Goal: Task Accomplishment & Management: Complete application form

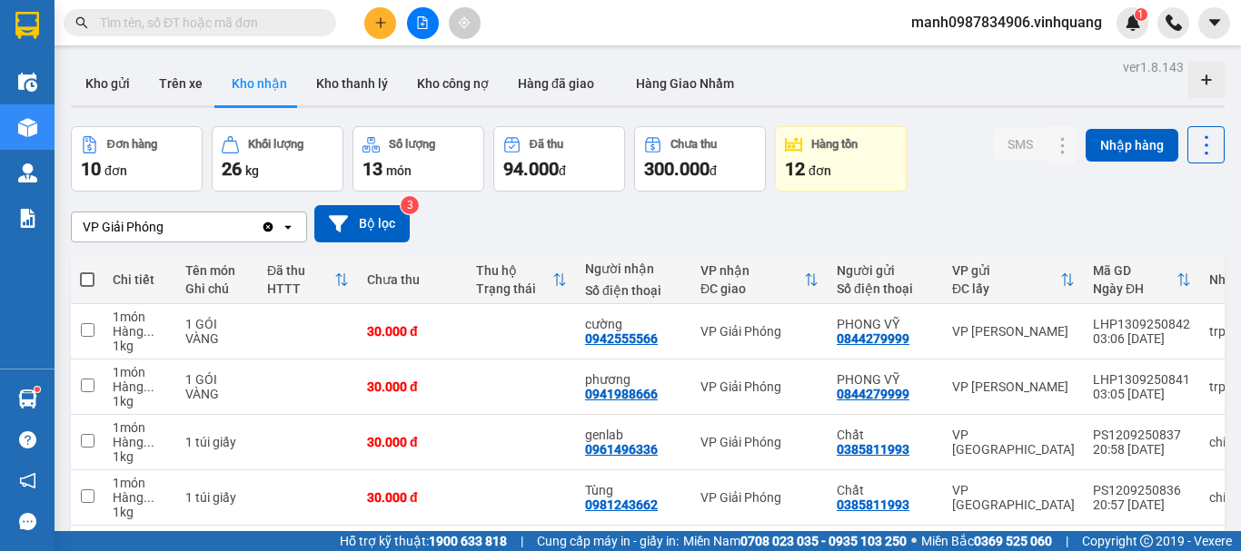
click at [165, 25] on input "text" at bounding box center [207, 23] width 214 height 20
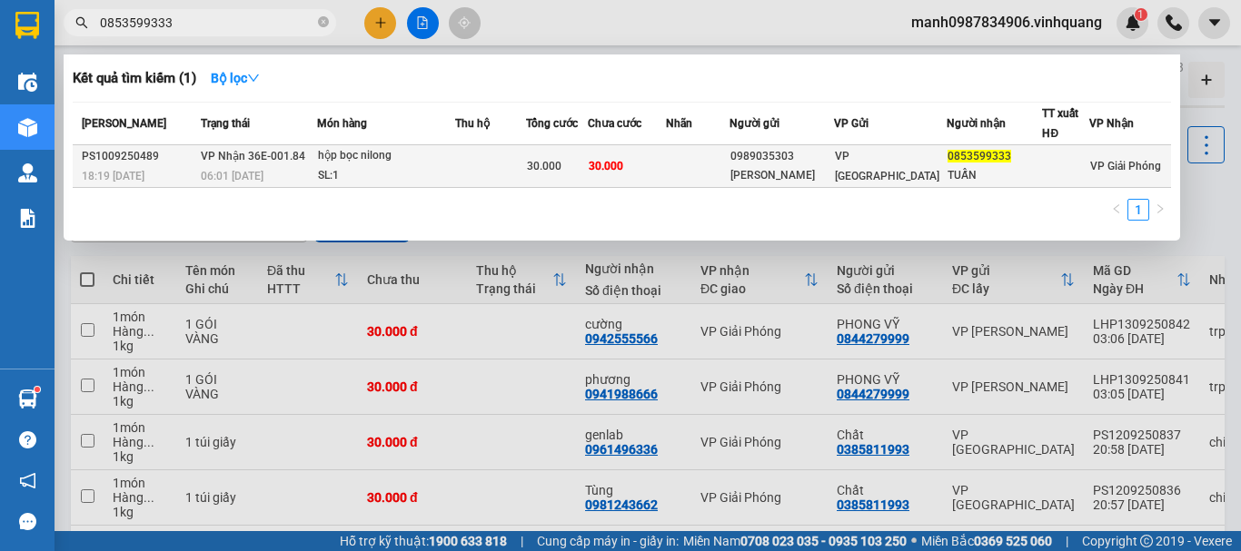
type input "0853599333"
click at [552, 161] on span "30.000" at bounding box center [544, 166] width 35 height 13
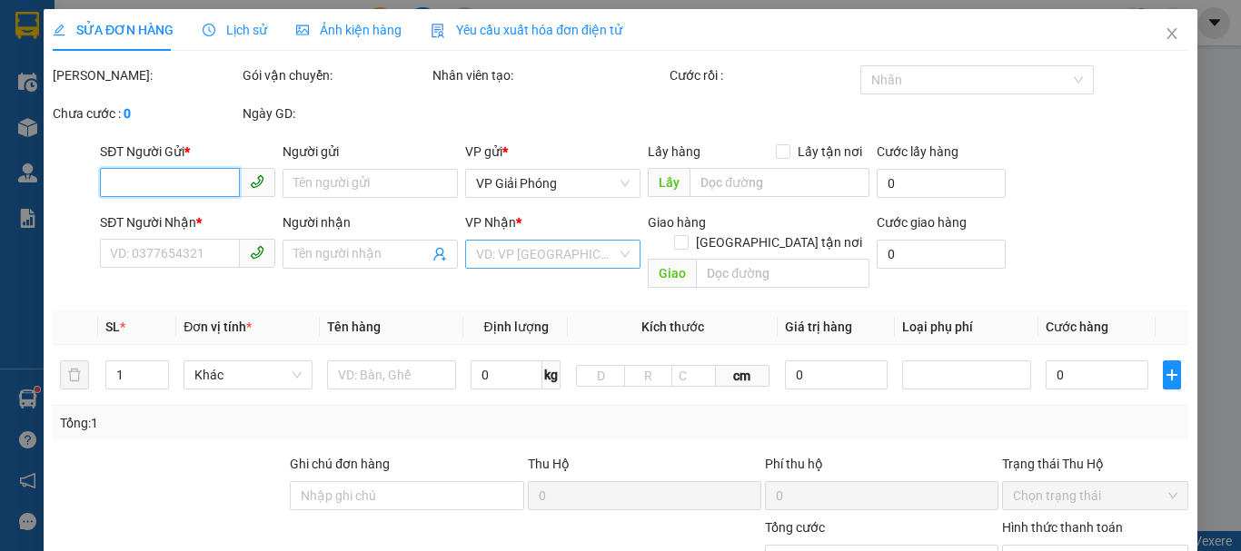
type input "0989035303"
type input "[PERSON_NAME]"
type input "0853599333"
type input "TUẤN"
type input "30.000"
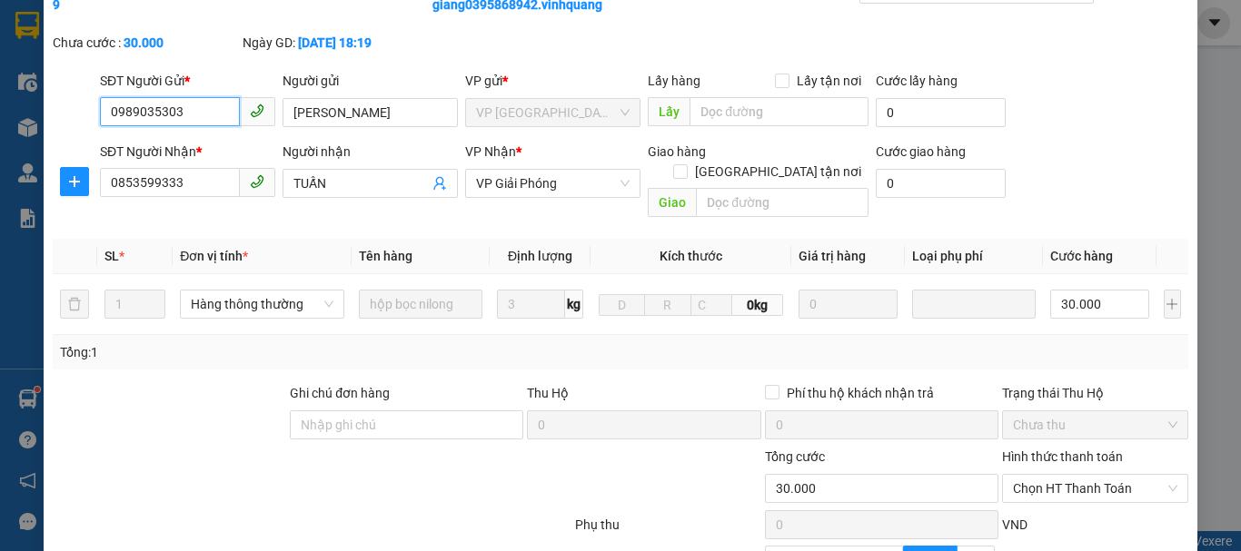
scroll to position [273, 0]
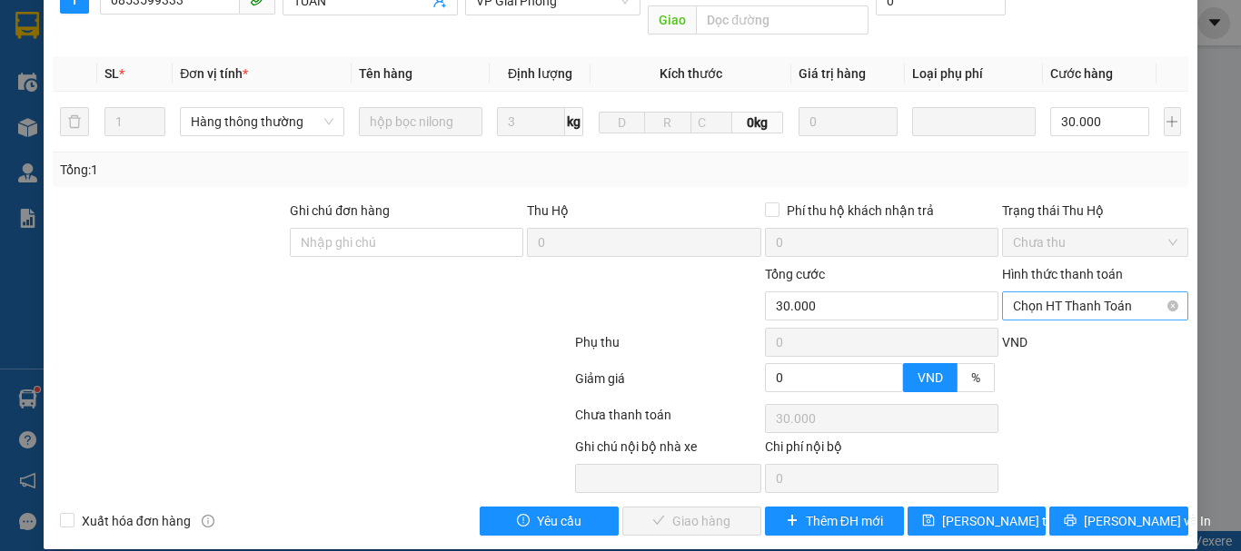
click at [1065, 293] on span "Chọn HT Thanh Toán" at bounding box center [1095, 306] width 164 height 27
click at [1040, 317] on div "Tại văn phòng" at bounding box center [1084, 323] width 163 height 20
type input "0"
click at [719, 511] on span "[PERSON_NAME] và Giao hàng" at bounding box center [744, 521] width 174 height 20
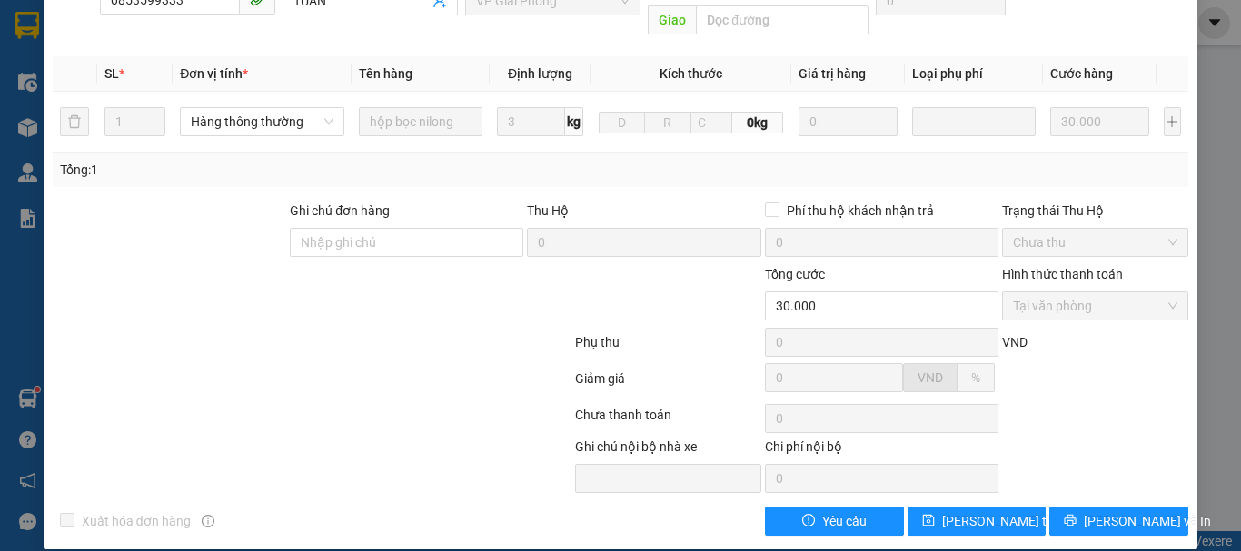
scroll to position [0, 0]
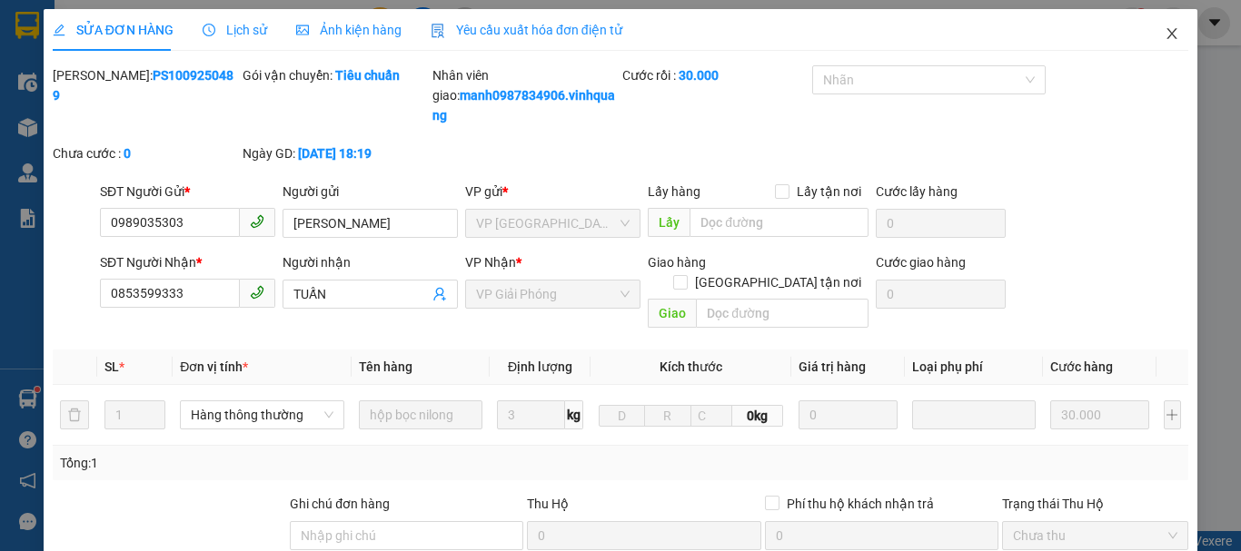
click at [1165, 31] on icon "close" at bounding box center [1172, 33] width 15 height 15
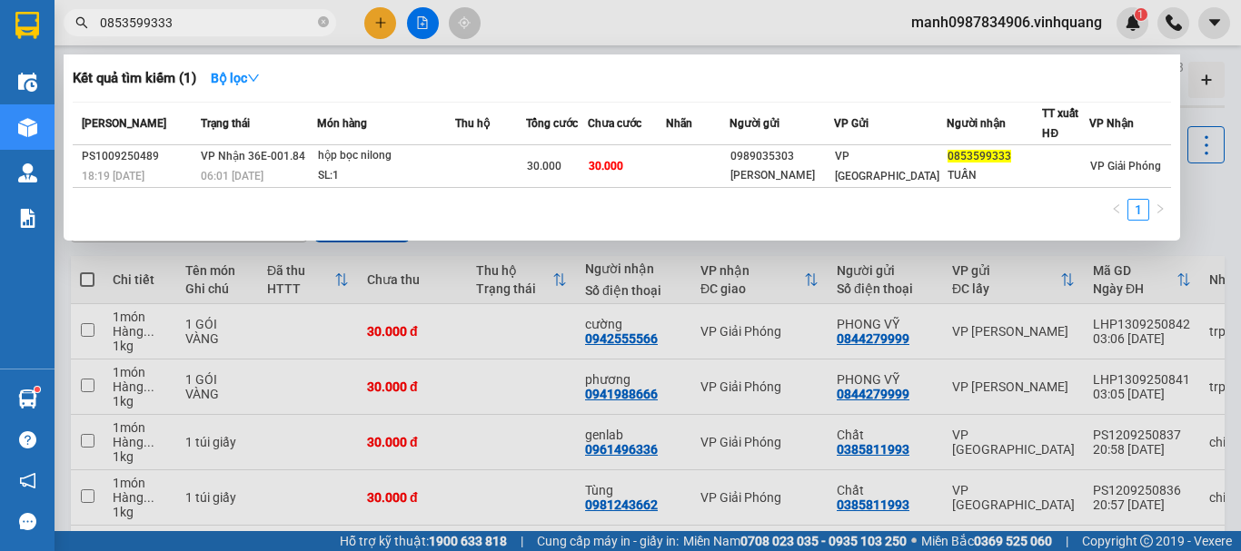
drag, startPoint x: 194, startPoint y: 26, endPoint x: 361, endPoint y: 272, distance: 296.3
click at [0, 20] on section "Kết quả tìm kiếm ( 1 ) Bộ lọc Mã ĐH Trạng thái Món hàng Thu hộ Tổng cước Chưa c…" at bounding box center [620, 275] width 1241 height 551
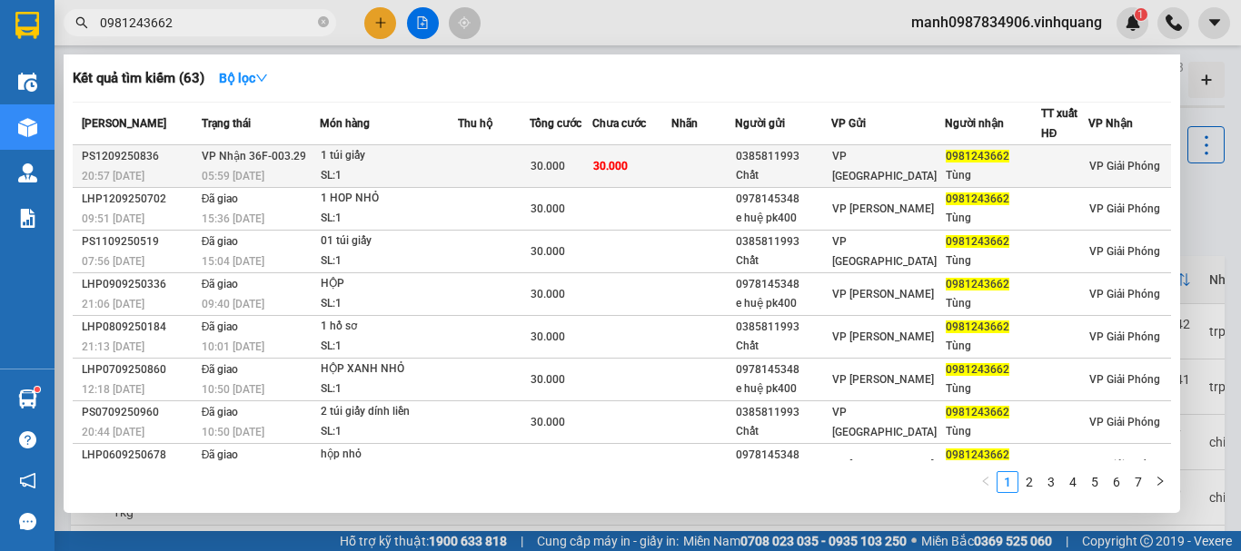
type input "0981243662"
click at [260, 155] on span "VP Nhận 36F-003.29" at bounding box center [254, 156] width 104 height 13
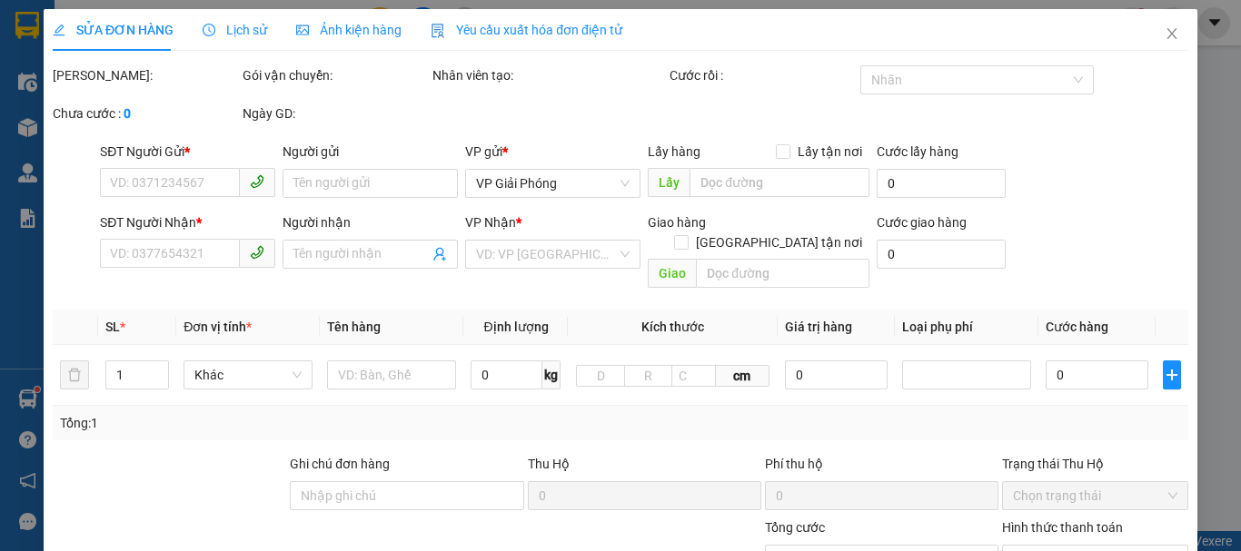
type input "0385811993"
type input "Chất"
type input "0981243662"
type input "Tùng"
type input "30.000"
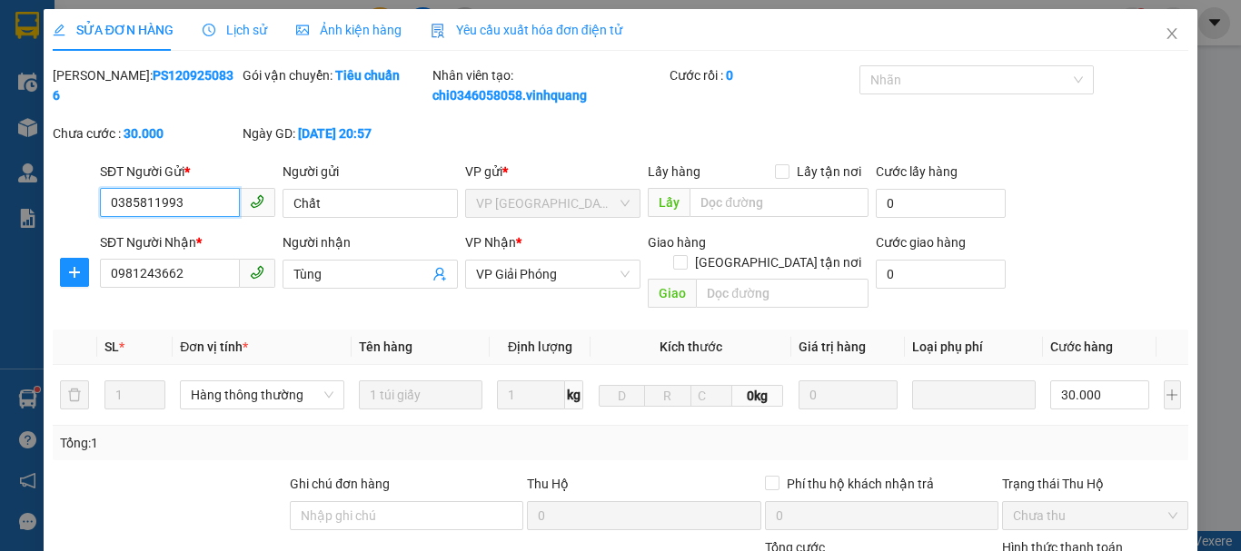
scroll to position [273, 0]
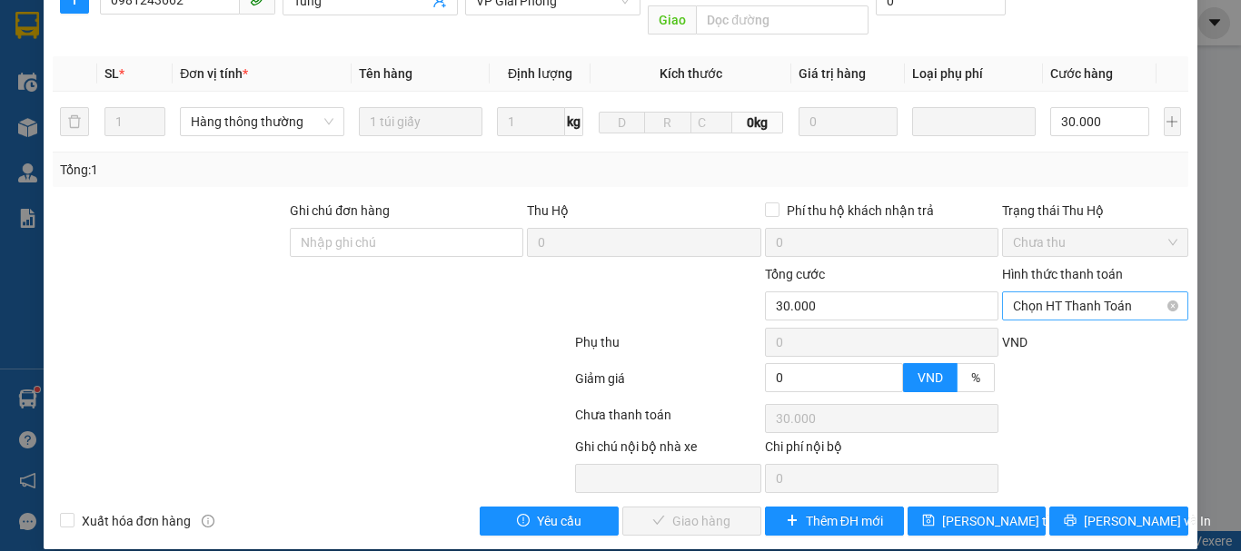
click at [1057, 293] on span "Chọn HT Thanh Toán" at bounding box center [1095, 306] width 164 height 27
drag, startPoint x: 1037, startPoint y: 322, endPoint x: 964, endPoint y: 378, distance: 91.9
click at [1035, 323] on div "Tại văn phòng" at bounding box center [1084, 323] width 163 height 20
type input "0"
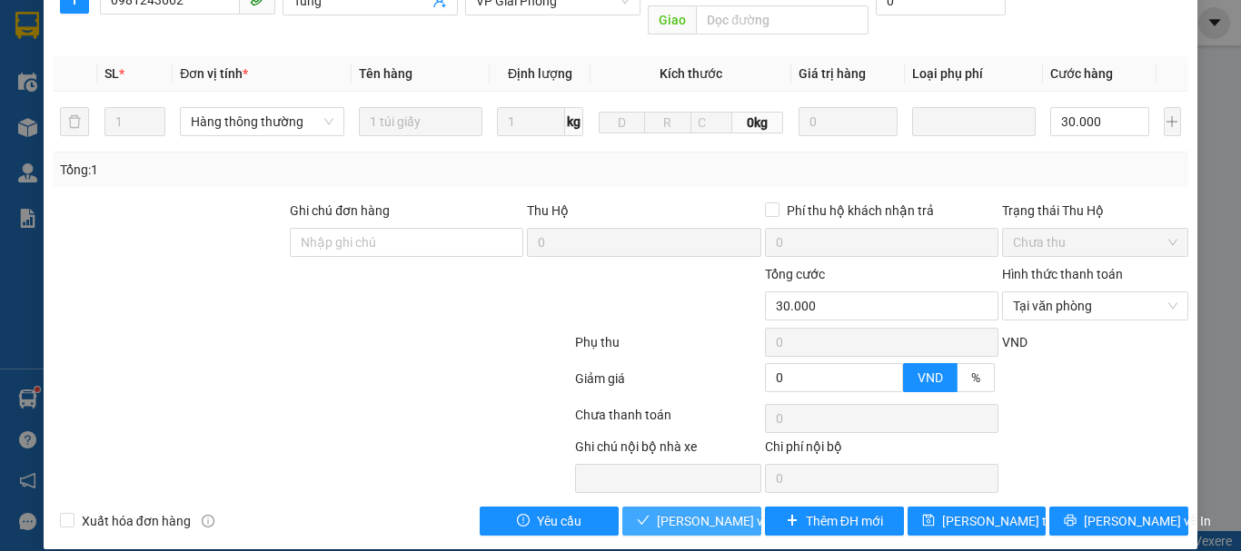
click at [695, 511] on span "[PERSON_NAME] và Giao hàng" at bounding box center [744, 521] width 174 height 20
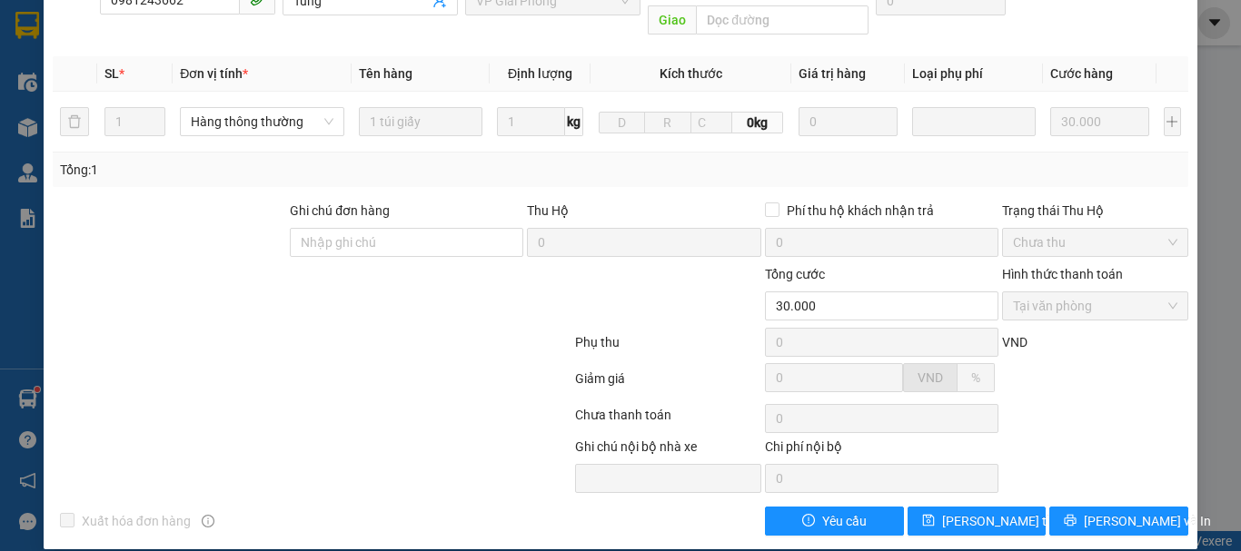
scroll to position [0, 0]
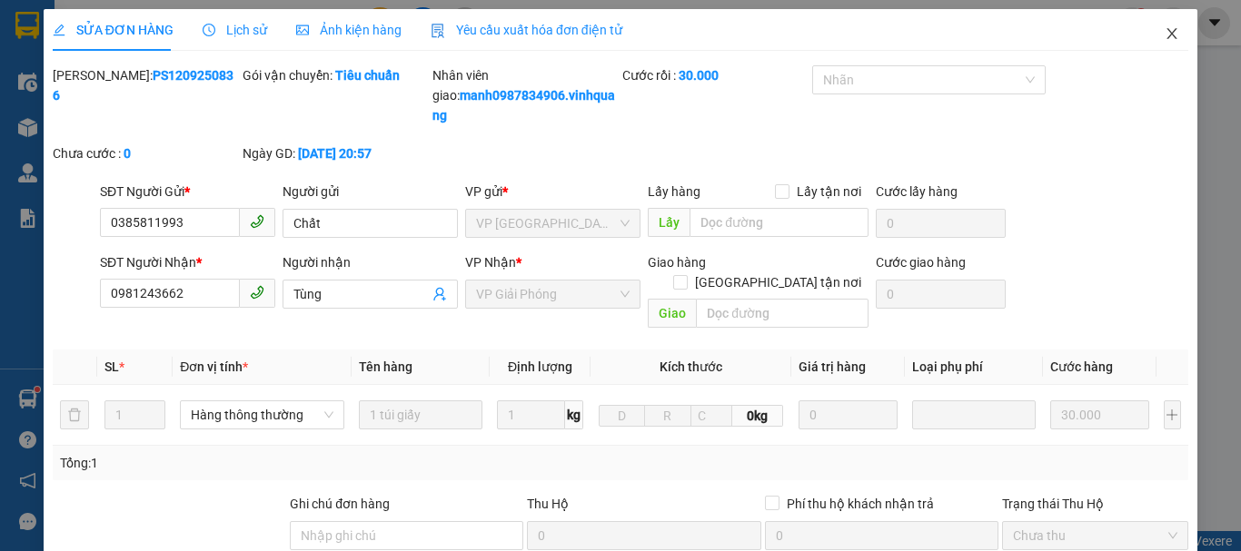
click at [1165, 35] on icon "close" at bounding box center [1172, 33] width 15 height 15
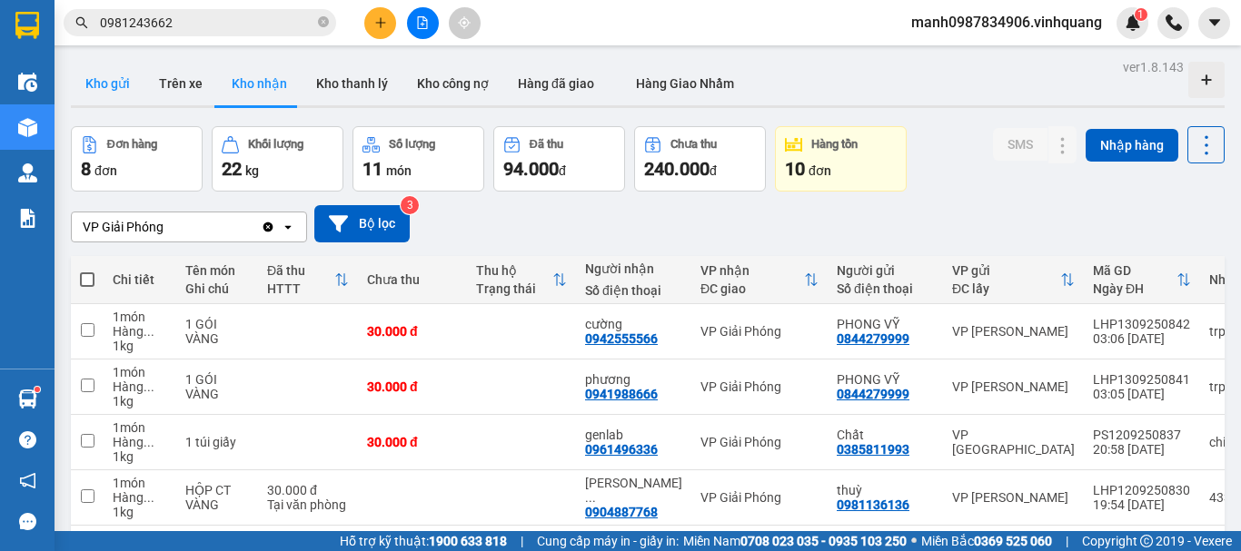
click at [123, 91] on button "Kho gửi" at bounding box center [108, 84] width 74 height 44
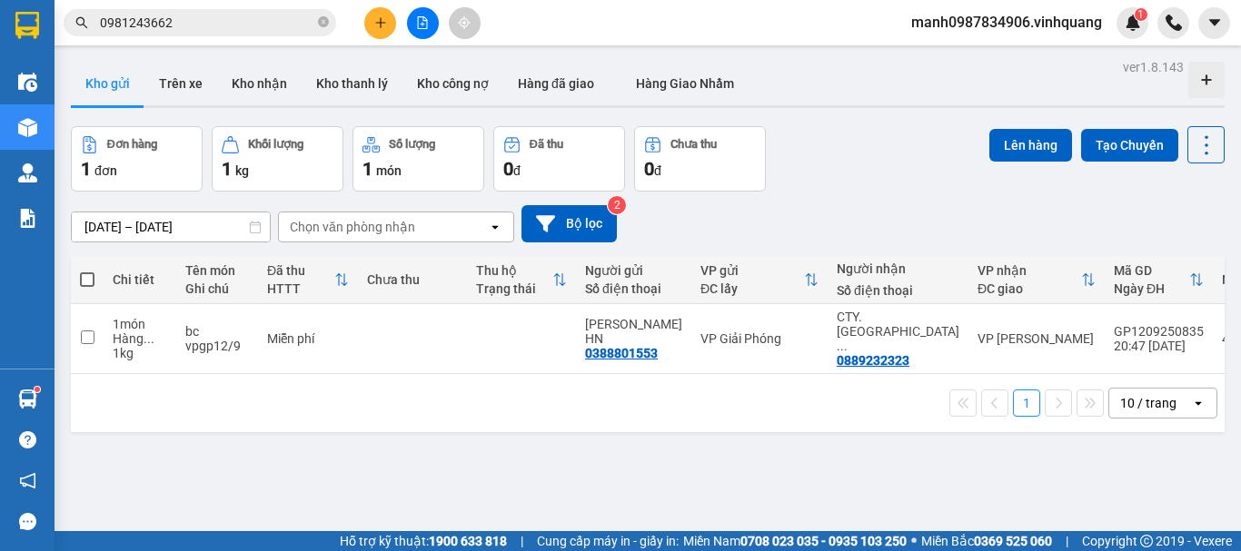
click at [94, 279] on th at bounding box center [87, 280] width 33 height 48
drag, startPoint x: 84, startPoint y: 281, endPoint x: 238, endPoint y: 284, distance: 154.5
click at [89, 281] on span at bounding box center [87, 280] width 15 height 15
click at [87, 271] on input "checkbox" at bounding box center [87, 271] width 0 height 0
checkbox input "true"
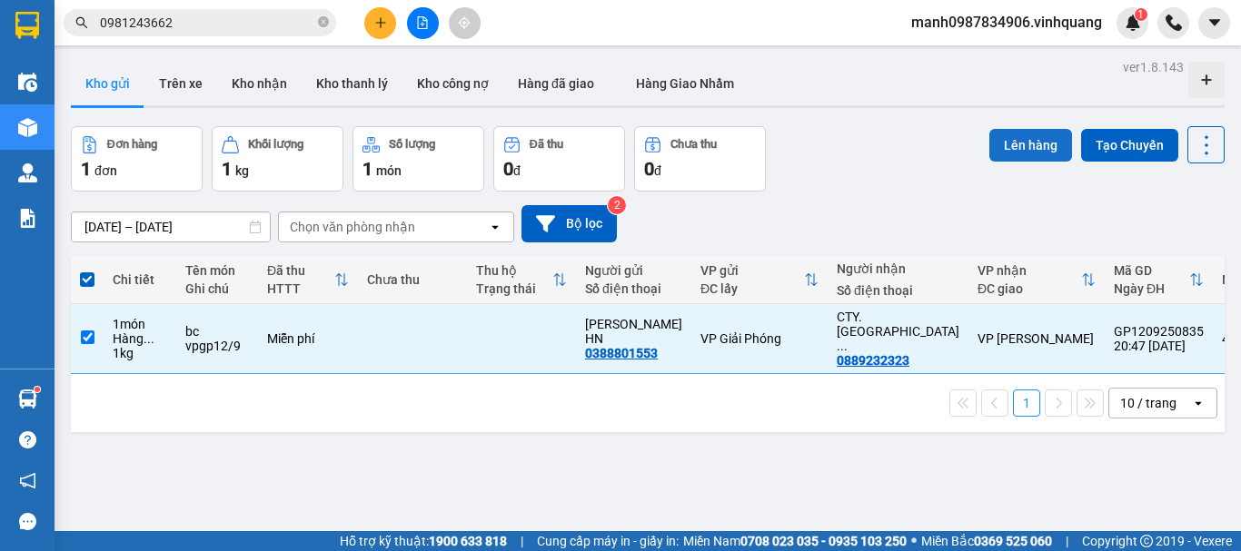
click at [1012, 144] on button "Lên hàng" at bounding box center [1030, 145] width 83 height 33
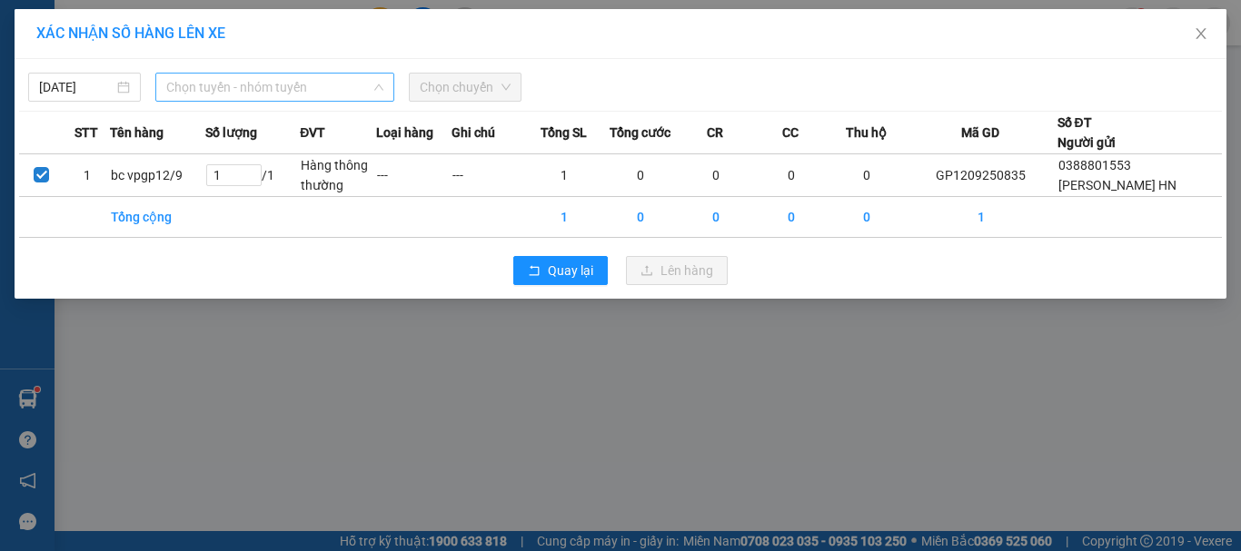
click at [231, 91] on span "Chọn tuyến - nhóm tuyến" at bounding box center [274, 87] width 217 height 27
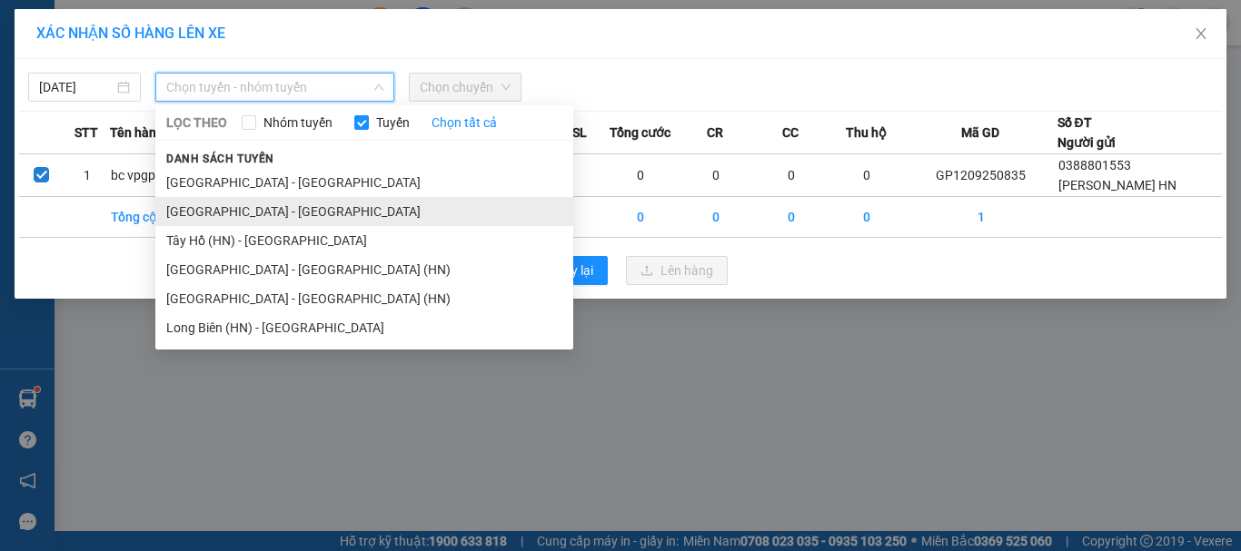
click at [206, 214] on li "[GEOGRAPHIC_DATA] - [GEOGRAPHIC_DATA]" at bounding box center [364, 211] width 418 height 29
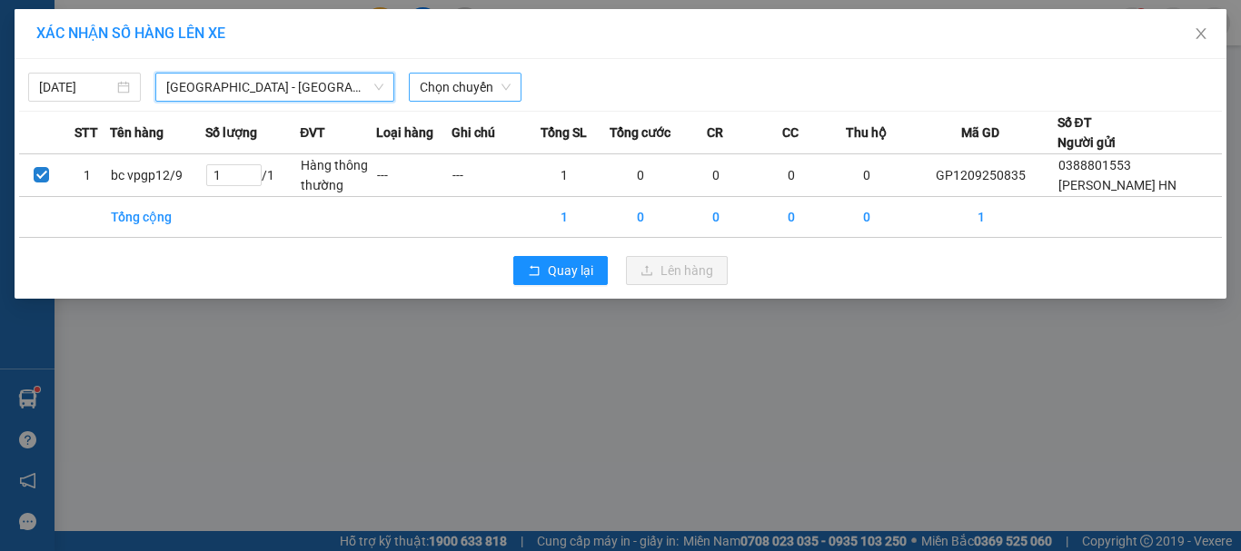
click at [464, 91] on span "Chọn chuyến" at bounding box center [465, 87] width 91 height 27
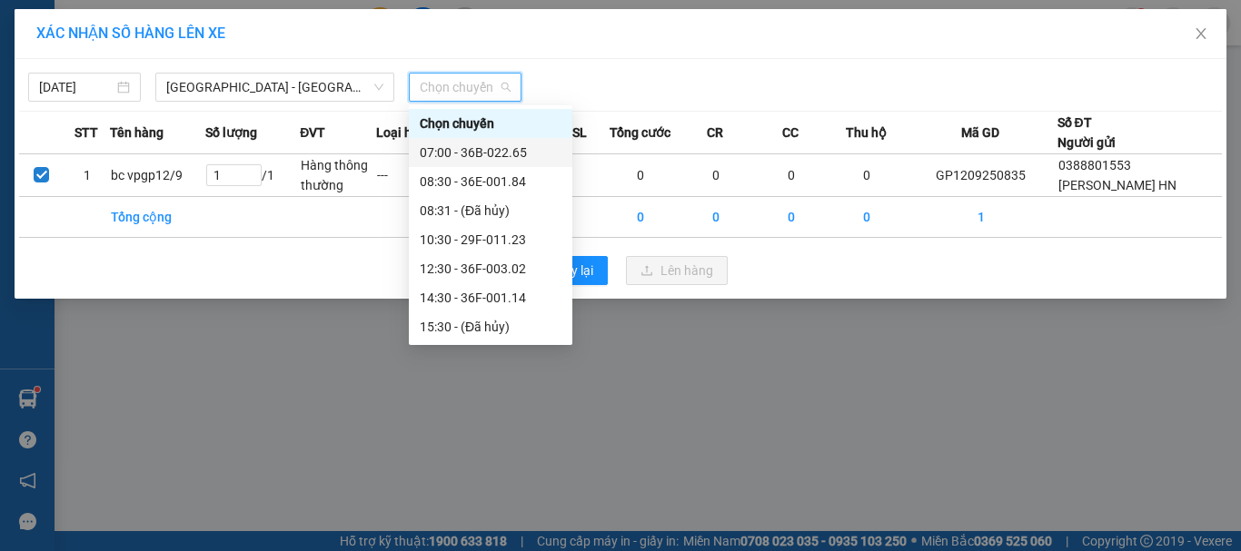
click at [505, 154] on div "07:00 - 36B-022.65" at bounding box center [491, 153] width 142 height 20
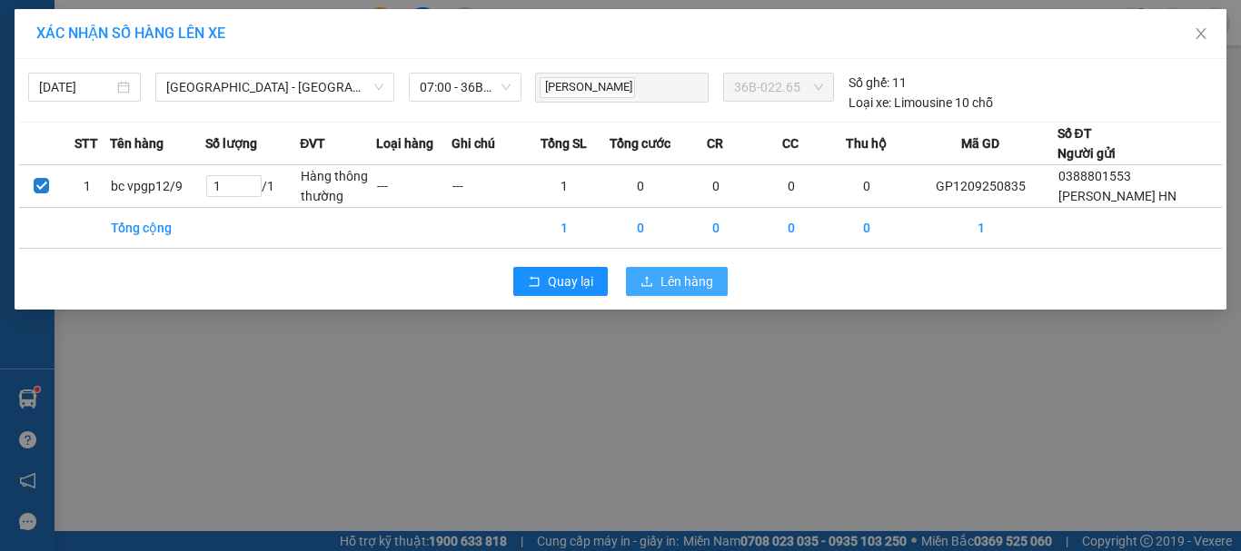
click at [685, 292] on span "Lên hàng" at bounding box center [686, 282] width 53 height 20
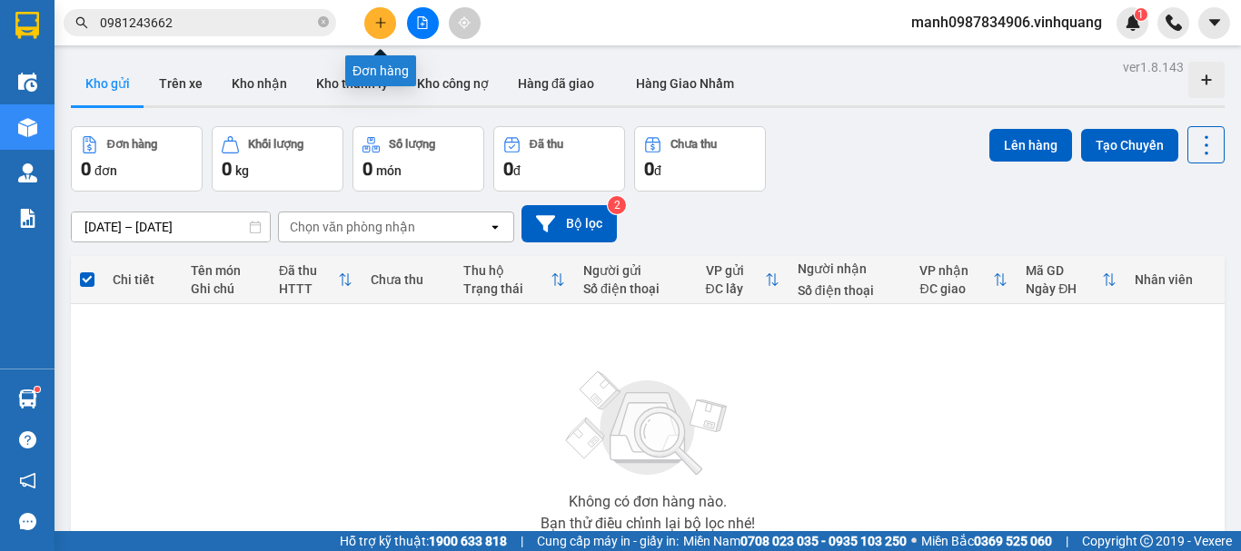
click at [382, 23] on icon "plus" at bounding box center [380, 22] width 10 height 1
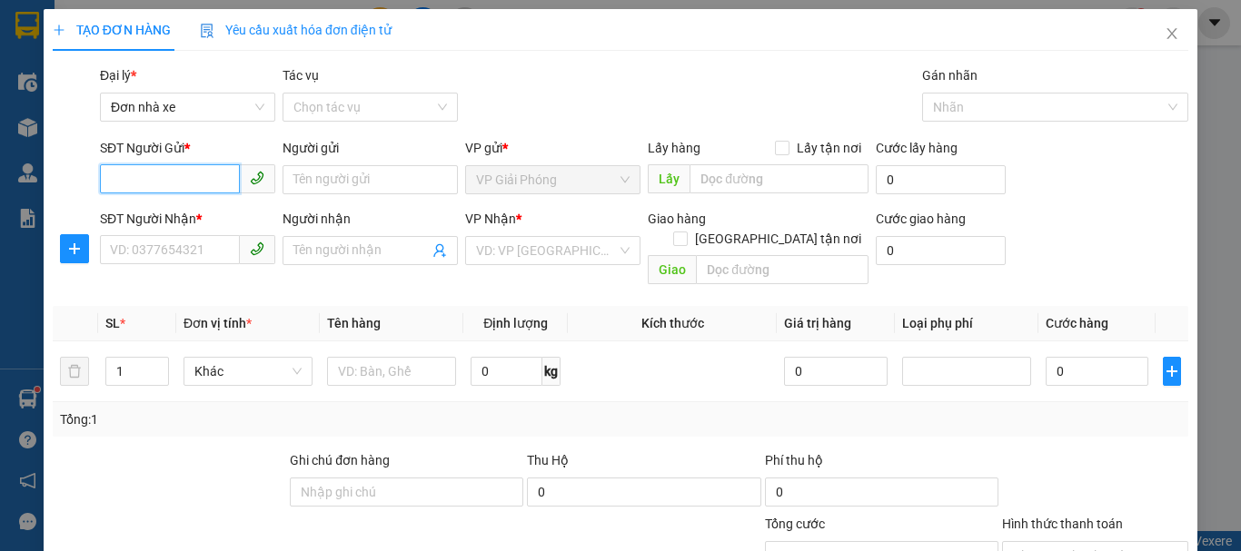
click at [144, 170] on input "SĐT Người Gửi *" at bounding box center [170, 178] width 140 height 29
click at [144, 177] on input "0" at bounding box center [170, 178] width 140 height 29
type input "0984316623"
click at [203, 217] on div "0984316623 - hoa" at bounding box center [186, 216] width 152 height 20
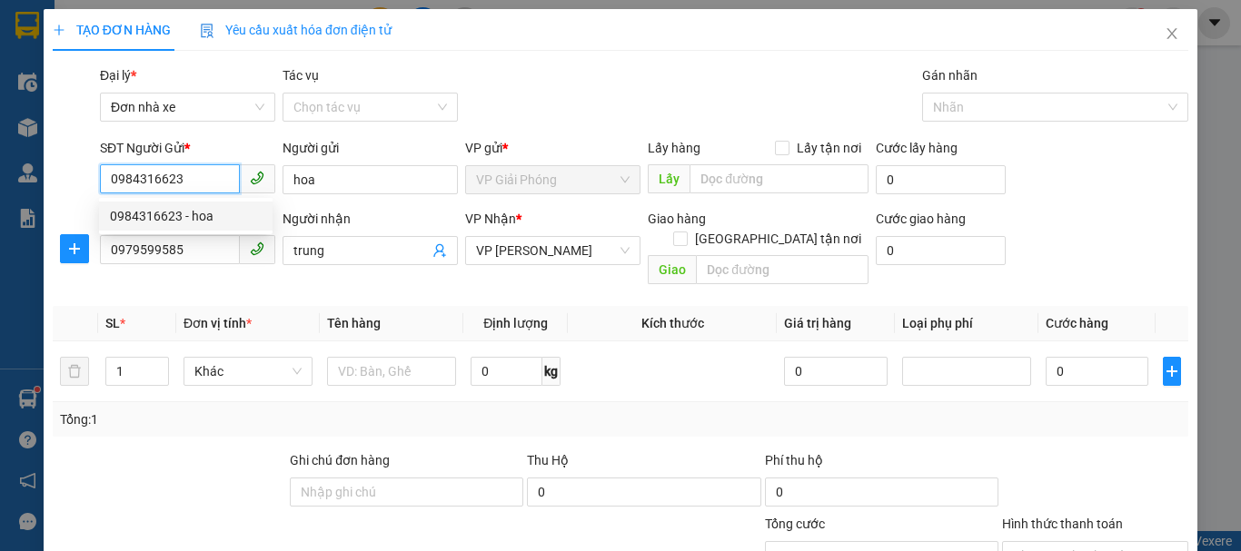
type input "hoa"
type input "0979599585"
type input "trung"
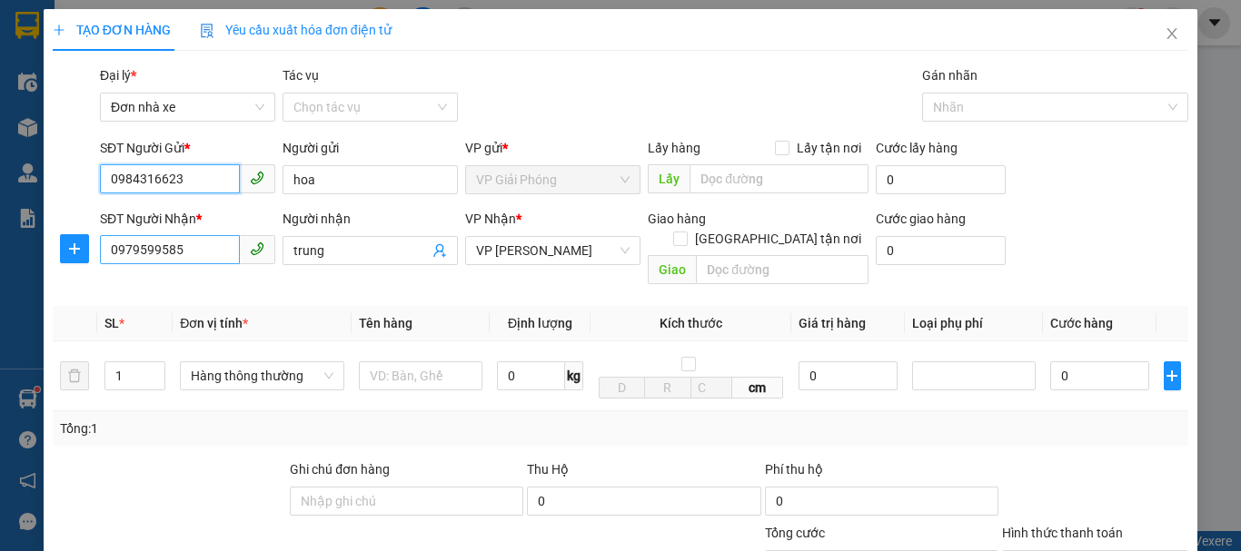
type input "0984316623"
drag, startPoint x: 198, startPoint y: 255, endPoint x: 0, endPoint y: 253, distance: 198.0
click at [0, 253] on div "TẠO ĐƠN HÀNG Yêu cầu xuất hóa đơn điện tử Transit Pickup Surcharge Ids Transit …" at bounding box center [620, 275] width 1241 height 551
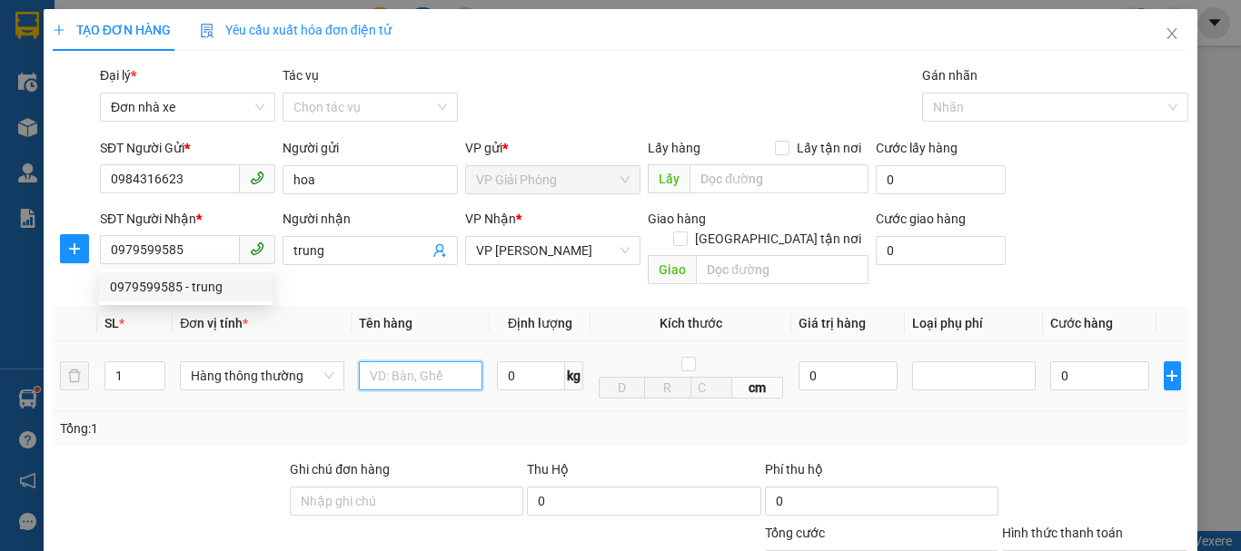
click at [392, 362] on input "text" at bounding box center [421, 376] width 124 height 29
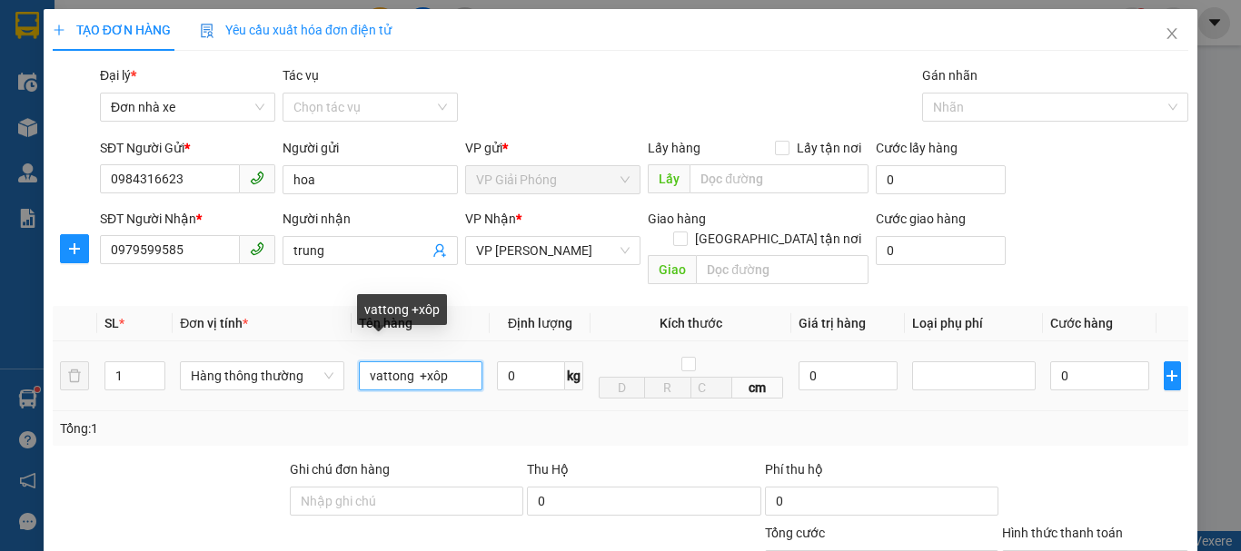
drag, startPoint x: 467, startPoint y: 352, endPoint x: 406, endPoint y: 376, distance: 65.3
click at [394, 363] on input "vattong +xôp" at bounding box center [421, 376] width 124 height 29
type input "v"
type input "catttong dính xốp"
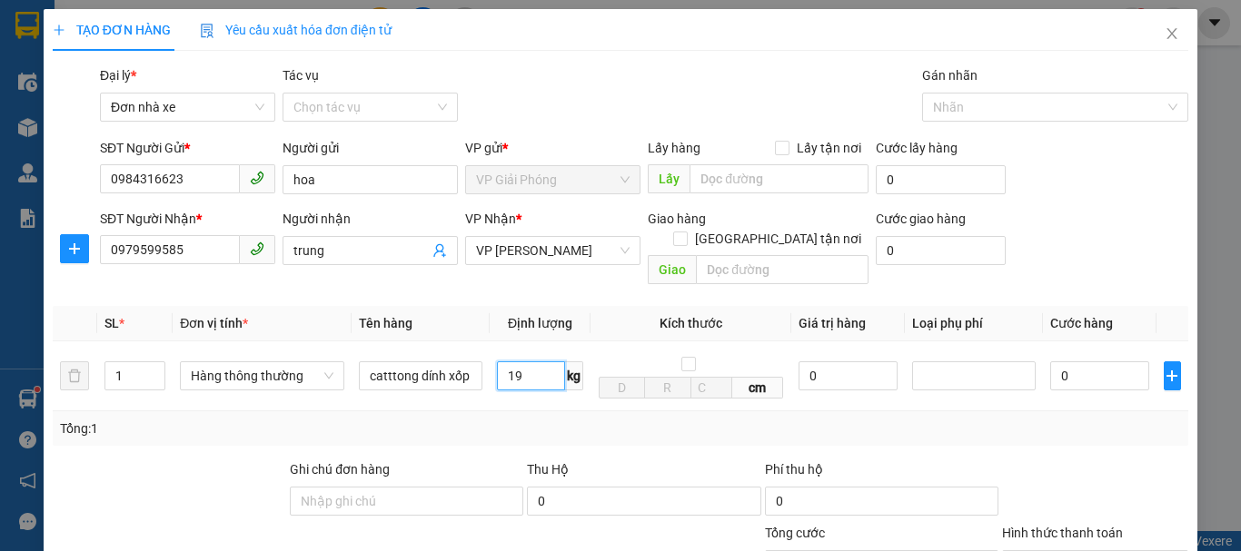
scroll to position [260, 0]
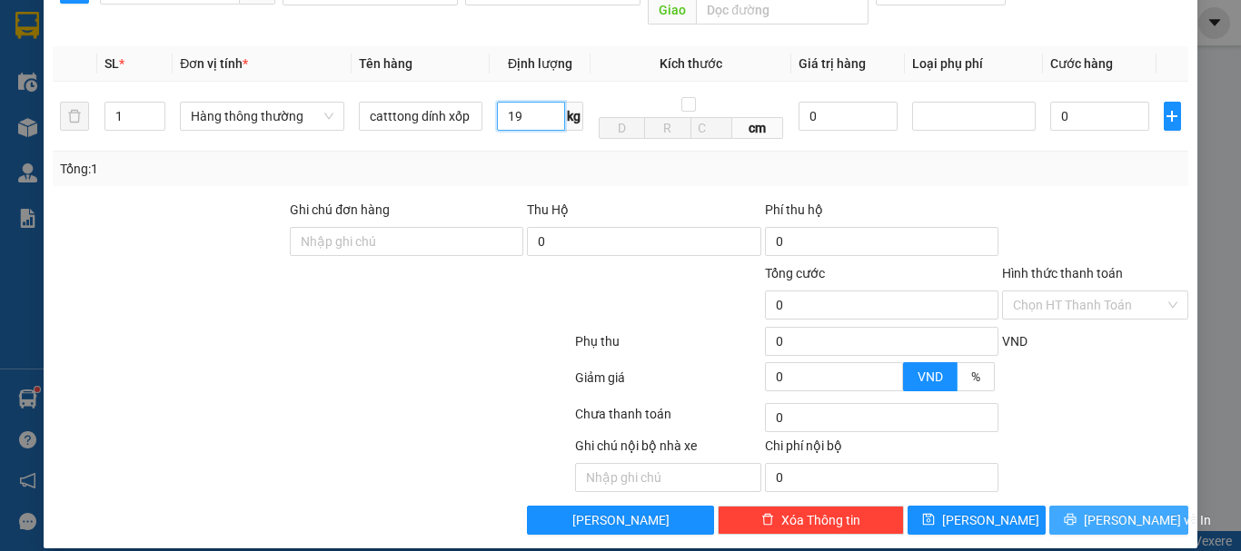
type input "19"
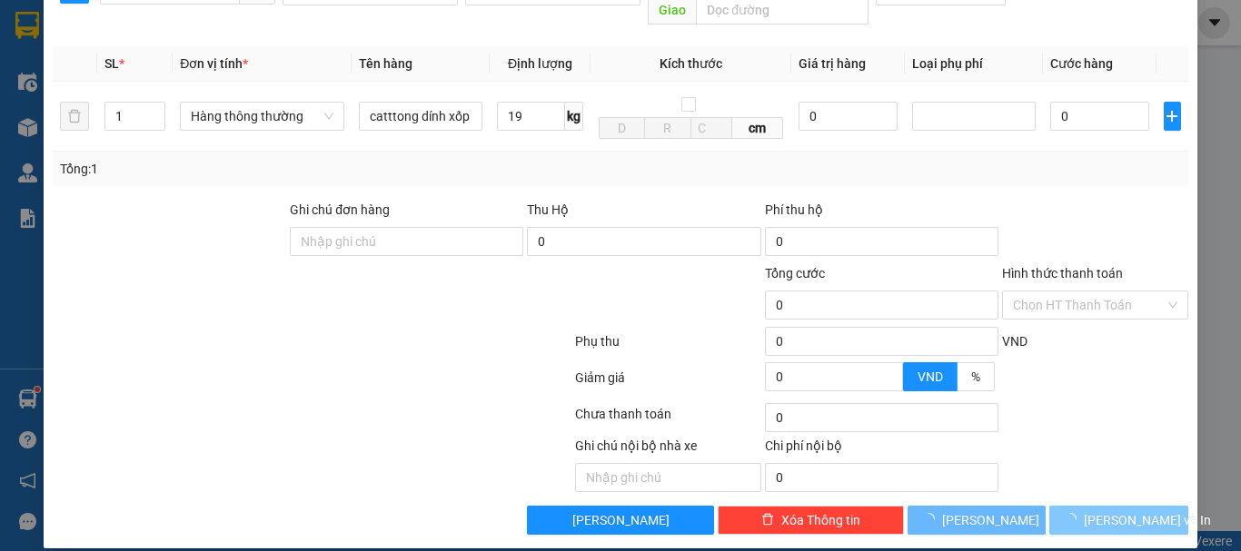
click at [1117, 511] on span "[PERSON_NAME] và In" at bounding box center [1147, 521] width 127 height 20
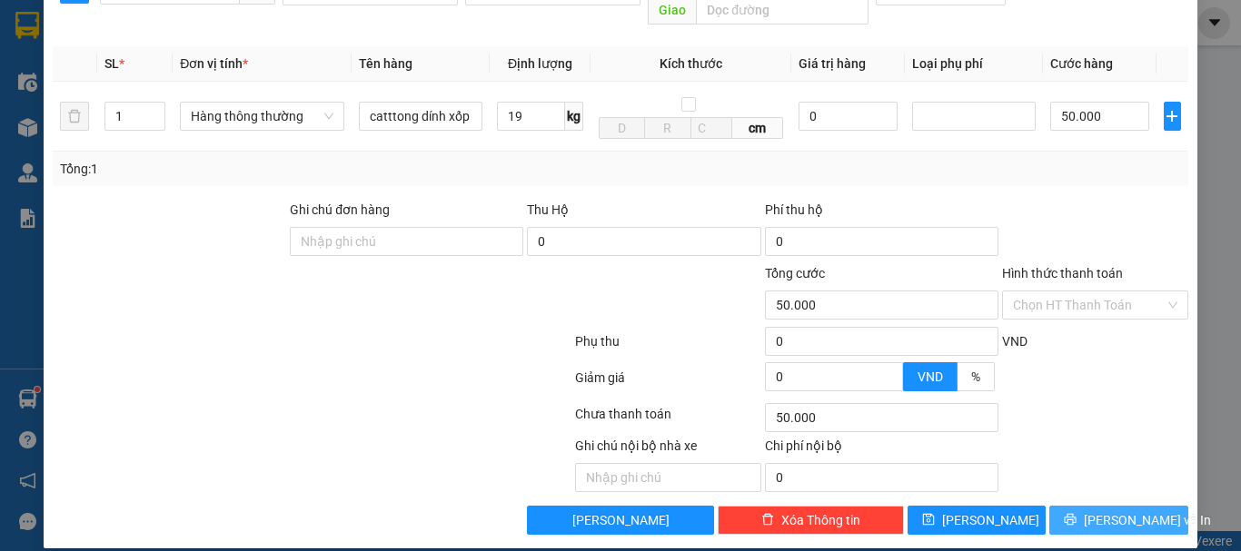
type input "50.000"
click at [1116, 511] on span "[PERSON_NAME] và In" at bounding box center [1147, 521] width 127 height 20
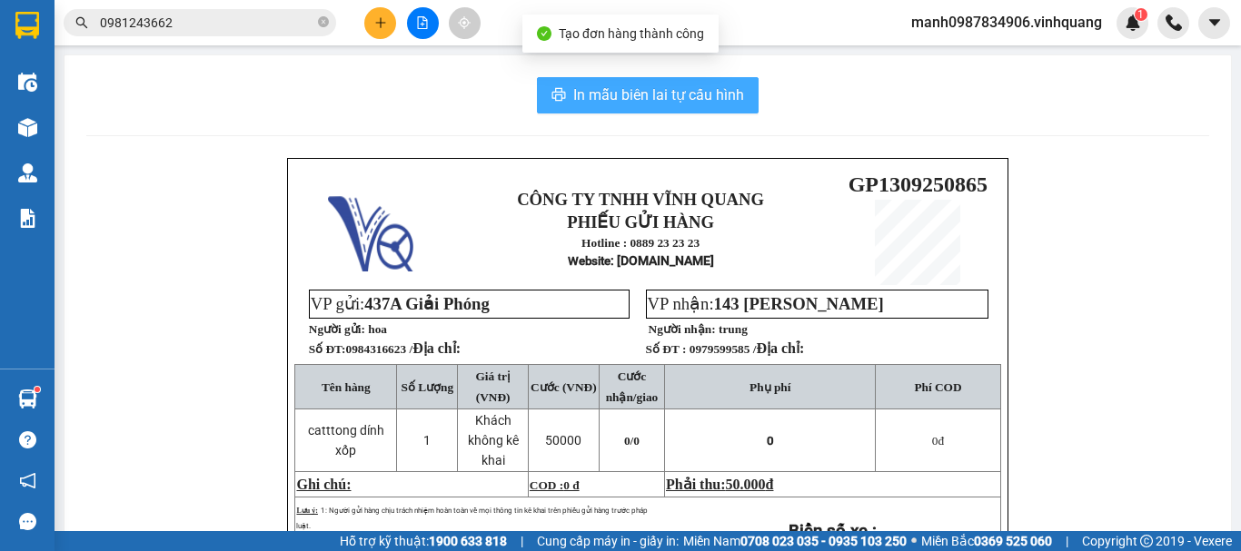
click at [636, 95] on span "In mẫu biên lai tự cấu hình" at bounding box center [658, 95] width 171 height 23
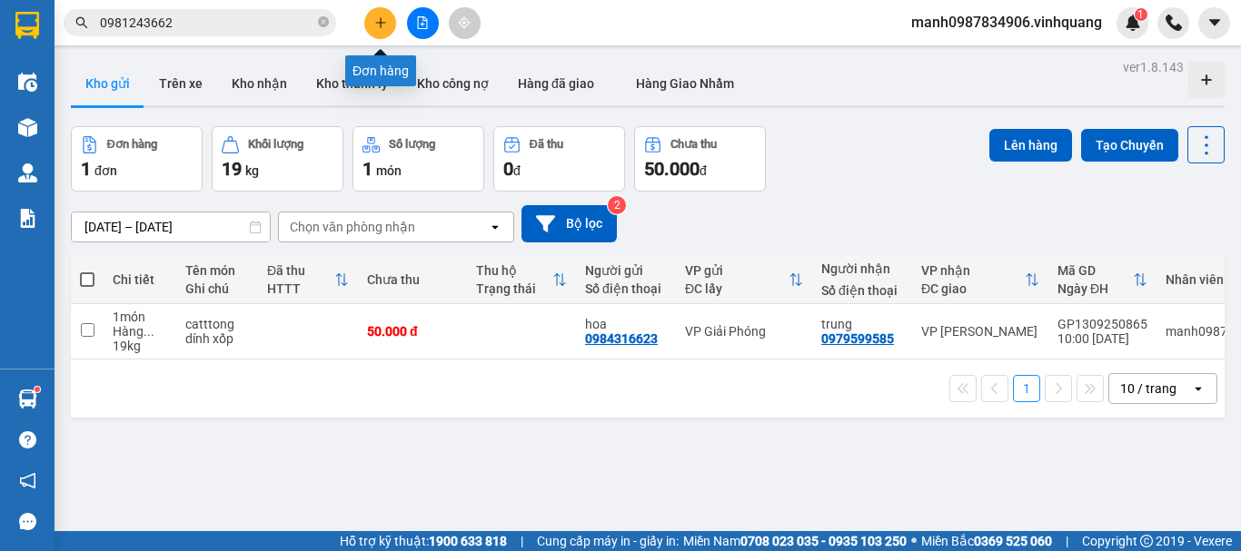
click at [378, 18] on icon "plus" at bounding box center [380, 22] width 13 height 13
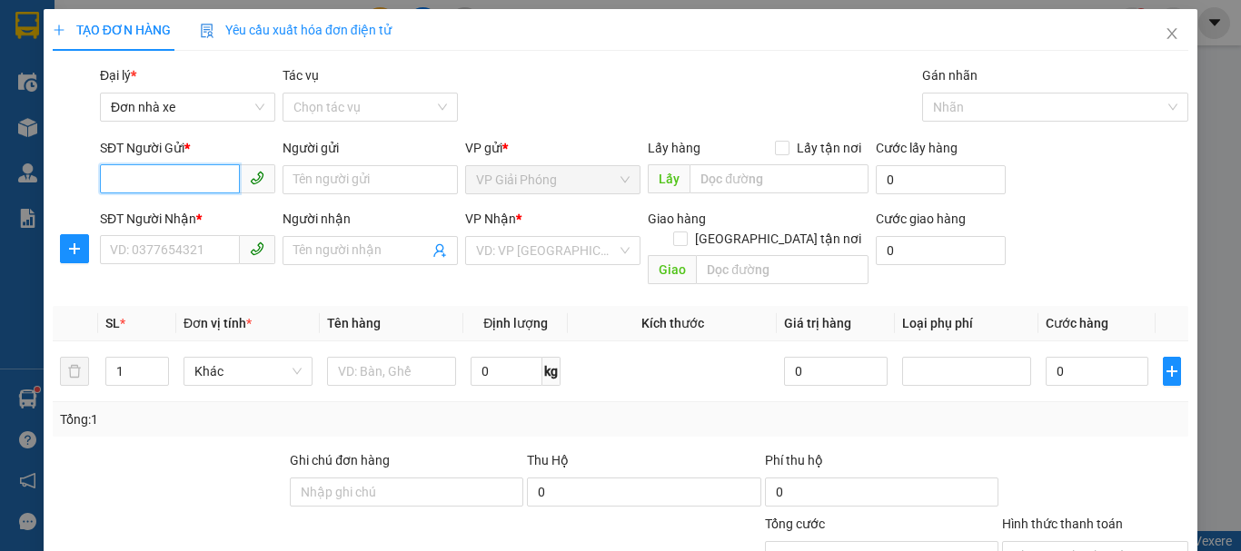
drag, startPoint x: 134, startPoint y: 169, endPoint x: 149, endPoint y: 169, distance: 14.5
click at [149, 169] on input "SĐT Người Gửi *" at bounding box center [170, 178] width 140 height 29
type input "0368593593"
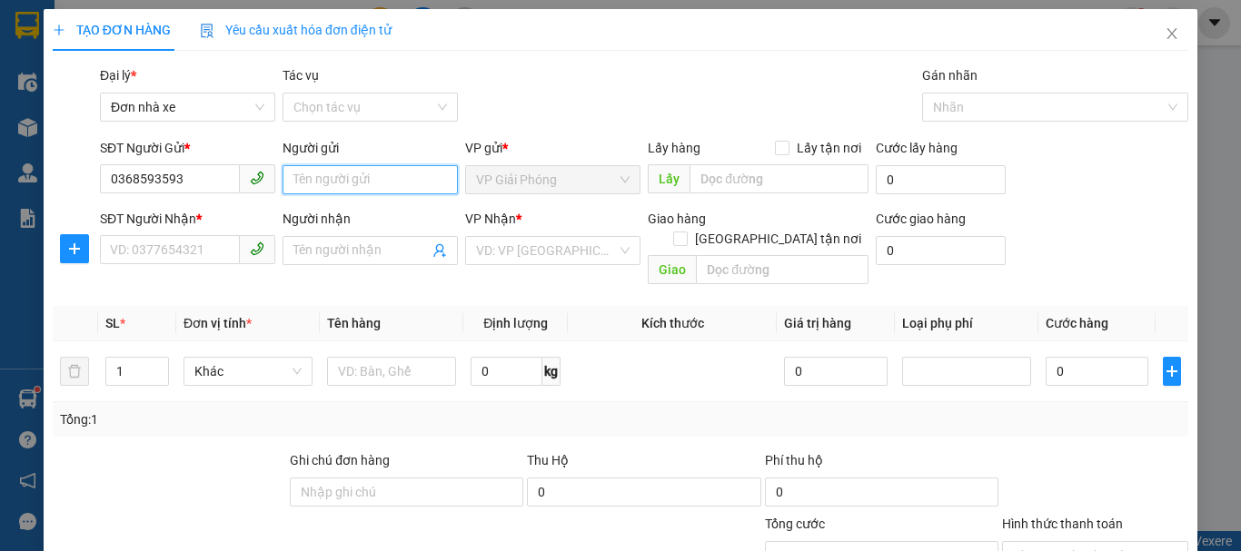
click at [349, 176] on input "Người gửi" at bounding box center [370, 179] width 175 height 29
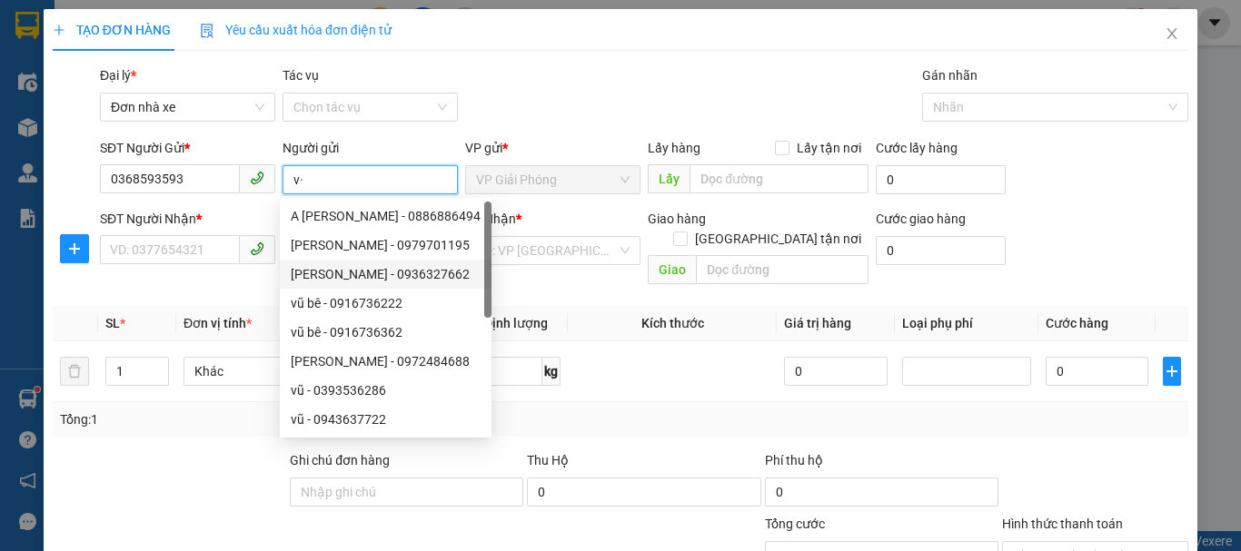
type input "v"
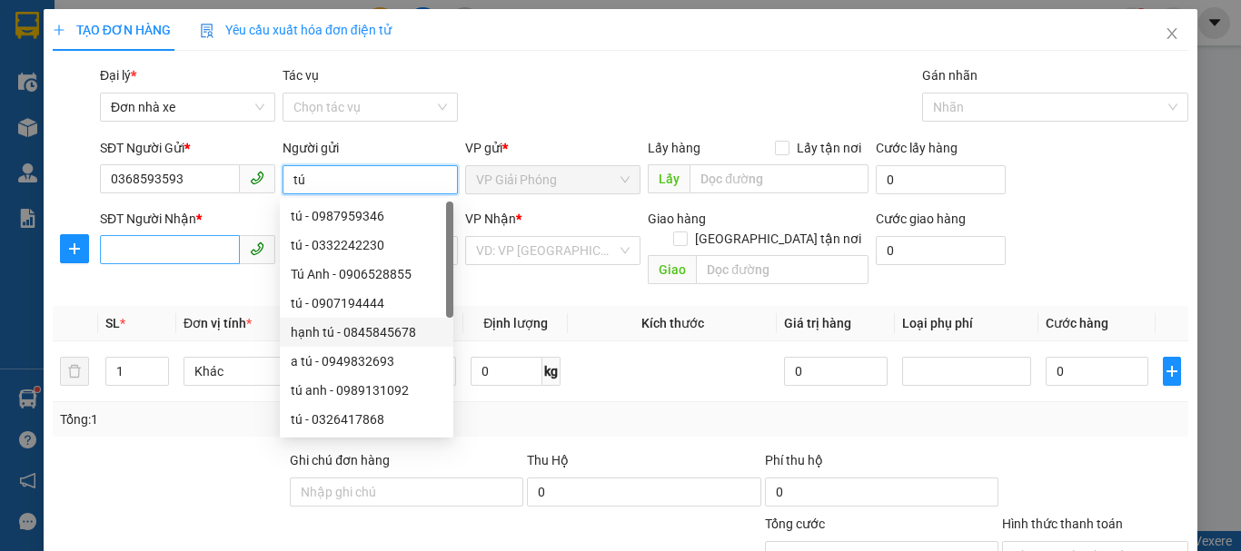
type input "tú"
click at [165, 247] on input "SĐT Người Nhận *" at bounding box center [170, 249] width 140 height 29
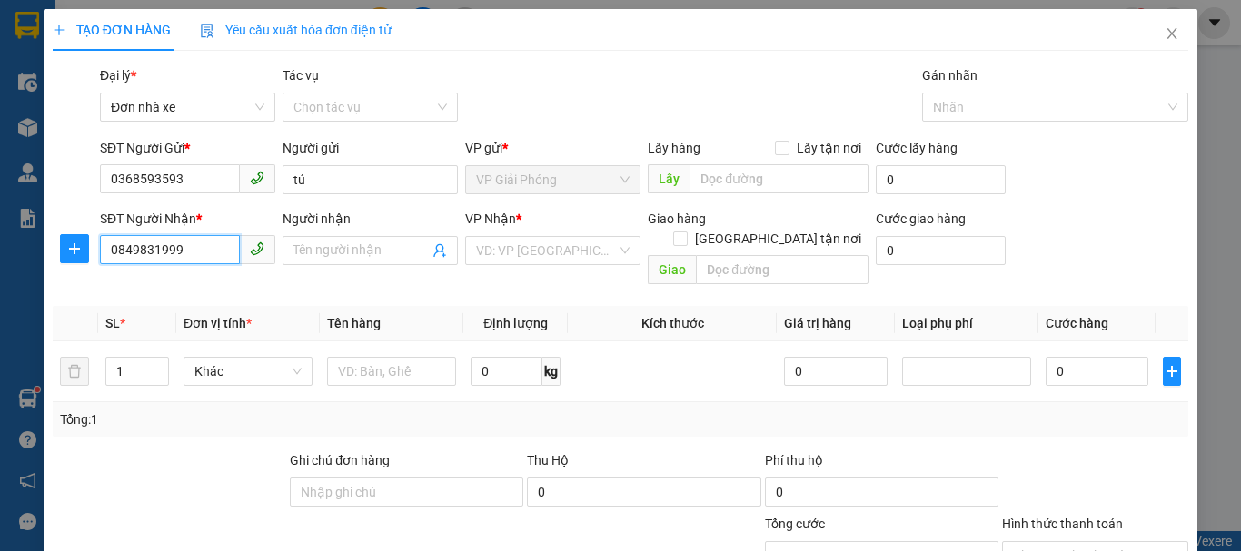
click at [163, 248] on input "0849831999" at bounding box center [170, 249] width 140 height 29
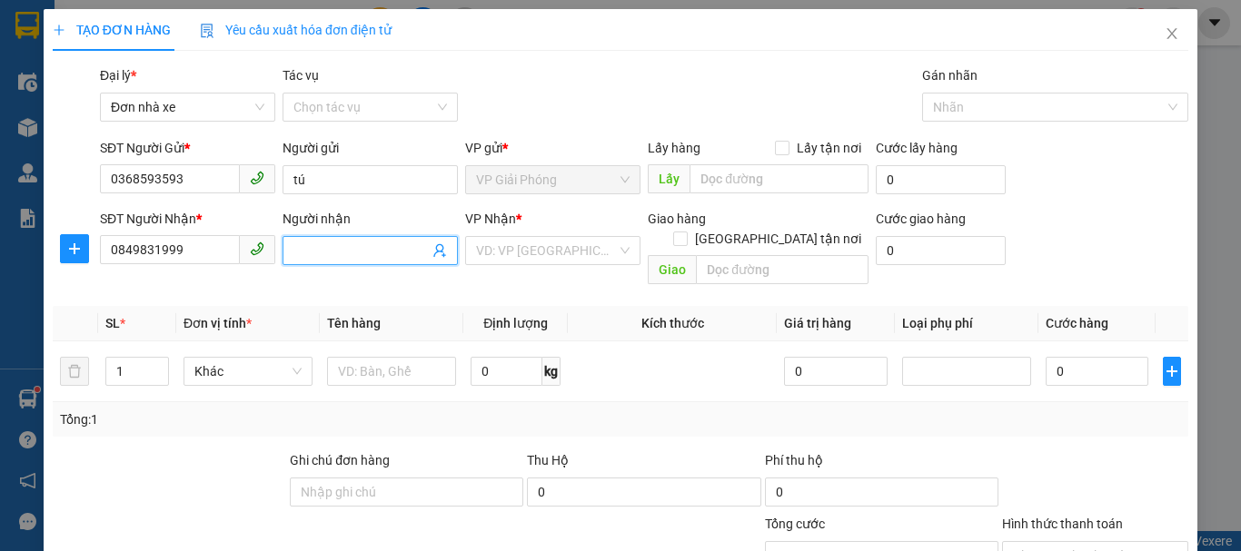
click at [336, 246] on input "Người nhận" at bounding box center [360, 251] width 135 height 20
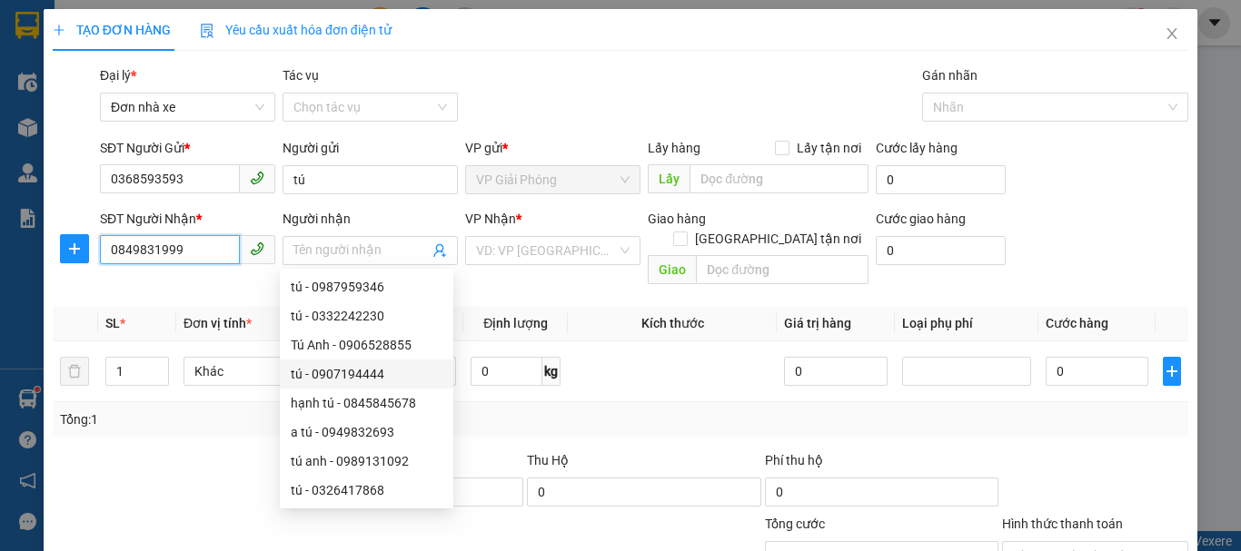
drag, startPoint x: 191, startPoint y: 252, endPoint x: 0, endPoint y: 323, distance: 203.8
click at [0, 296] on div "TẠO ĐƠN HÀNG Yêu cầu xuất hóa đơn điện tử Transit Pickup Surcharge Ids Transit …" at bounding box center [620, 275] width 1241 height 551
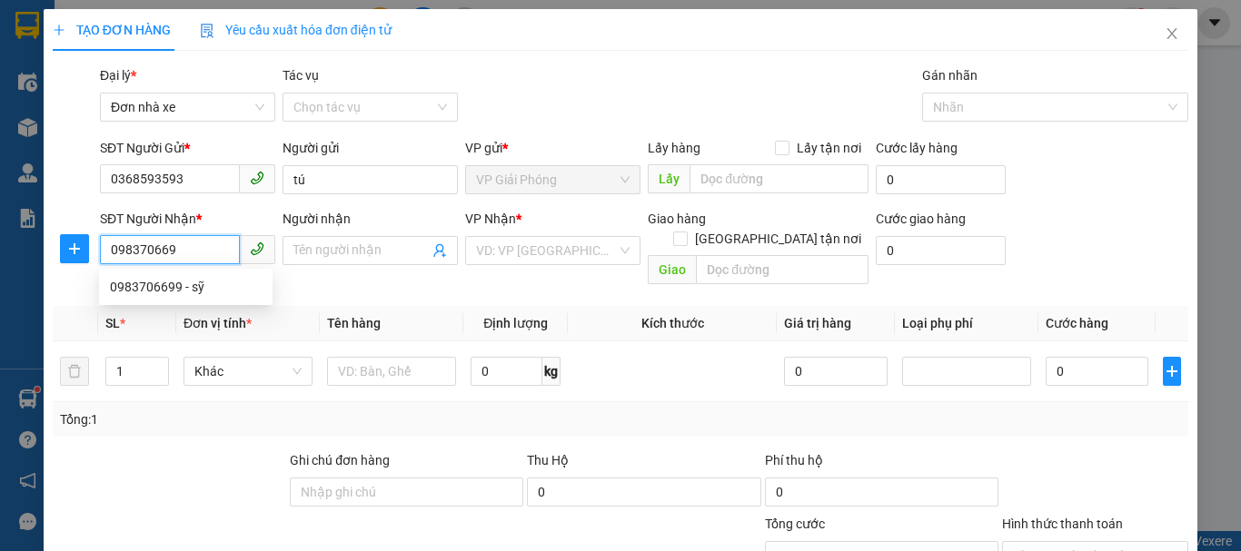
type input "0983706699"
click at [148, 287] on div "0983706699 - sỹ" at bounding box center [186, 287] width 152 height 20
type input "sỹ"
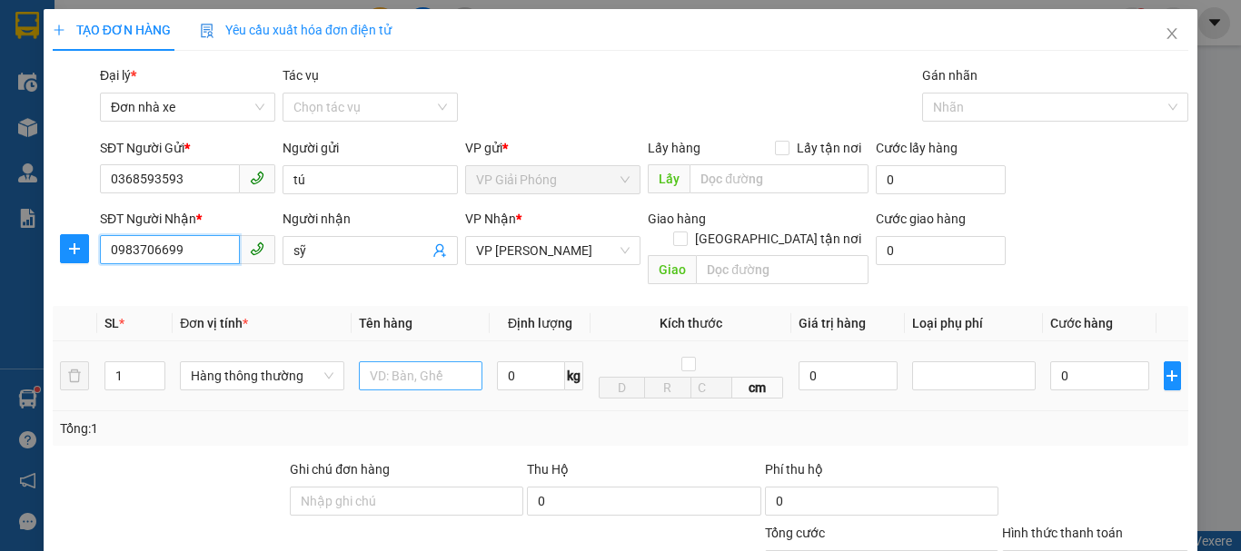
type input "0983706699"
click at [423, 362] on input "text" at bounding box center [421, 376] width 124 height 29
type input "hpo vàng"
click at [527, 362] on input "0" at bounding box center [531, 376] width 68 height 29
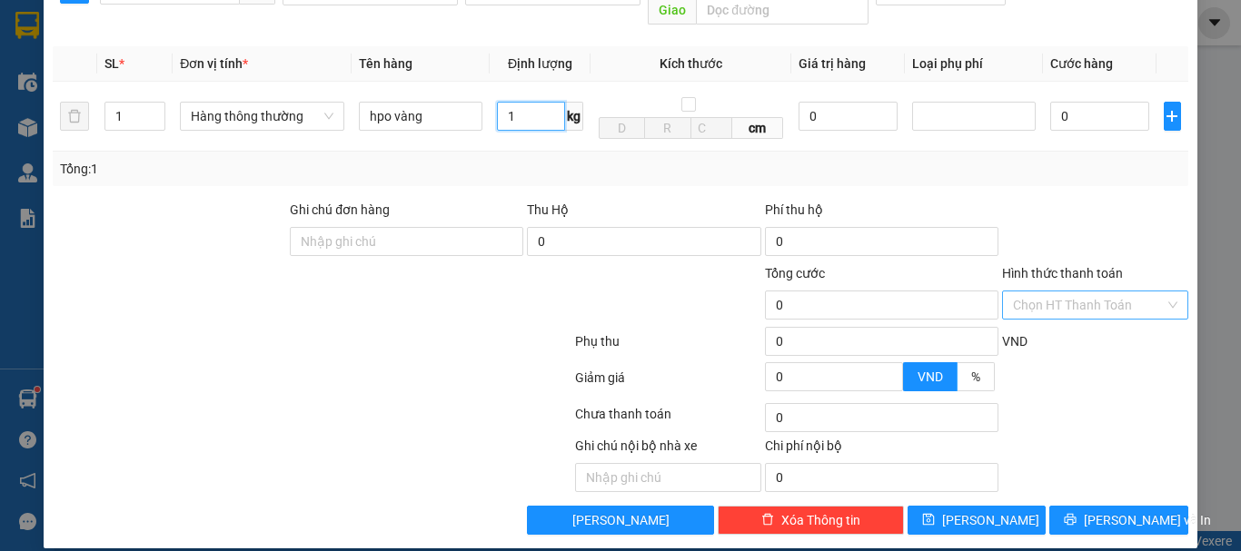
type input "1"
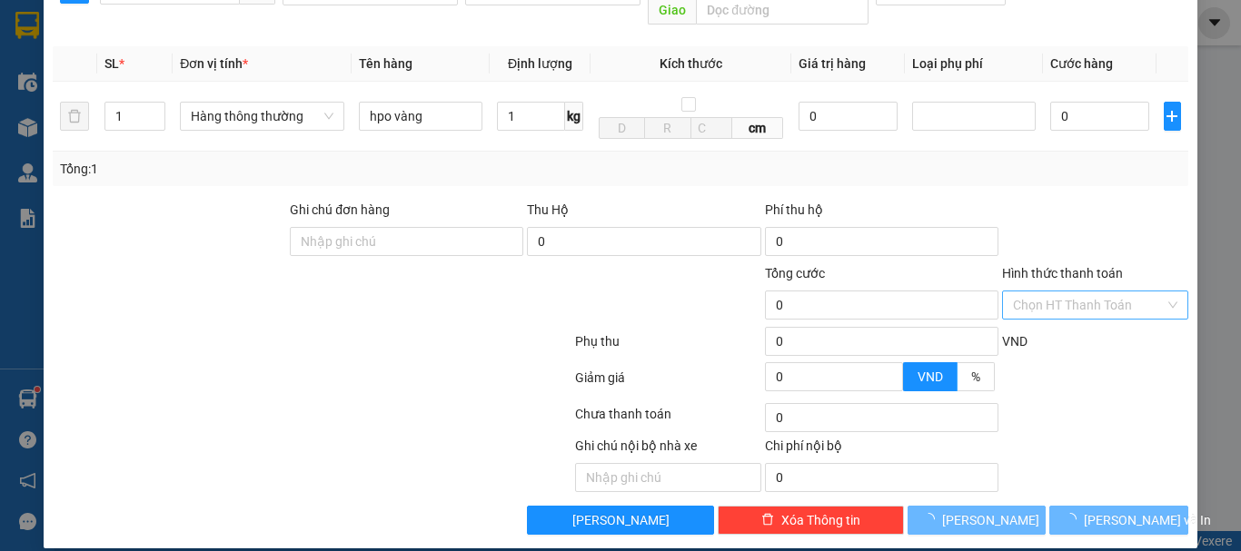
click at [1050, 292] on input "Hình thức thanh toán" at bounding box center [1089, 305] width 152 height 27
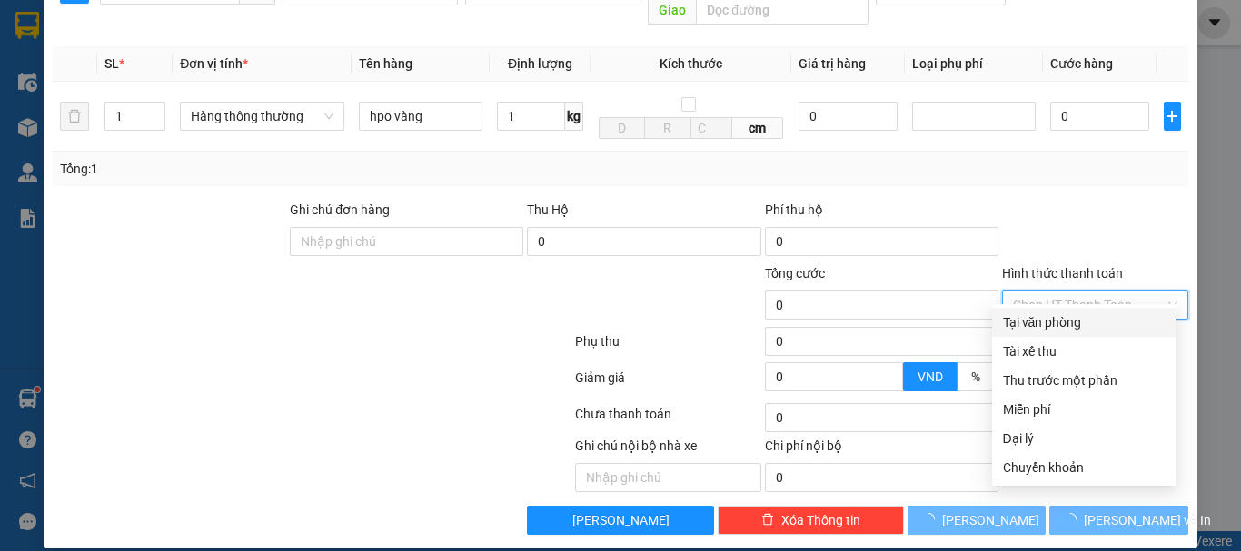
click at [1037, 321] on div "Tại văn phòng" at bounding box center [1084, 323] width 163 height 20
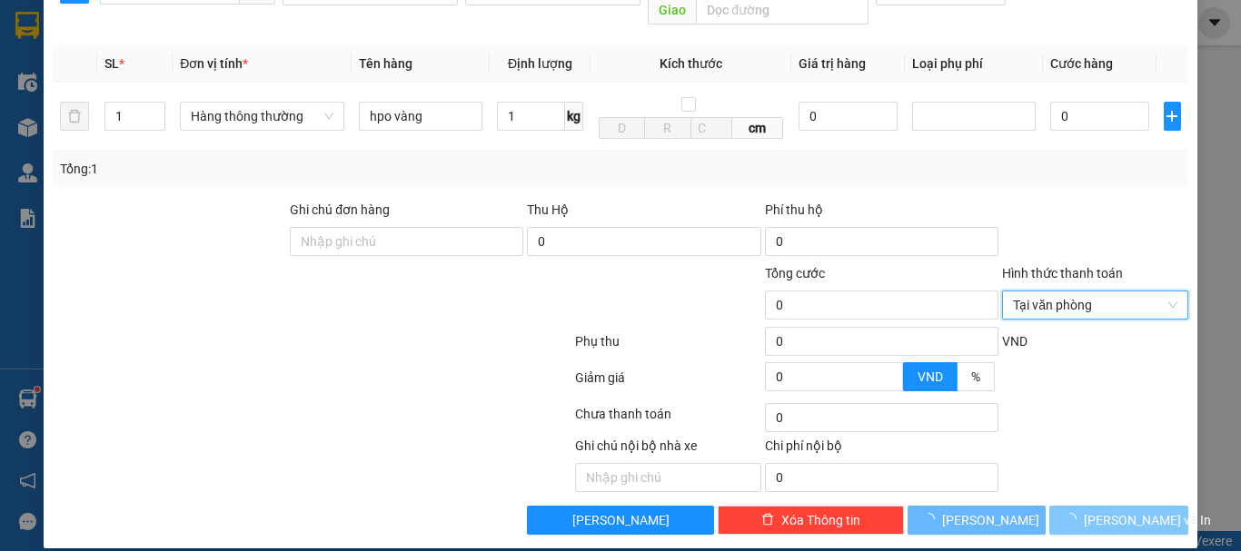
click at [1106, 511] on span "[PERSON_NAME] và In" at bounding box center [1147, 521] width 127 height 20
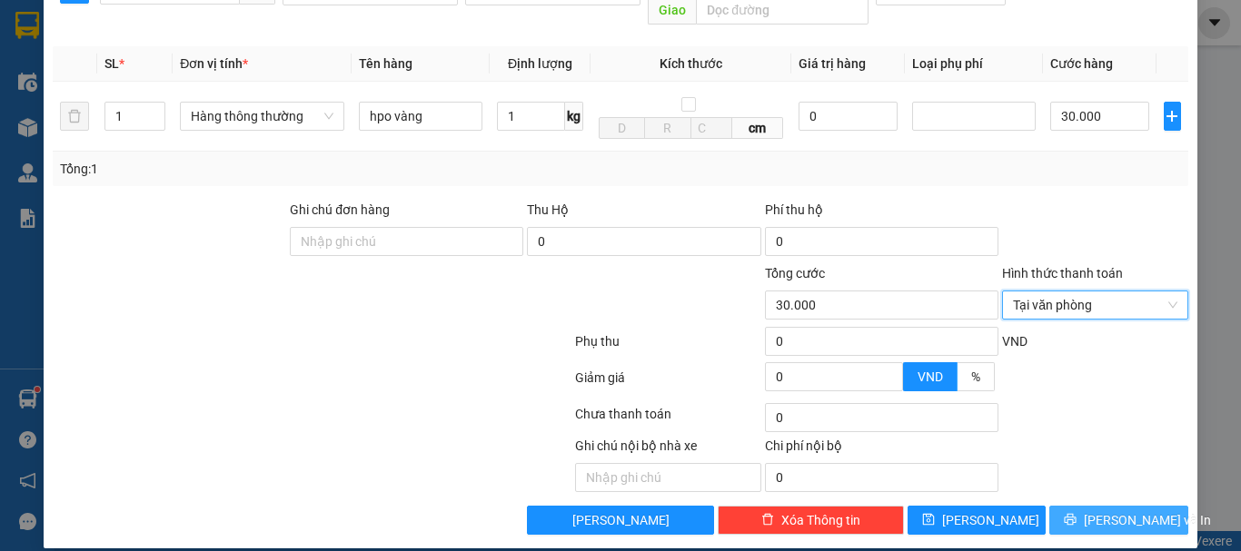
type input "30.000"
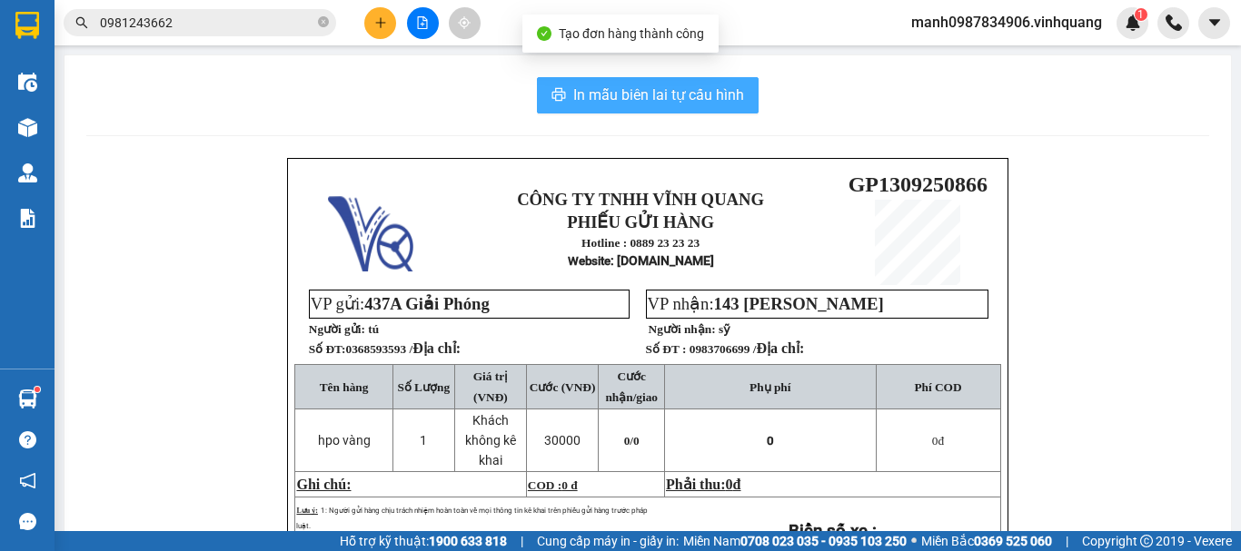
click at [638, 103] on span "In mẫu biên lai tự cấu hình" at bounding box center [658, 95] width 171 height 23
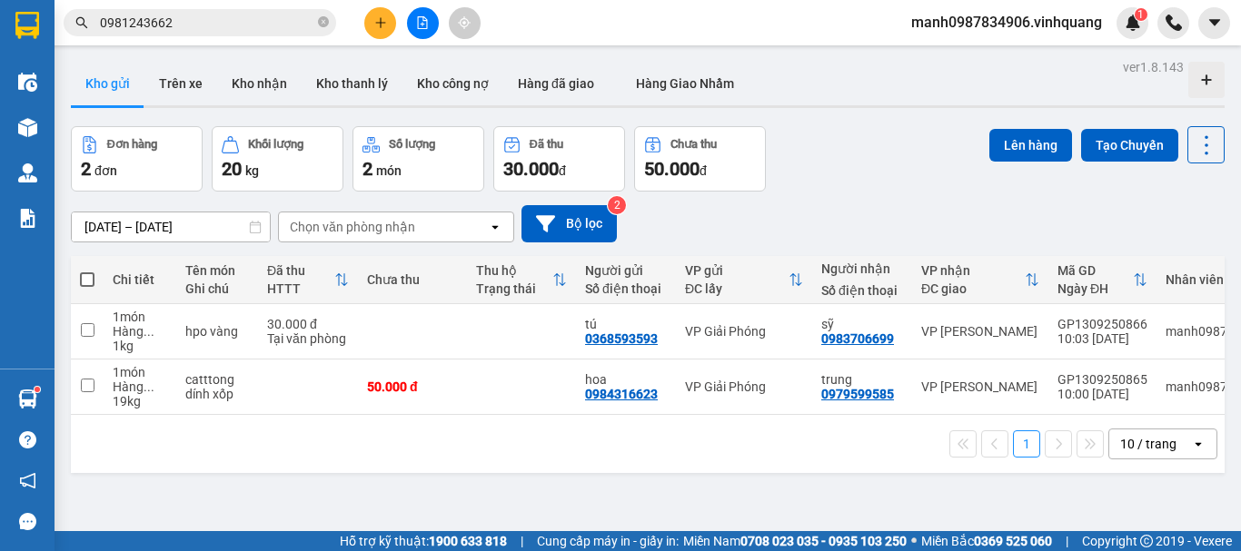
drag, startPoint x: 173, startPoint y: 26, endPoint x: 0, endPoint y: 38, distance: 173.0
click at [0, 35] on section "Kết quả tìm kiếm ( 63 ) Bộ lọc Mã ĐH Trạng thái Món hàng Thu hộ Tổng cước Chưa …" at bounding box center [620, 275] width 1241 height 551
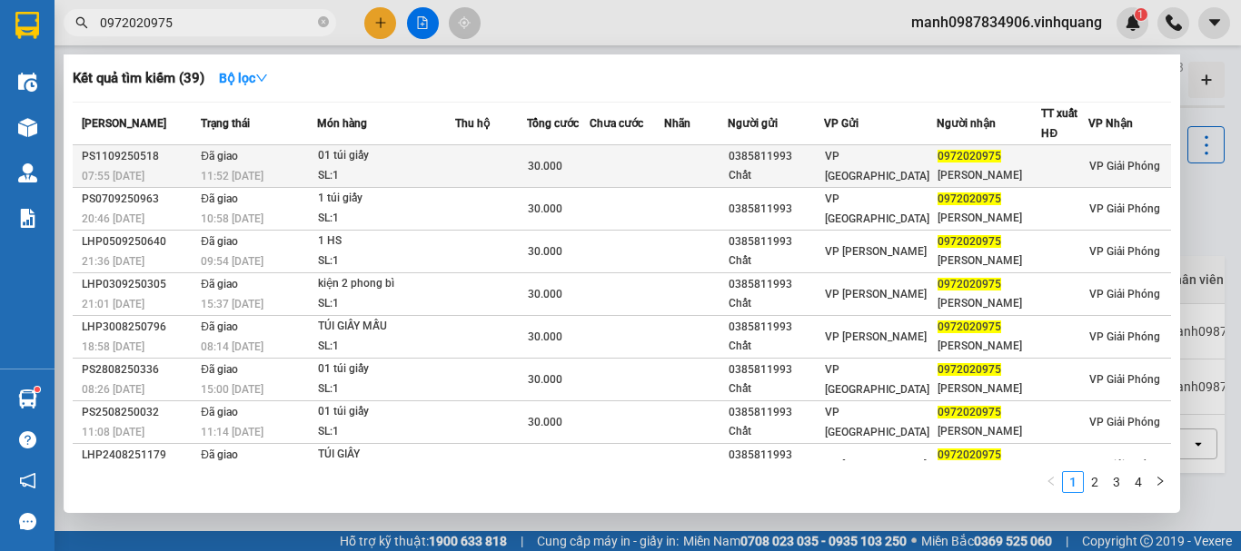
type input "0972020975"
click at [360, 154] on div "01 túi giấy" at bounding box center [386, 156] width 136 height 20
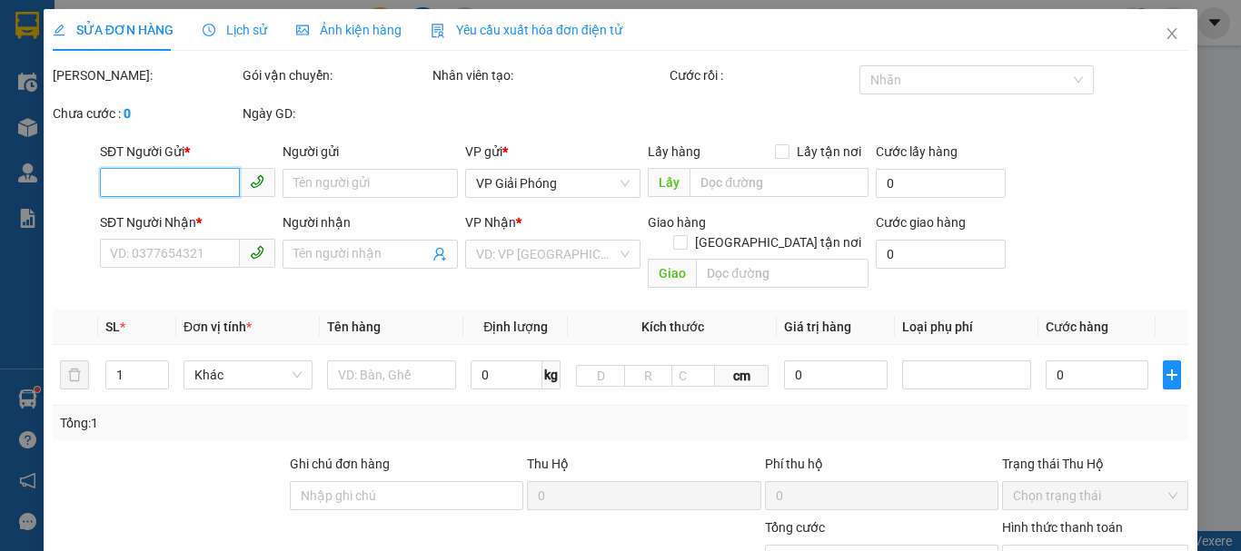
type input "0385811993"
type input "Chất"
type input "0972020975"
type input "[PERSON_NAME]"
type input "30.000"
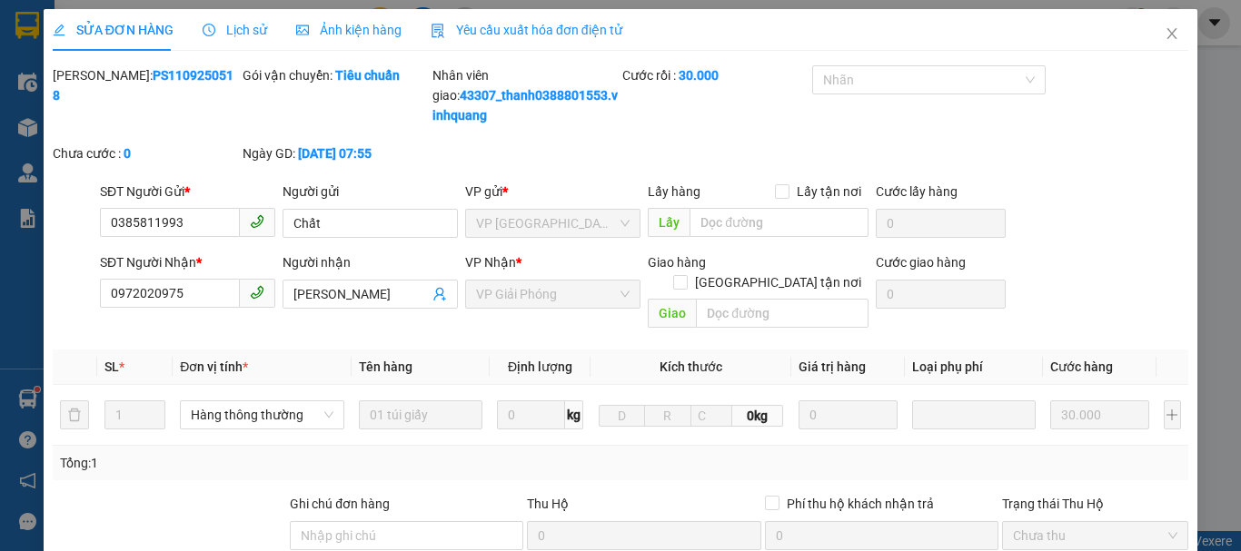
click at [253, 27] on span "Lịch sử" at bounding box center [235, 30] width 64 height 15
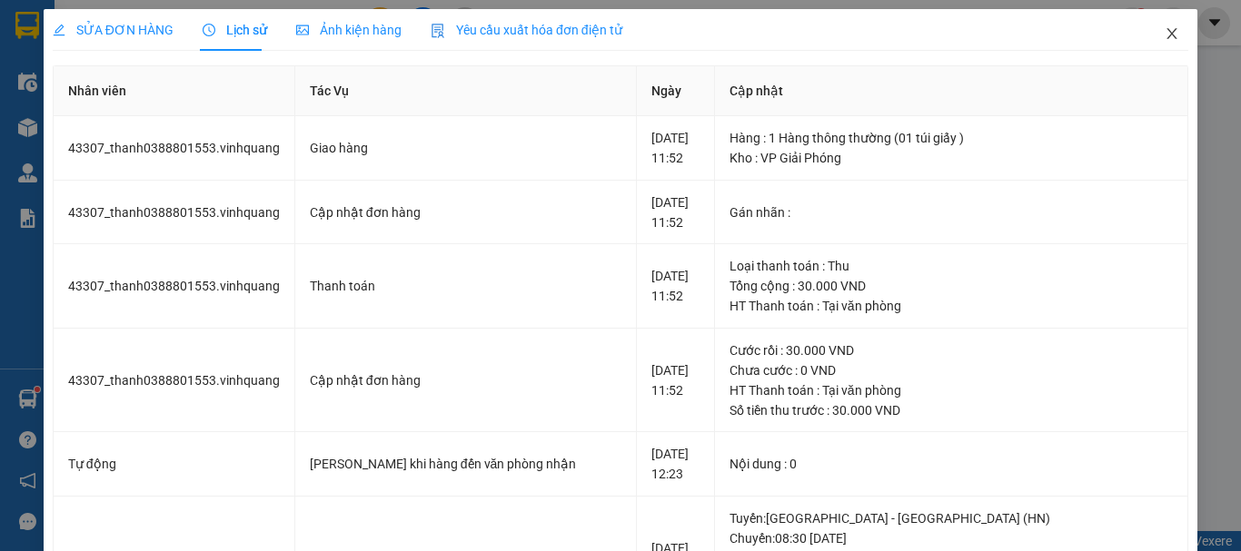
click at [1165, 33] on icon "close" at bounding box center [1172, 33] width 15 height 15
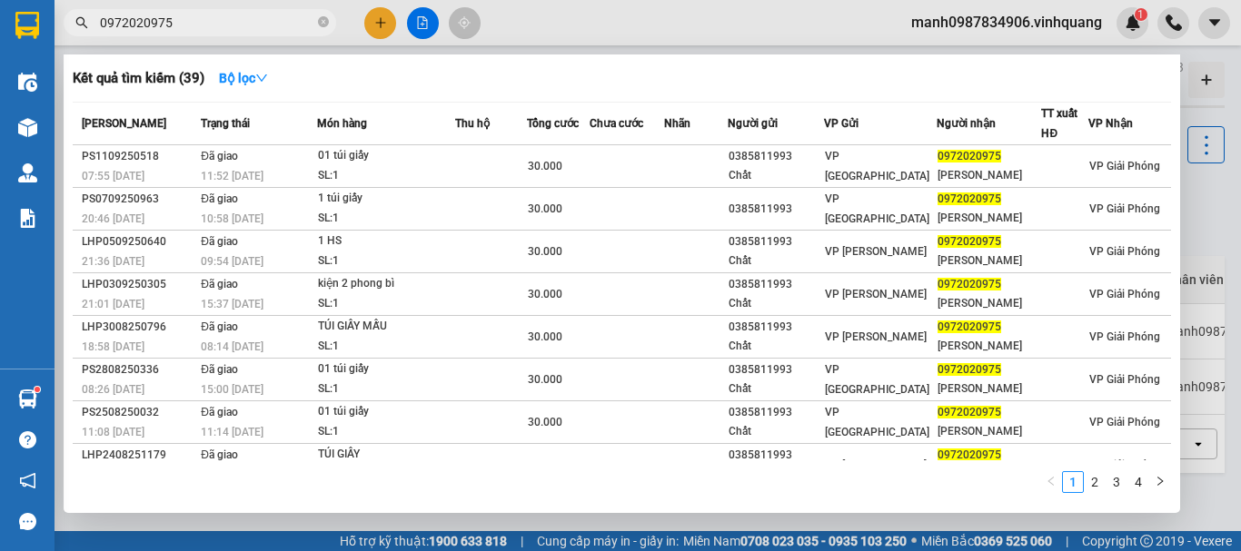
click at [175, 25] on input "0972020975" at bounding box center [207, 23] width 214 height 20
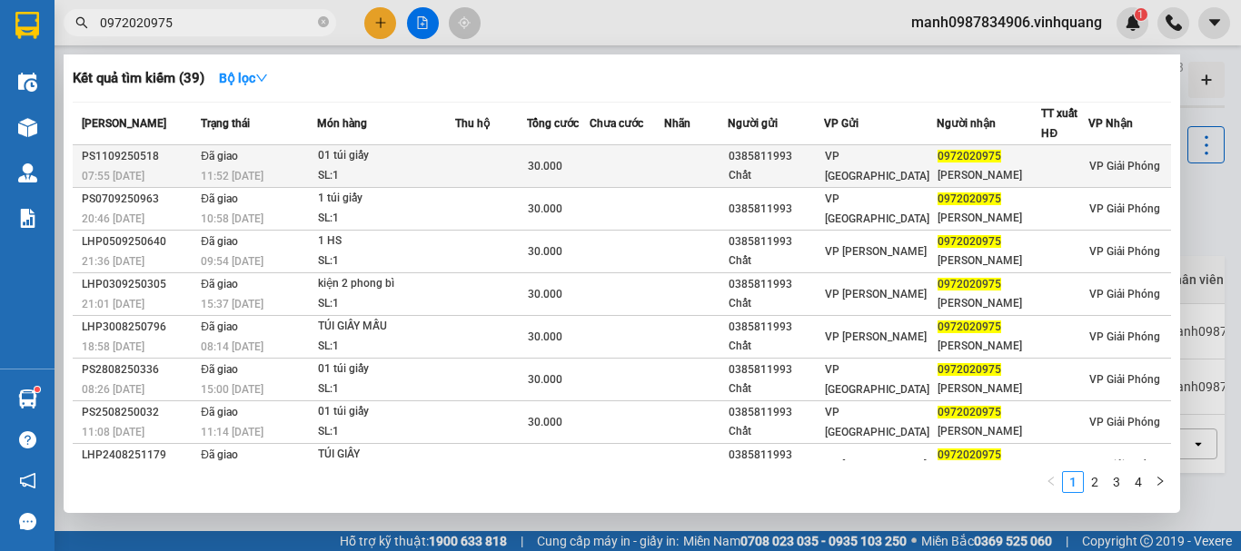
click at [556, 166] on span "30.000" at bounding box center [545, 166] width 35 height 13
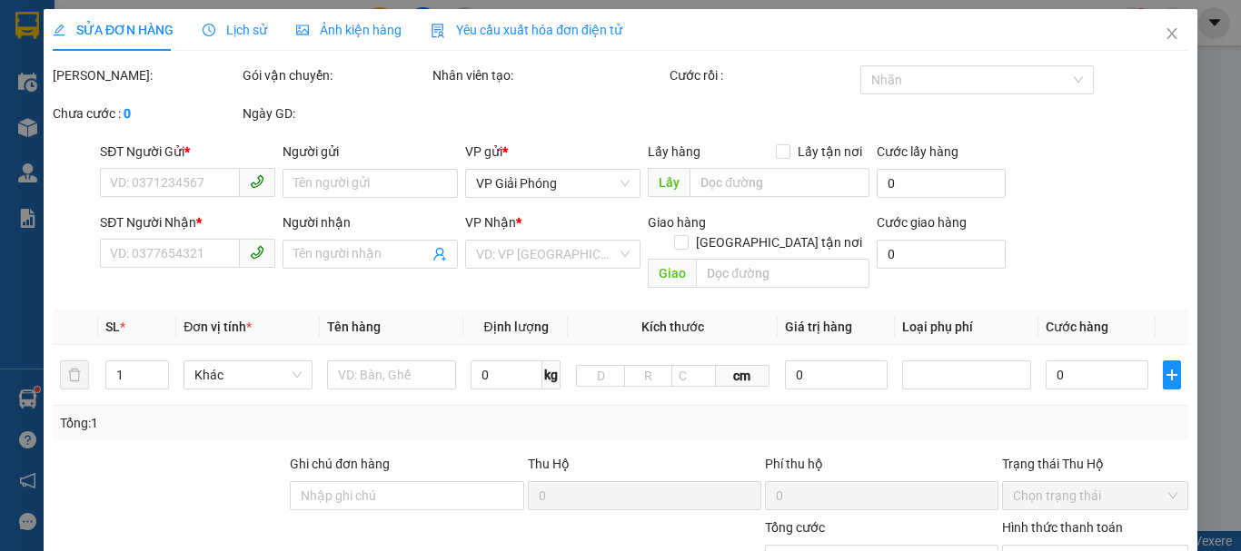
type input "0385811993"
type input "Chất"
type input "0972020975"
type input "[PERSON_NAME]"
type input "30.000"
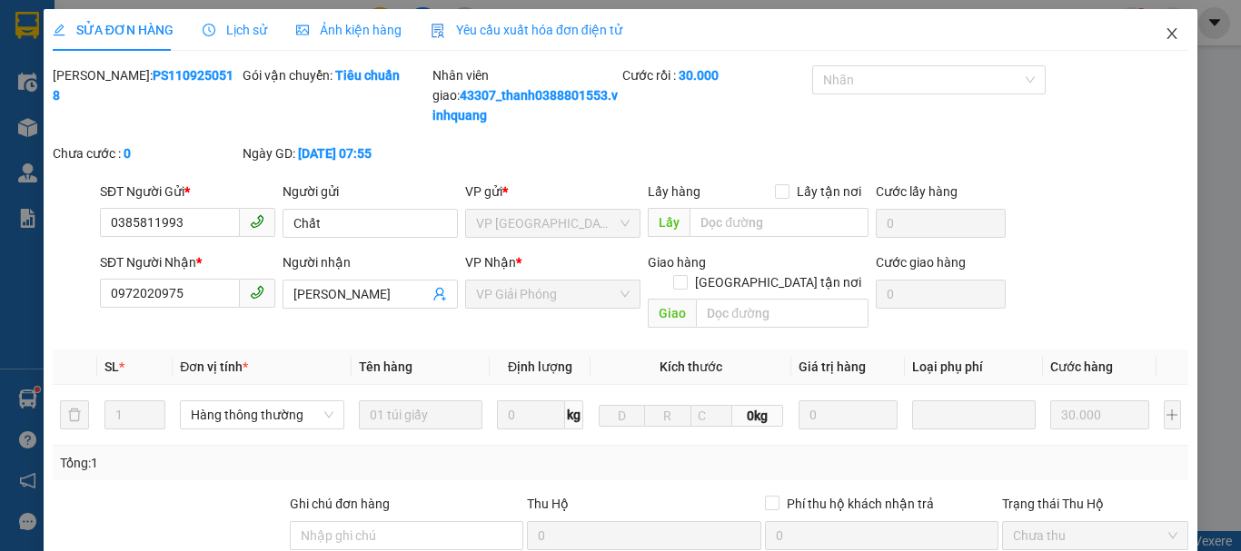
click at [1165, 32] on icon "close" at bounding box center [1172, 33] width 15 height 15
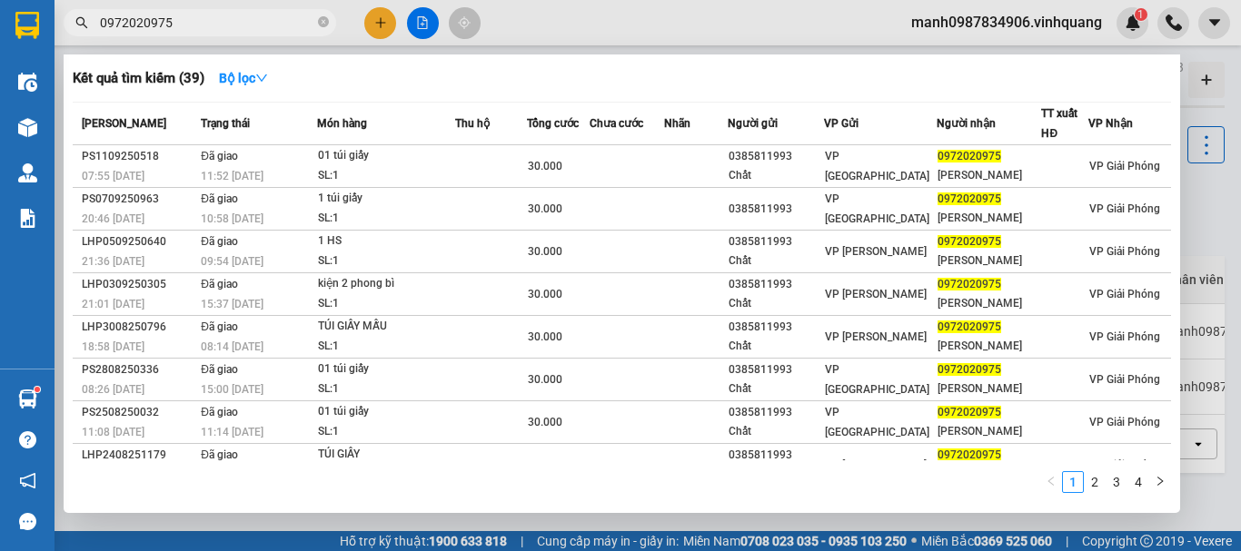
drag, startPoint x: 196, startPoint y: 16, endPoint x: 469, endPoint y: 470, distance: 528.9
click at [0, 68] on section "Kết quả tìm kiếm ( 39 ) Bộ lọc Mã ĐH Trạng thái Món hàng Thu hộ Tổng cước Chưa …" at bounding box center [620, 275] width 1241 height 551
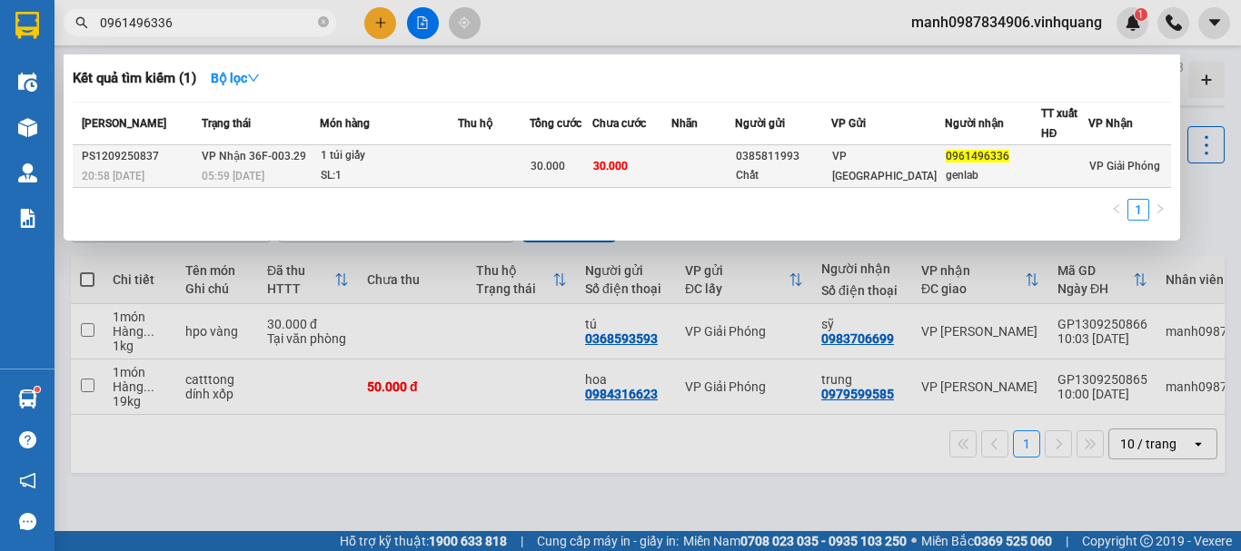
type input "0961496336"
click at [304, 160] on td "VP Nhận 36F-003.29 05:59 [DATE]" at bounding box center [258, 166] width 123 height 43
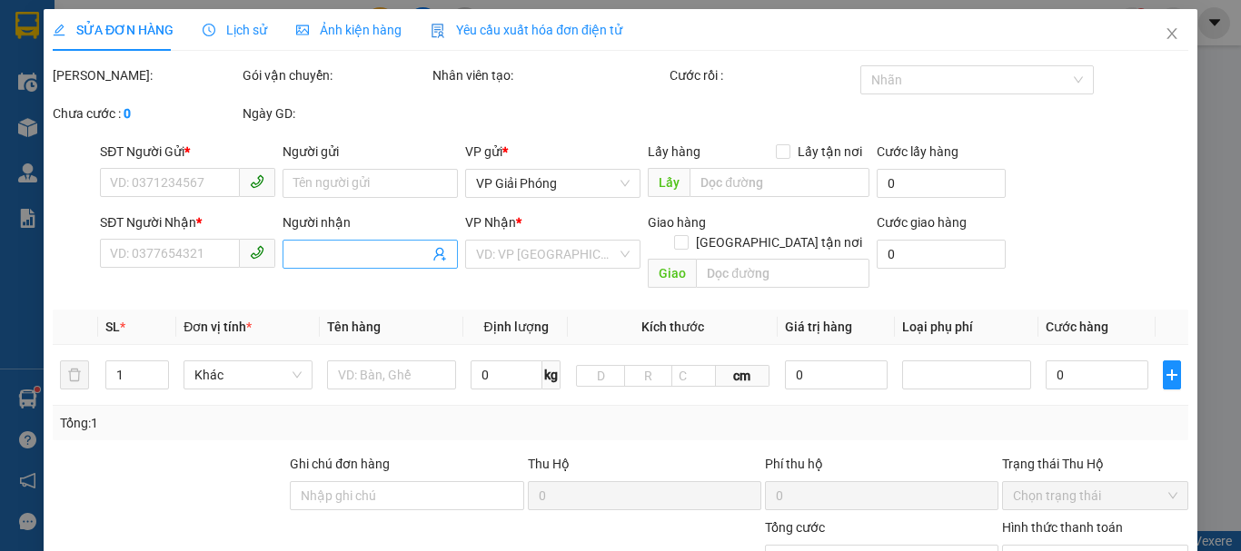
type input "0385811993"
type input "Chất"
type input "0961496336"
type input "genlab"
type input "30.000"
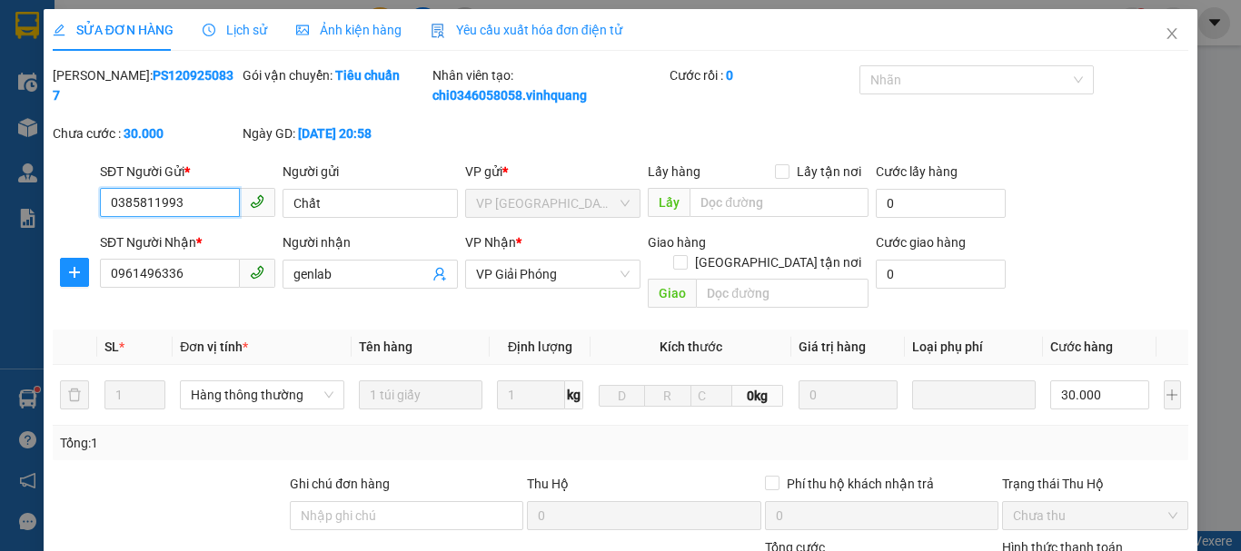
scroll to position [273, 0]
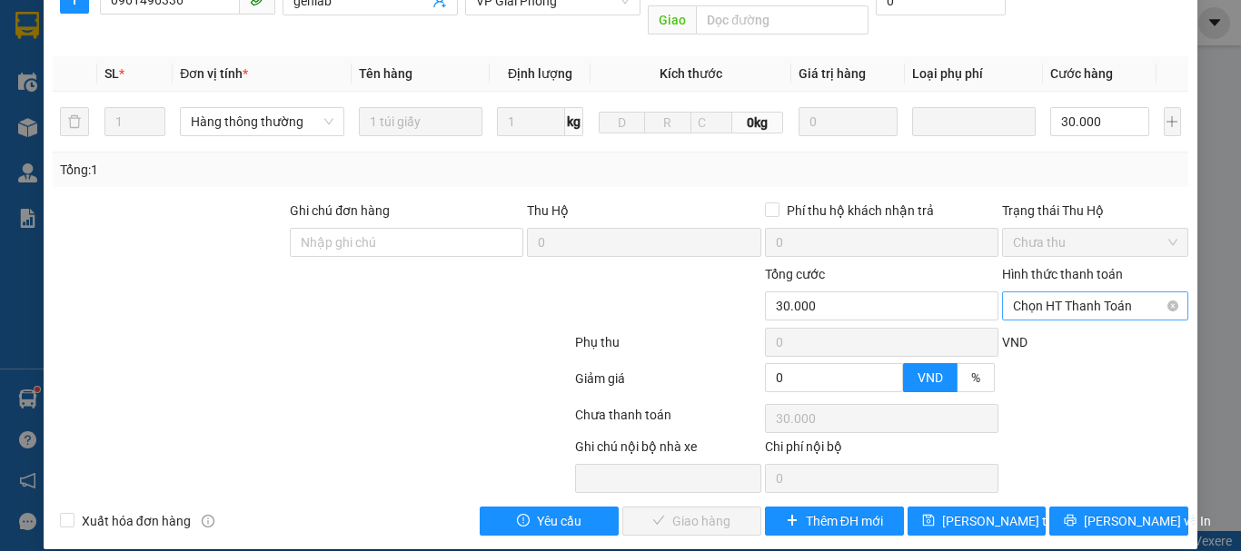
click at [1082, 293] on span "Chọn HT Thanh Toán" at bounding box center [1095, 306] width 164 height 27
click at [1045, 325] on div "Tại văn phòng" at bounding box center [1084, 323] width 163 height 20
type input "0"
click at [672, 511] on span "[PERSON_NAME] và Giao hàng" at bounding box center [744, 521] width 174 height 20
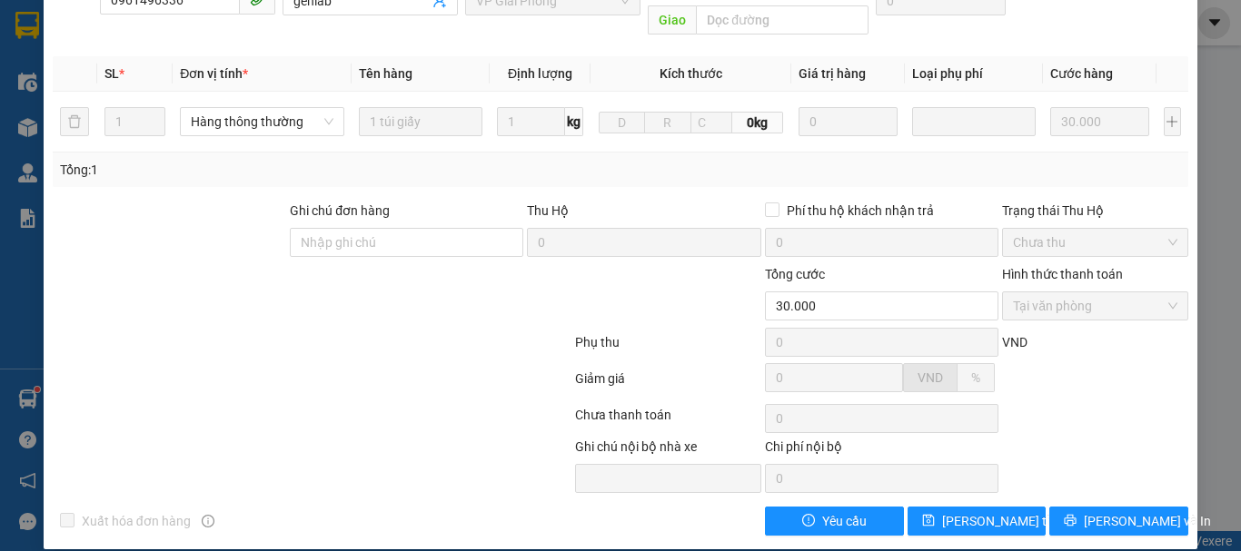
scroll to position [0, 0]
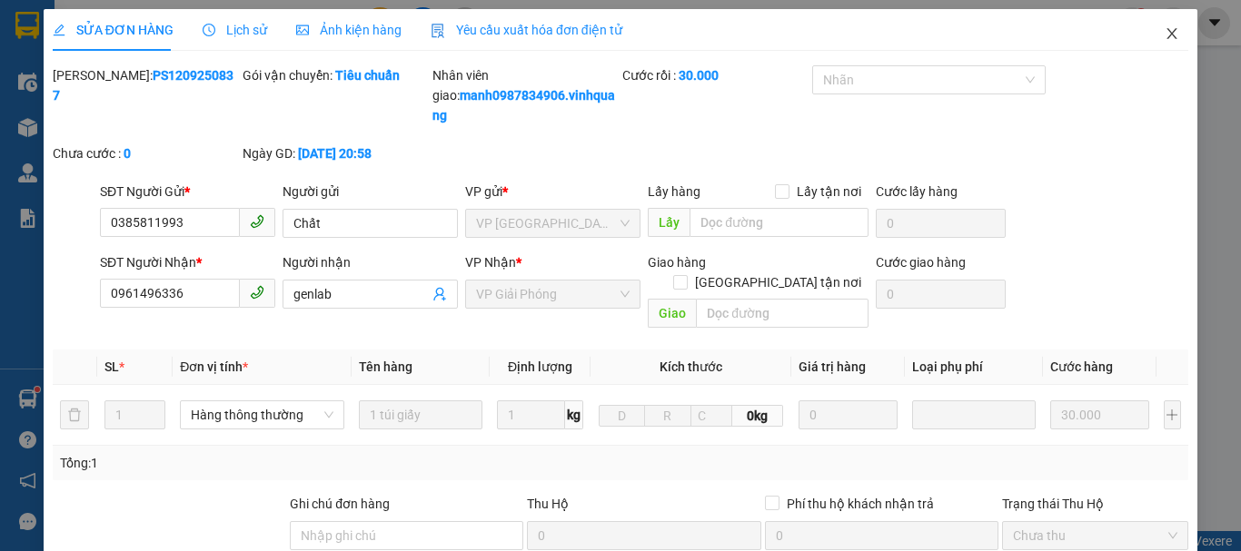
click at [1165, 33] on icon "close" at bounding box center [1172, 33] width 15 height 15
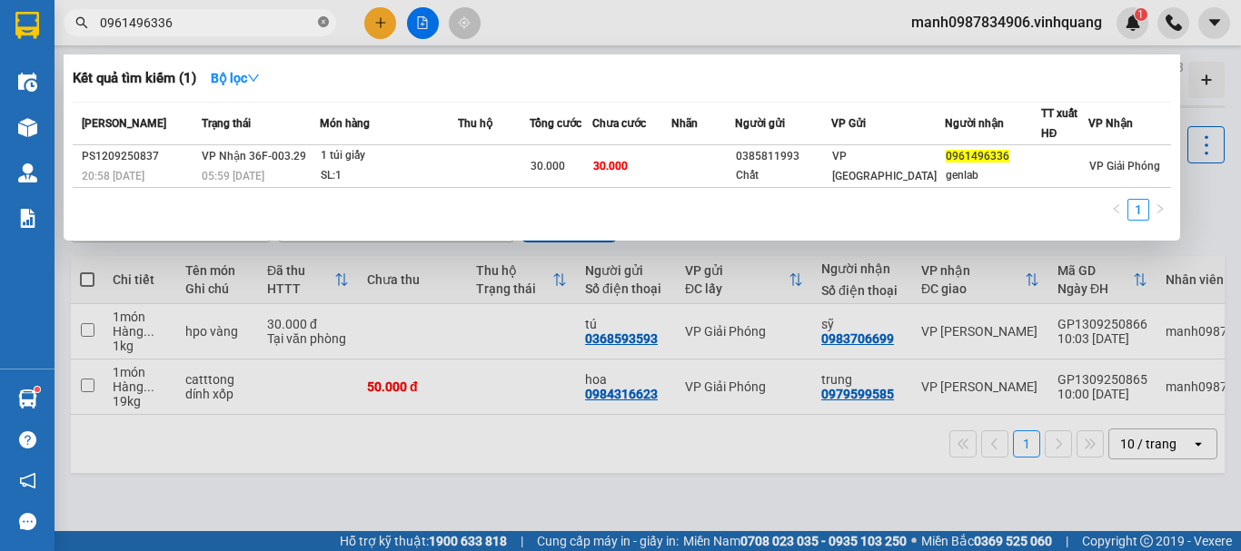
click at [325, 25] on icon "close-circle" at bounding box center [323, 21] width 11 height 11
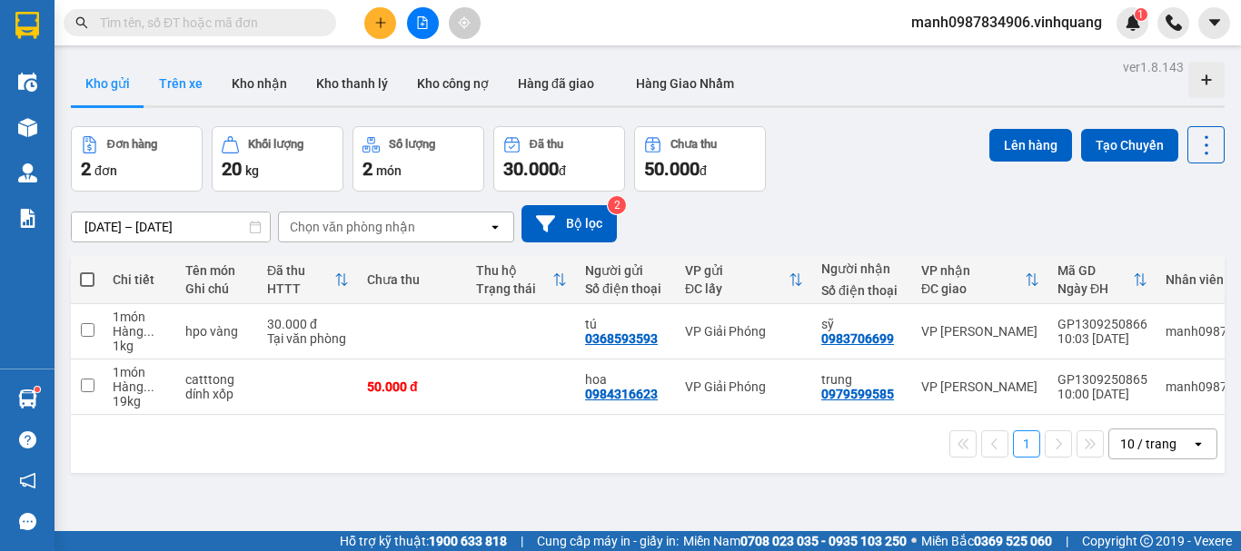
click at [165, 81] on button "Trên xe" at bounding box center [180, 84] width 73 height 44
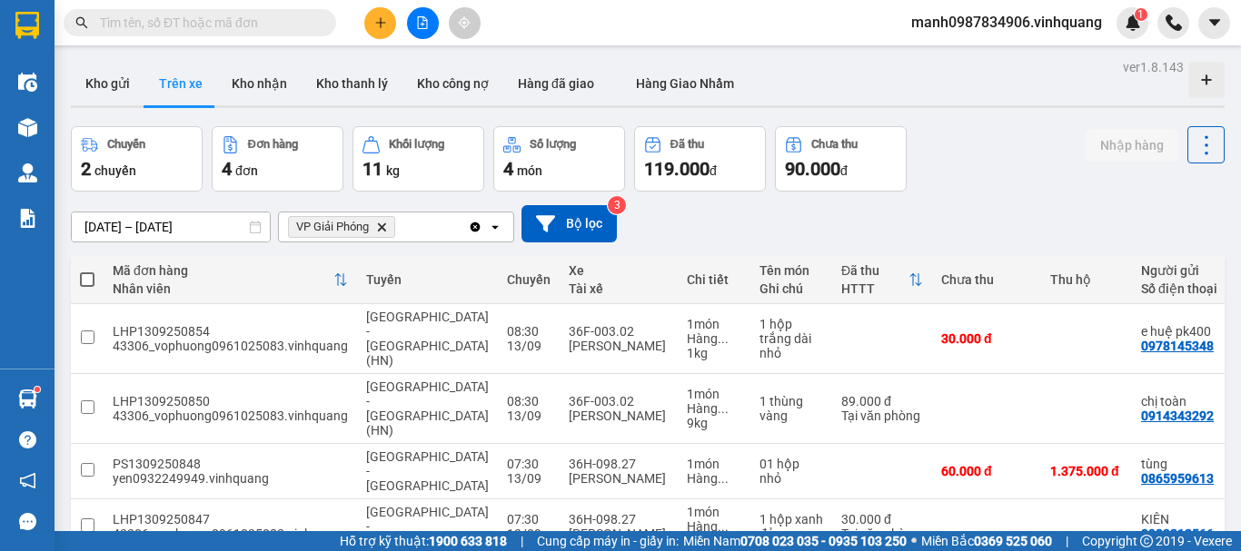
scroll to position [84, 0]
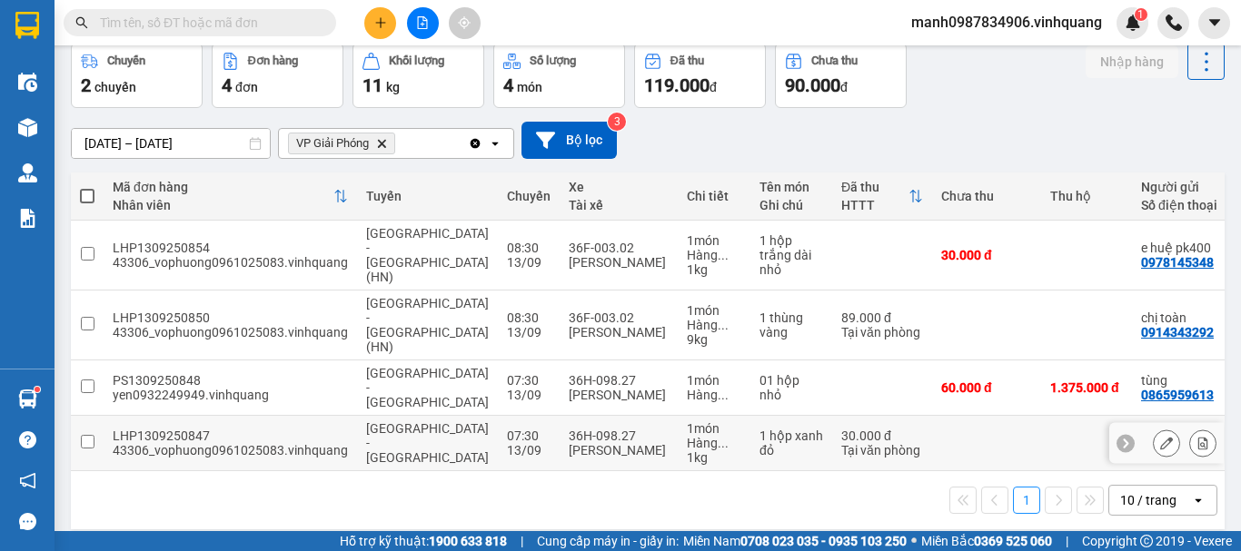
click at [84, 435] on input "checkbox" at bounding box center [88, 442] width 14 height 14
checkbox input "true"
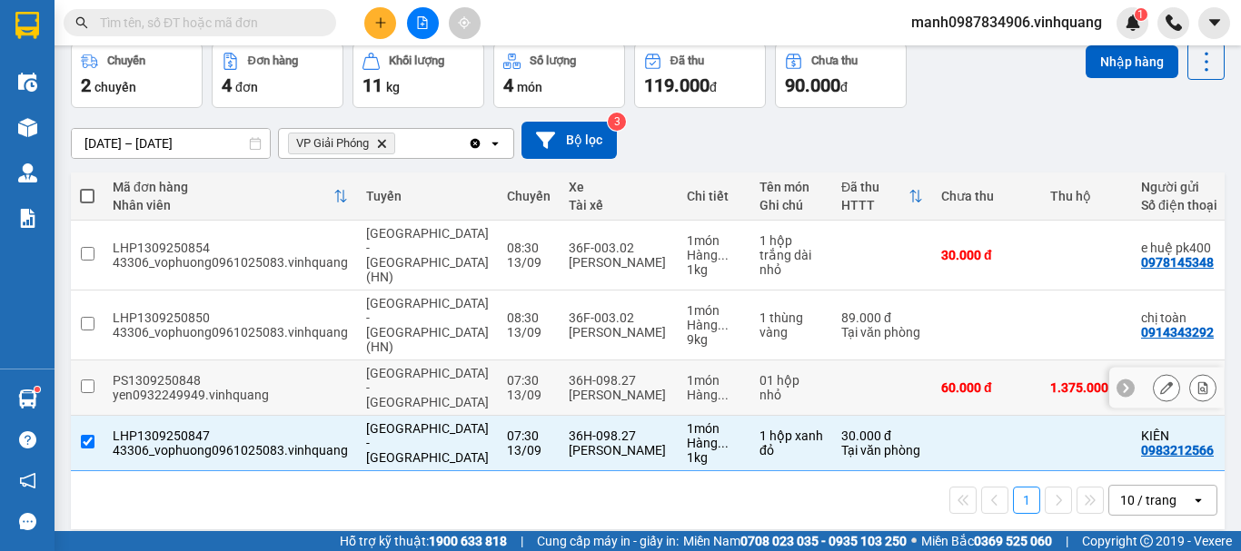
click at [84, 380] on input "checkbox" at bounding box center [88, 387] width 14 height 14
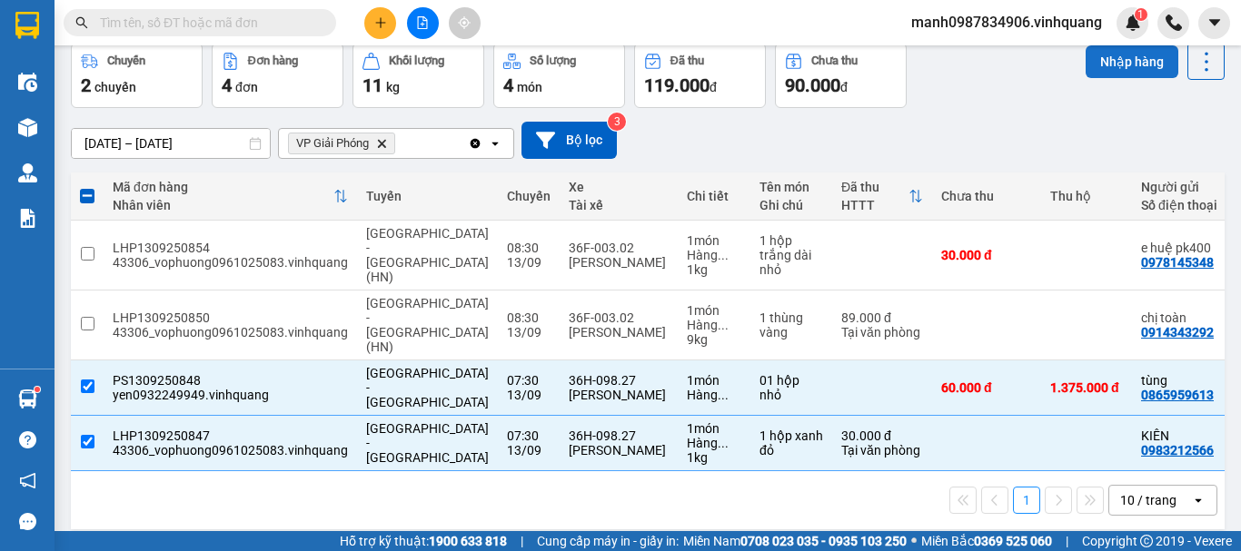
click at [1120, 66] on button "Nhập hàng" at bounding box center [1132, 61] width 93 height 33
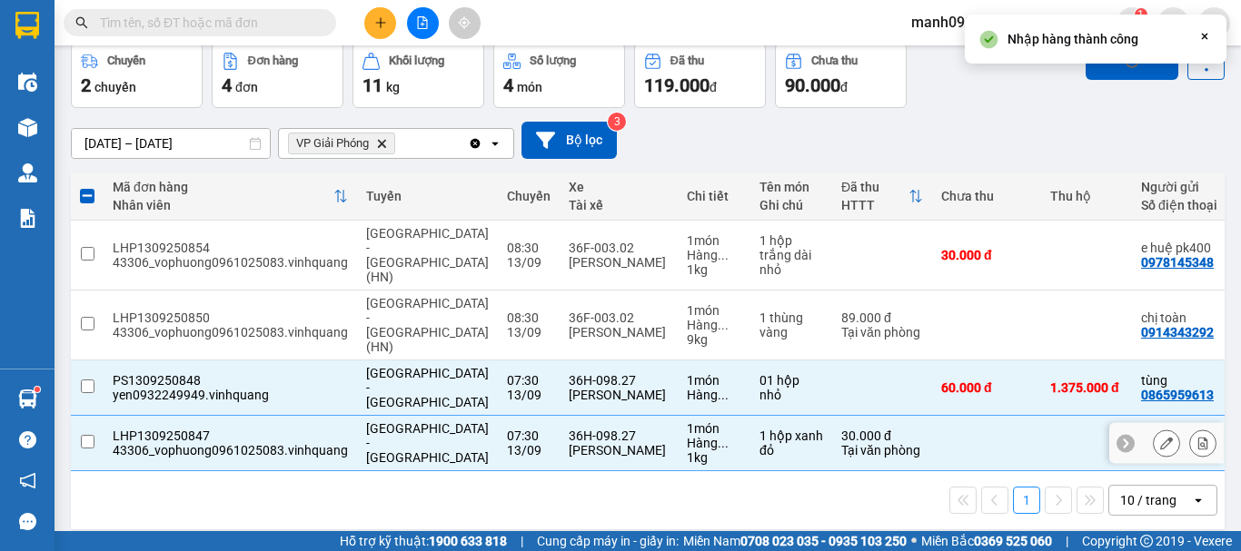
checkbox input "false"
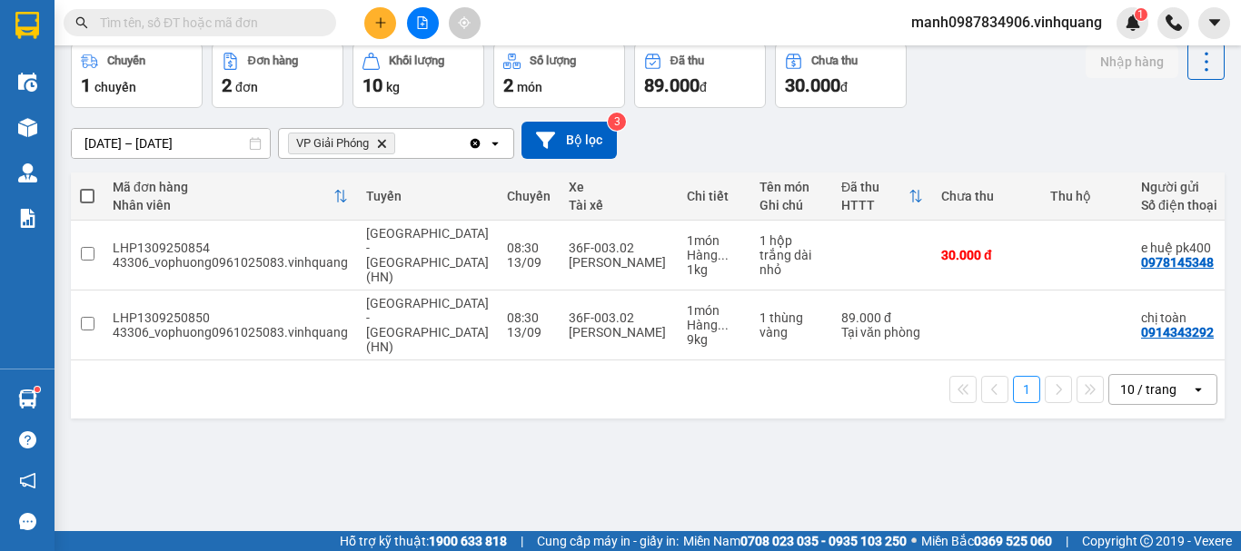
scroll to position [0, 0]
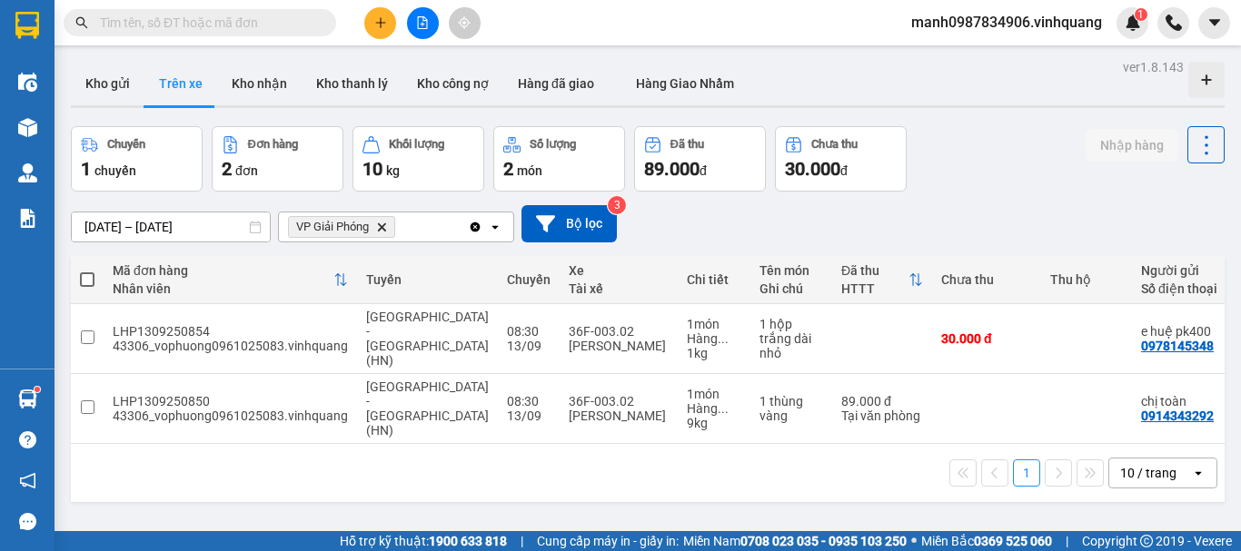
drag, startPoint x: 162, startPoint y: 25, endPoint x: 178, endPoint y: 25, distance: 16.4
click at [164, 25] on input "text" at bounding box center [207, 23] width 214 height 20
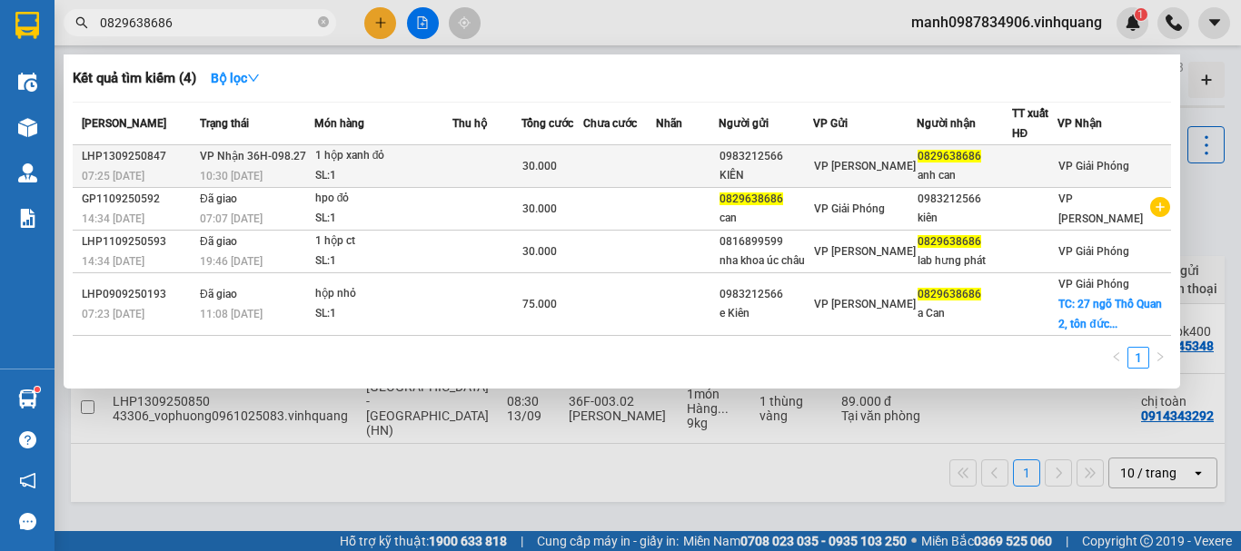
type input "0829638686"
click at [289, 159] on span "VP Nhận 36H-098.27" at bounding box center [253, 156] width 106 height 13
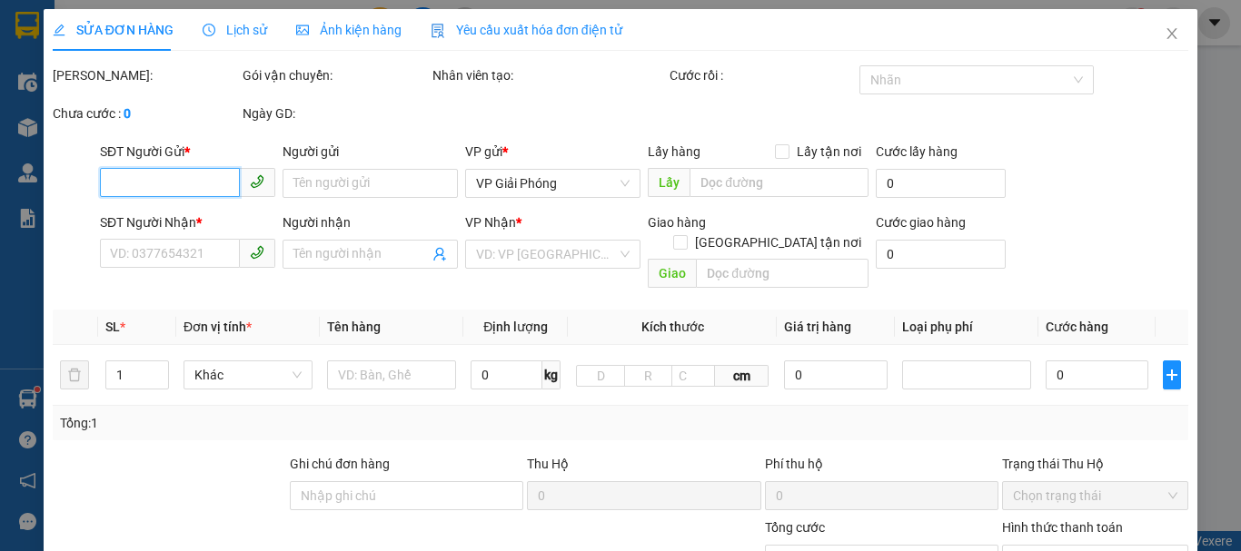
type input "0983212566"
type input "KIÊN"
type input "0829638686"
type input "anh can"
type input "30.000"
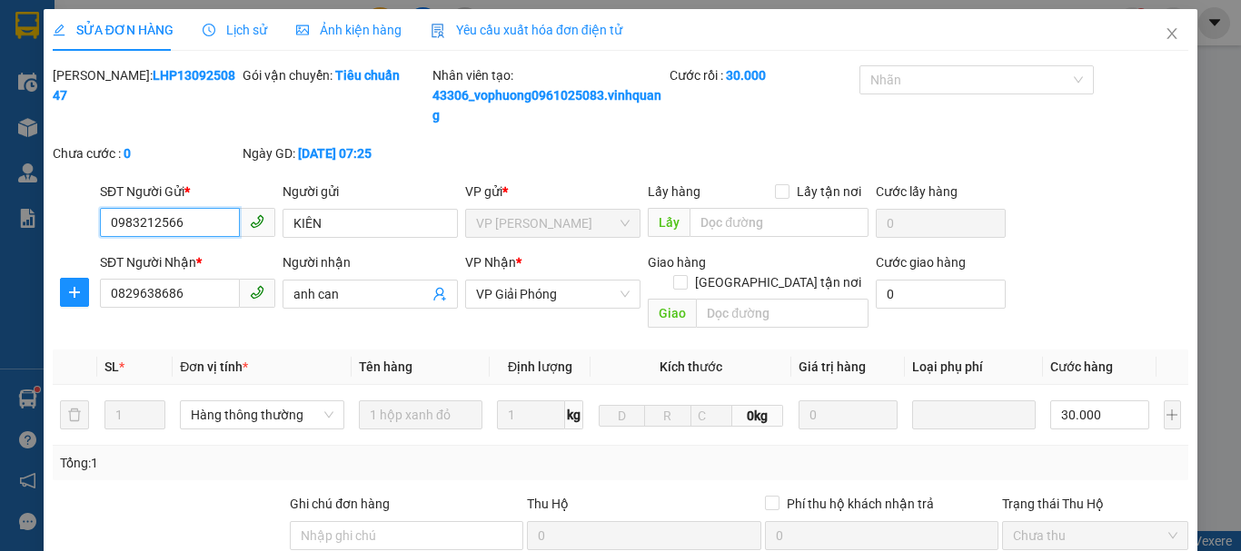
scroll to position [293, 0]
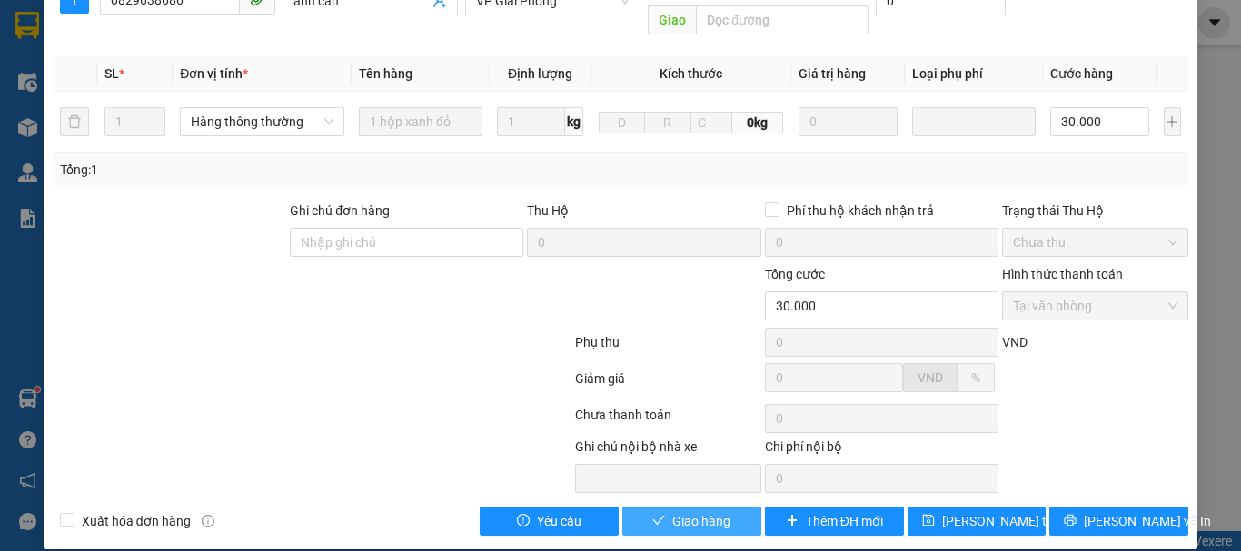
click at [699, 511] on span "Giao hàng" at bounding box center [701, 521] width 58 height 20
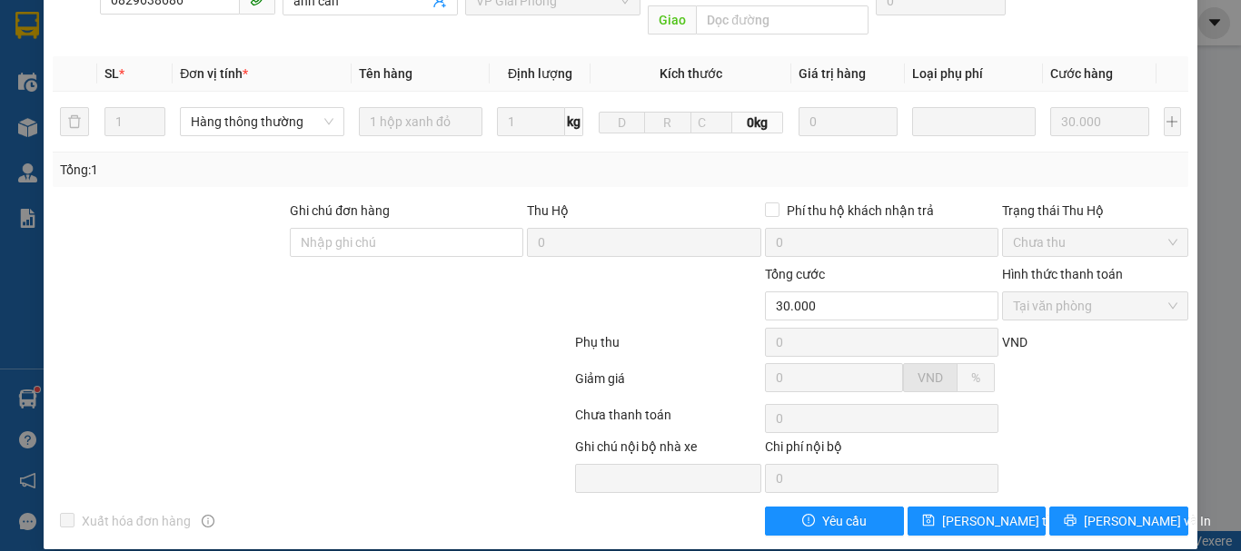
scroll to position [0, 0]
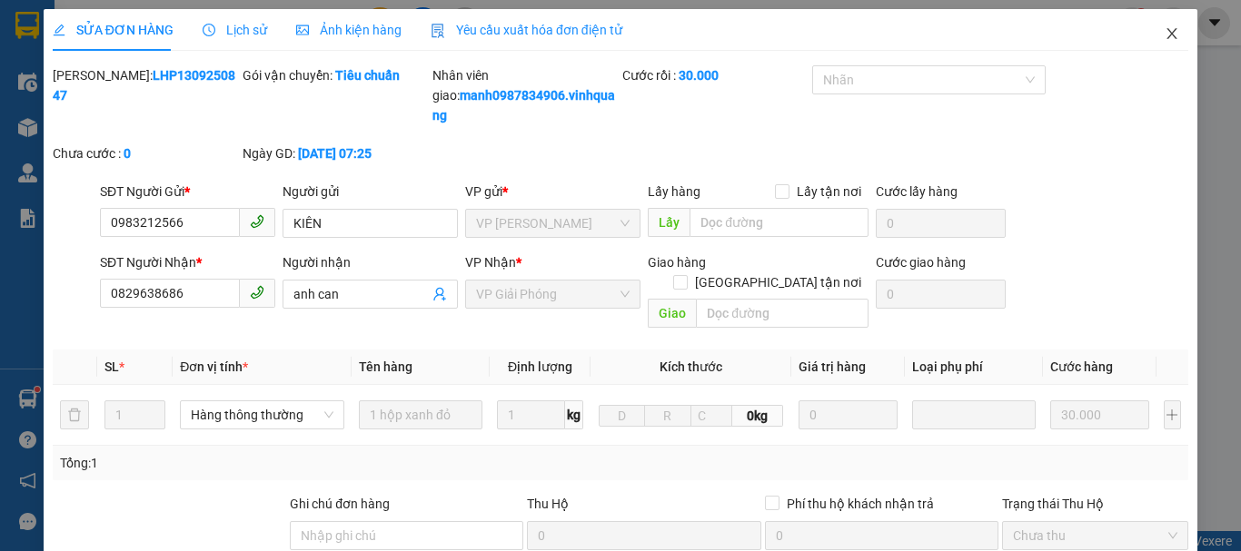
click at [1165, 35] on icon "close" at bounding box center [1172, 33] width 15 height 15
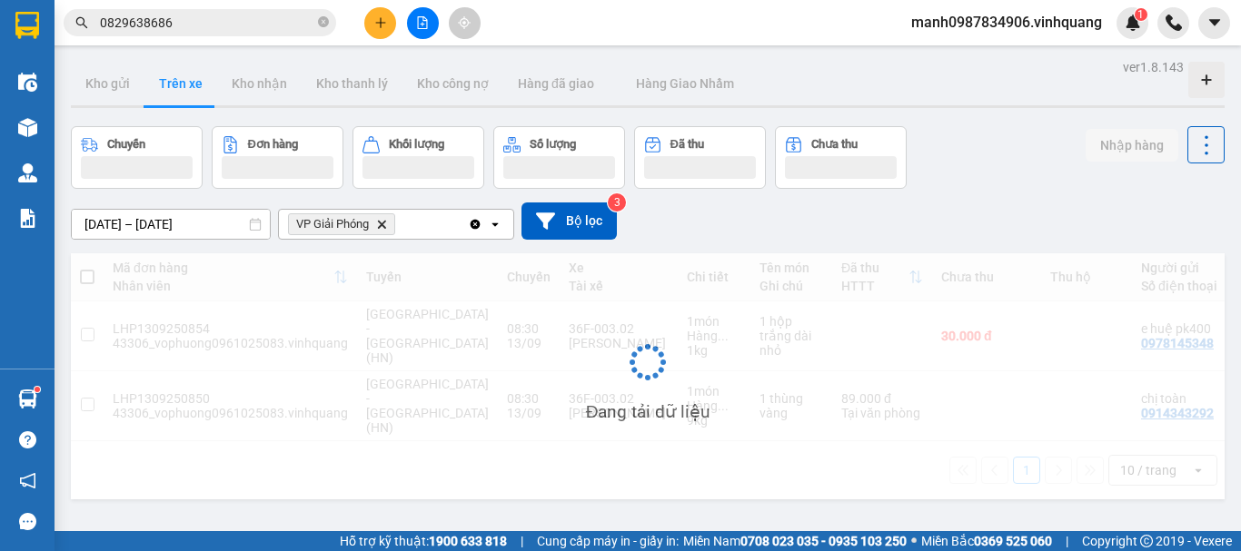
drag, startPoint x: 0, startPoint y: 51, endPoint x: 0, endPoint y: 108, distance: 57.2
click at [0, 71] on section "Kết quả tìm kiếm ( 4 ) Bộ lọc Mã ĐH Trạng thái Món hàng Thu hộ Tổng cước Chưa c…" at bounding box center [620, 275] width 1241 height 551
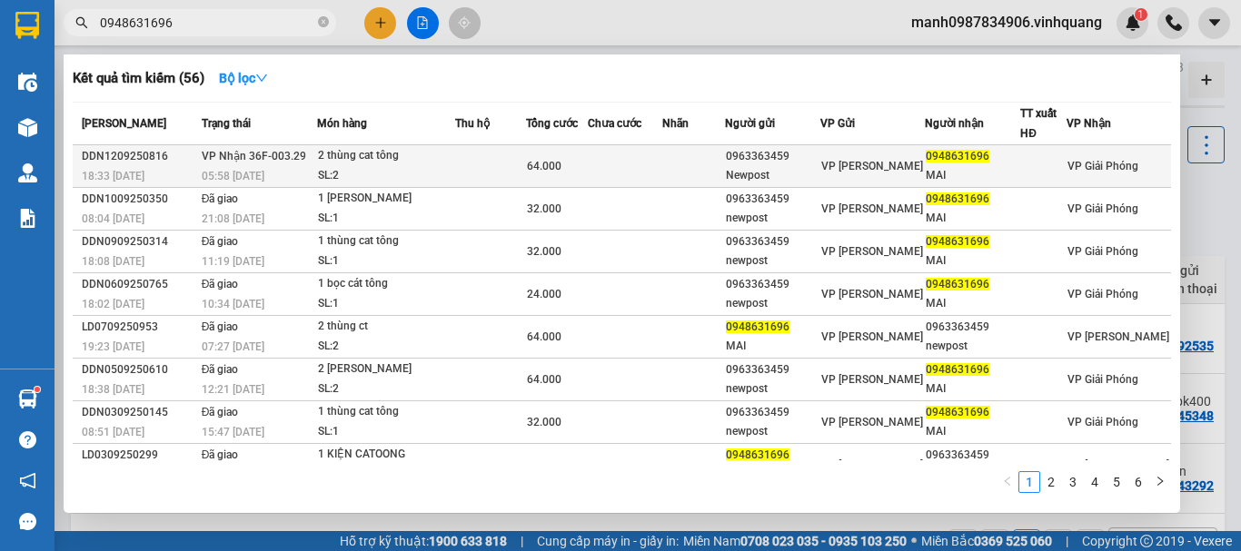
type input "0948631696"
click at [377, 148] on div "2 thùng cat tông" at bounding box center [386, 156] width 136 height 20
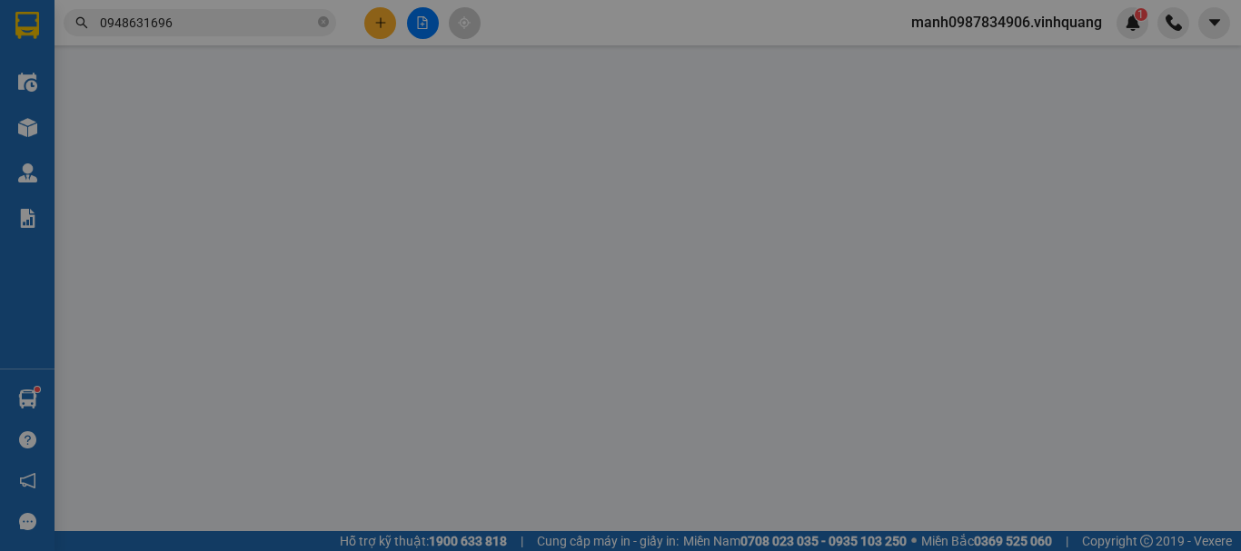
type input "0963363459"
type input "Newpost"
type input "0948631696"
type input "MAI"
type input "64.000"
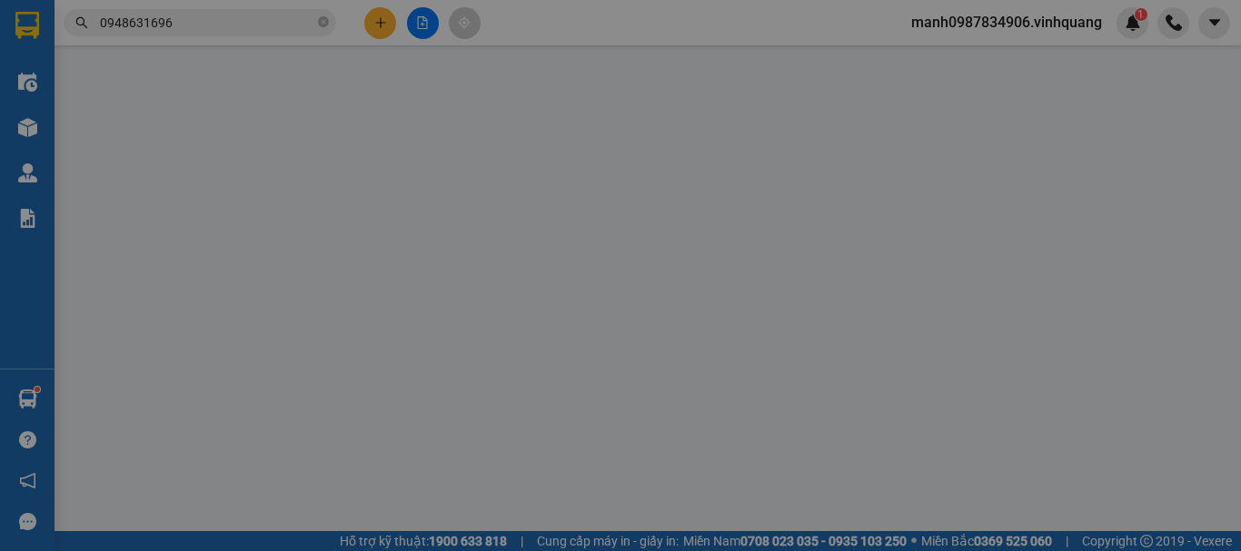
type input "20"
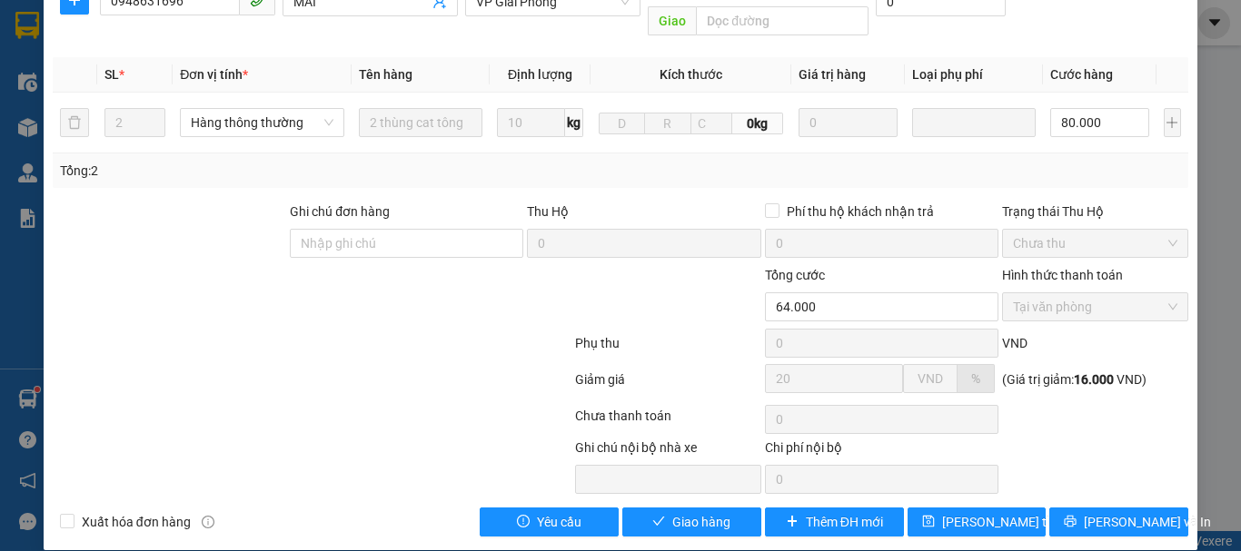
scroll to position [273, 0]
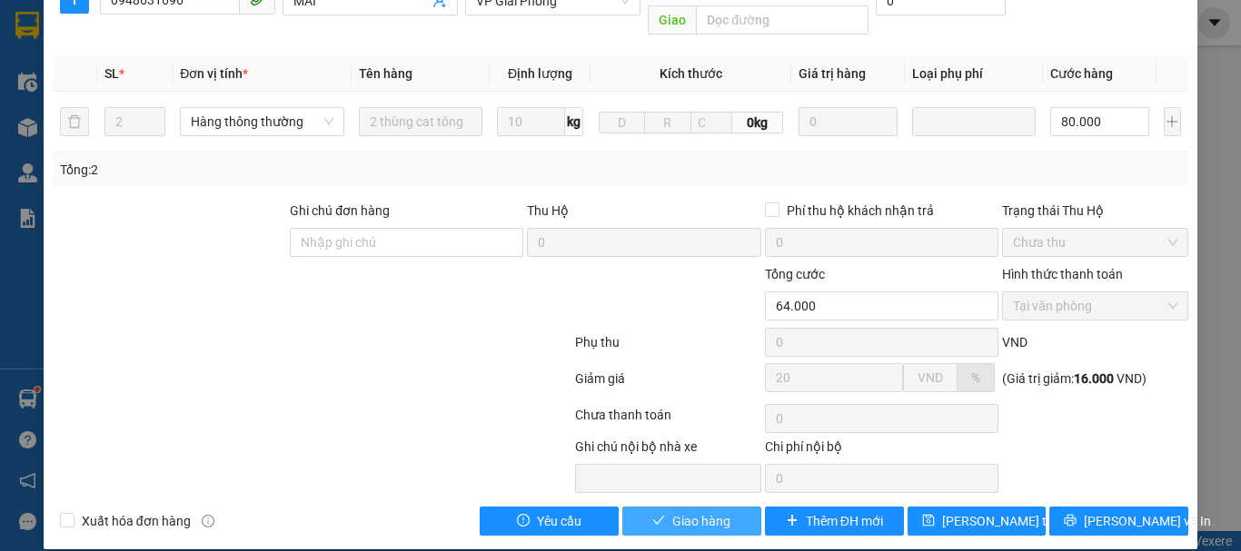
click at [680, 511] on span "Giao hàng" at bounding box center [701, 521] width 58 height 20
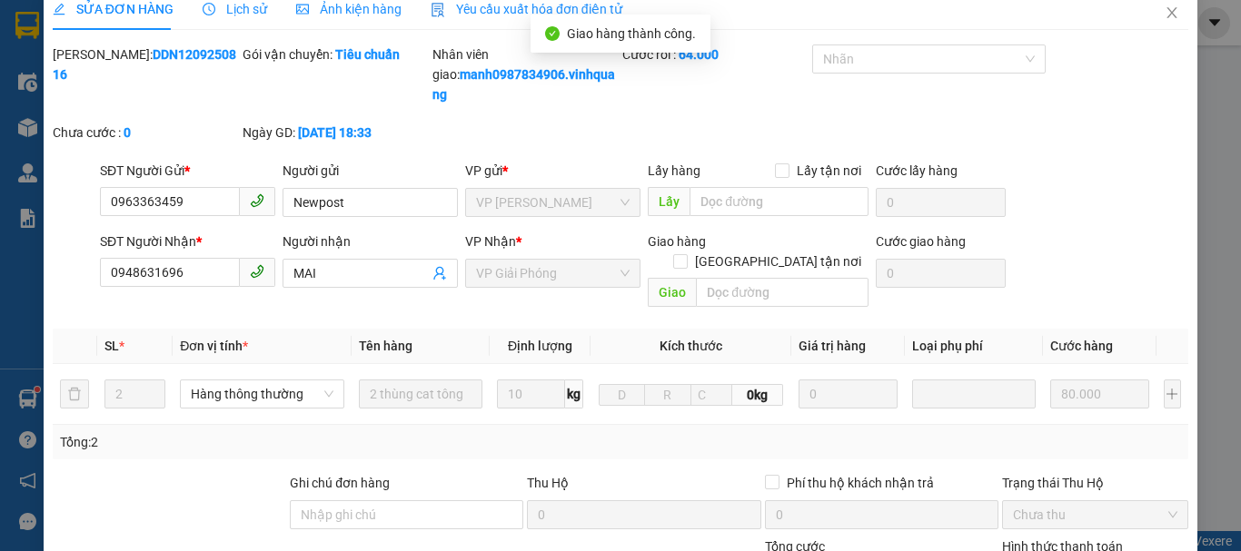
scroll to position [0, 0]
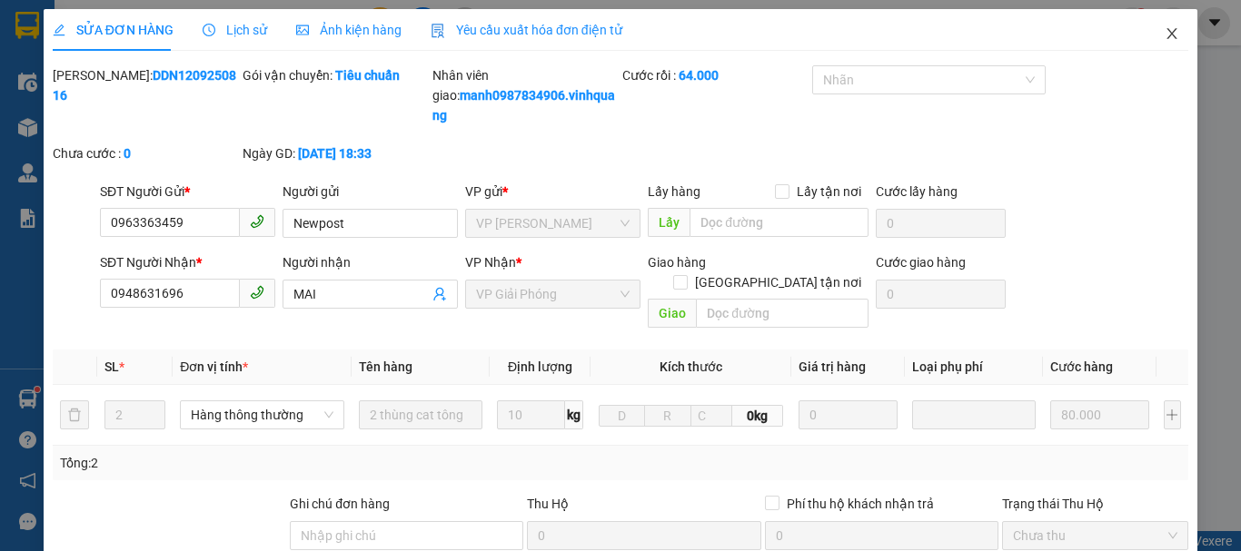
click at [1167, 35] on icon "close" at bounding box center [1172, 33] width 10 height 11
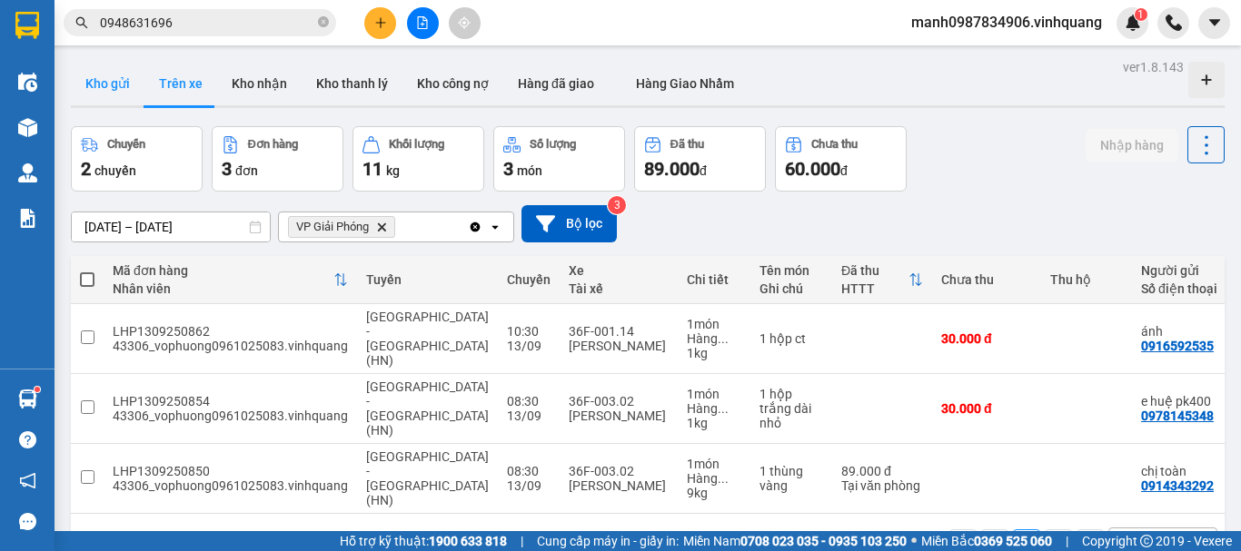
click at [107, 86] on button "Kho gửi" at bounding box center [108, 84] width 74 height 44
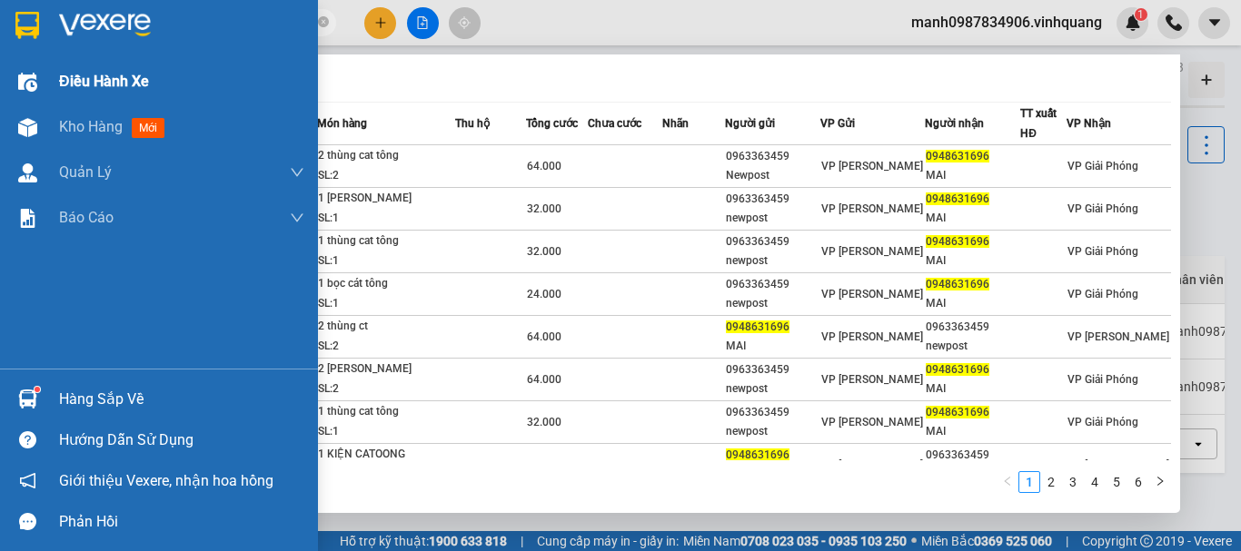
drag, startPoint x: 77, startPoint y: 25, endPoint x: 0, endPoint y: 78, distance: 94.0
click at [15, 41] on section "Kết quả tìm kiếm ( 56 ) Bộ lọc Mã ĐH Trạng thái Món hàng Thu hộ Tổng cước Chưa …" at bounding box center [620, 275] width 1241 height 551
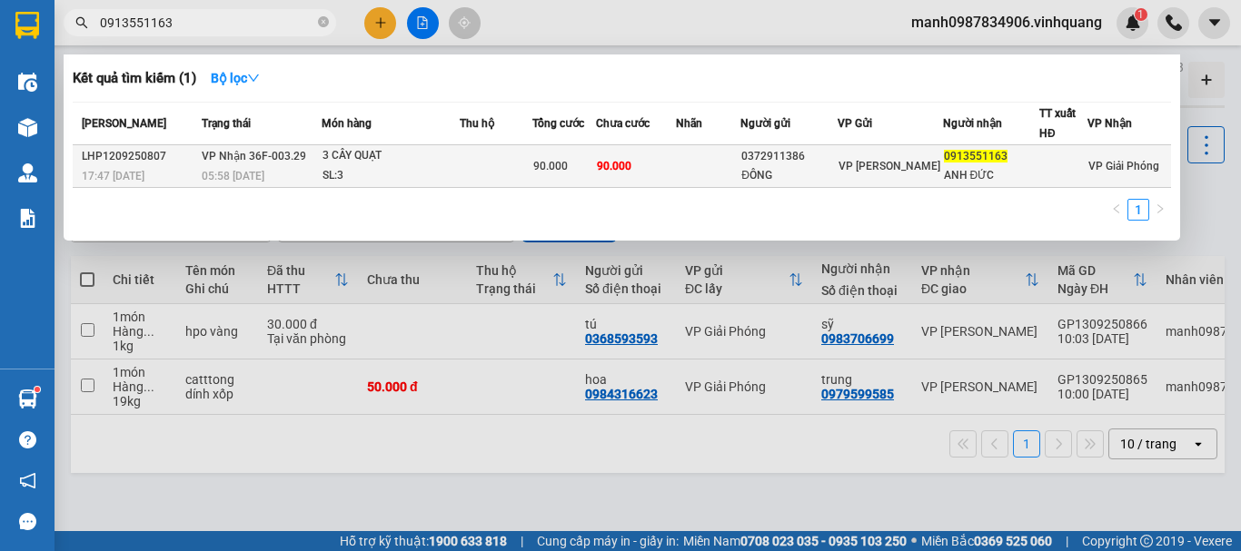
type input "0913551163"
click at [580, 165] on div "90.000" at bounding box center [564, 166] width 62 height 20
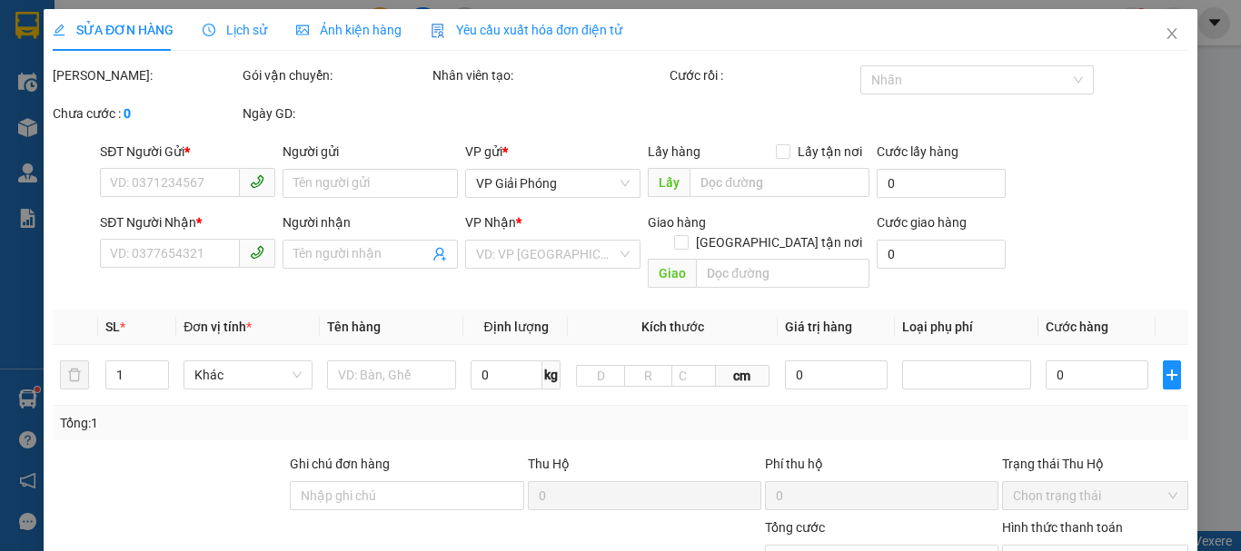
type input "0372911386"
type input "ĐÔNG"
type input "0913551163"
type input "ANH ĐỨC"
type input "90.000"
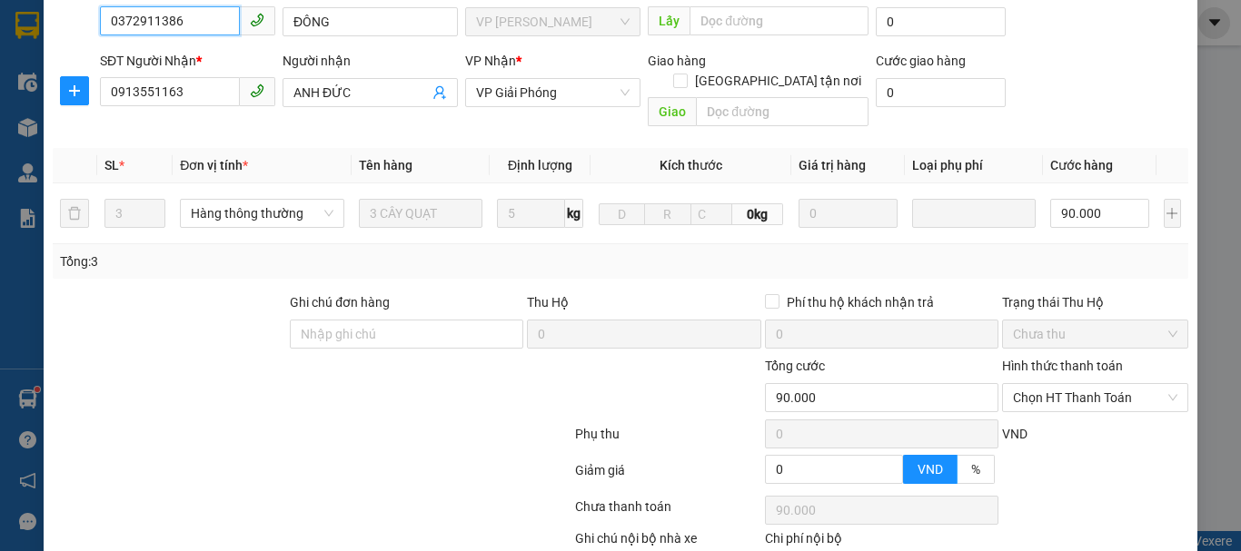
scroll to position [273, 0]
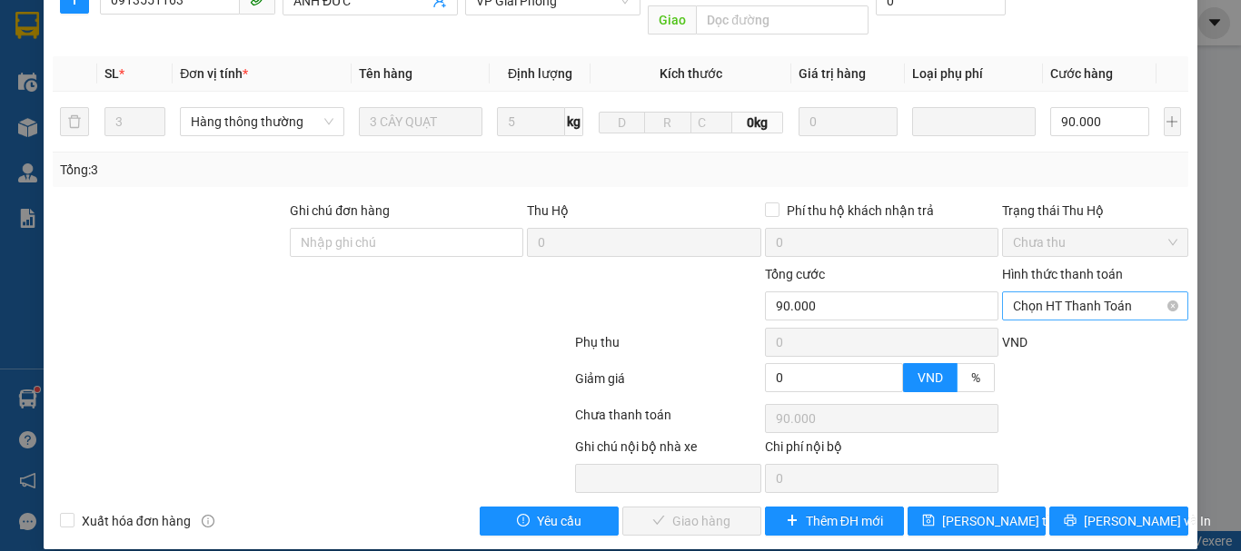
click at [1055, 293] on span "Chọn HT Thanh Toán" at bounding box center [1095, 306] width 164 height 27
click at [1033, 317] on div "Tại văn phòng" at bounding box center [1084, 323] width 163 height 20
type input "0"
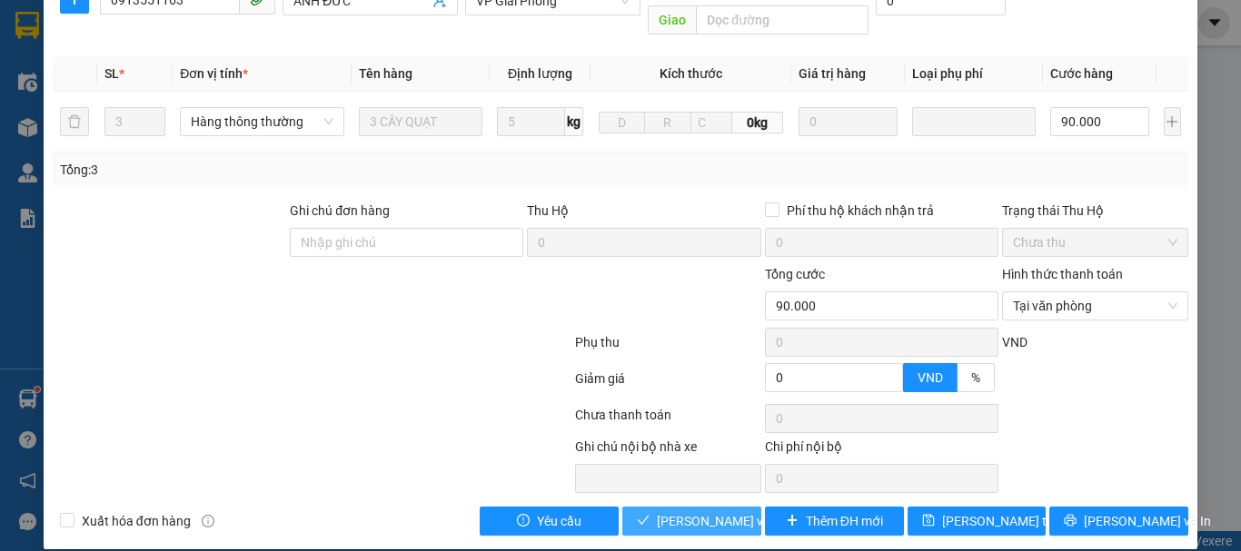
click at [672, 511] on span "[PERSON_NAME] và Giao hàng" at bounding box center [744, 521] width 174 height 20
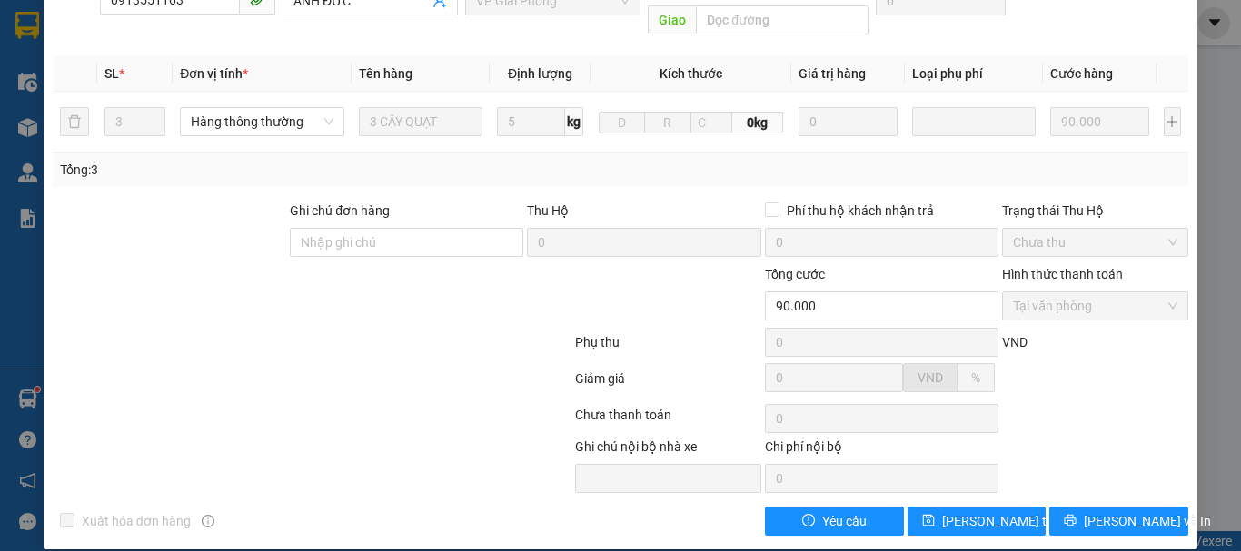
scroll to position [0, 0]
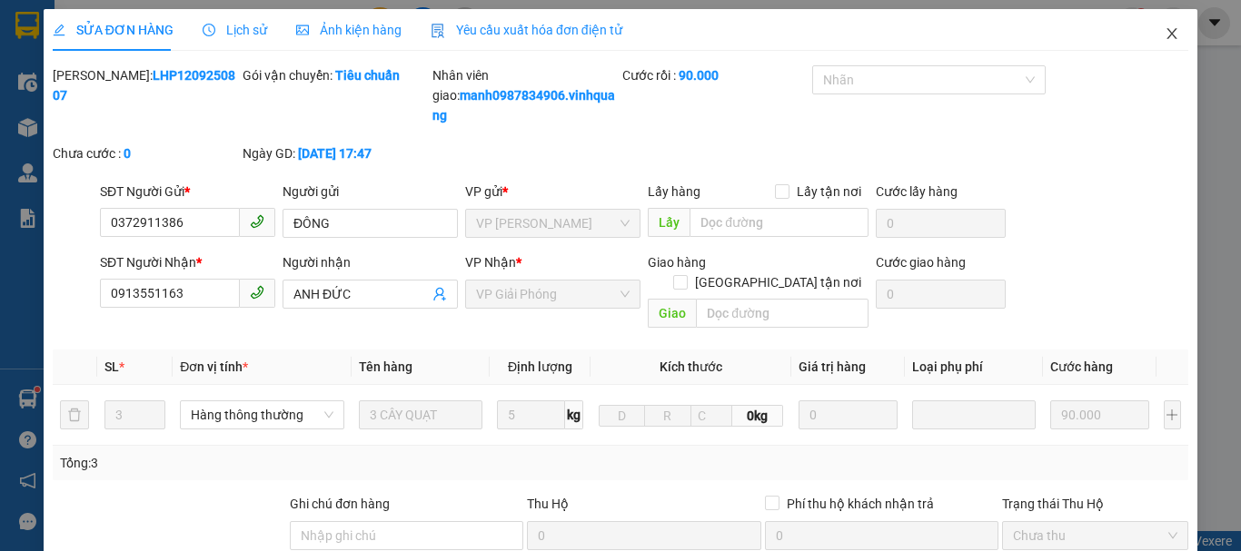
click at [1165, 33] on icon "close" at bounding box center [1172, 33] width 15 height 15
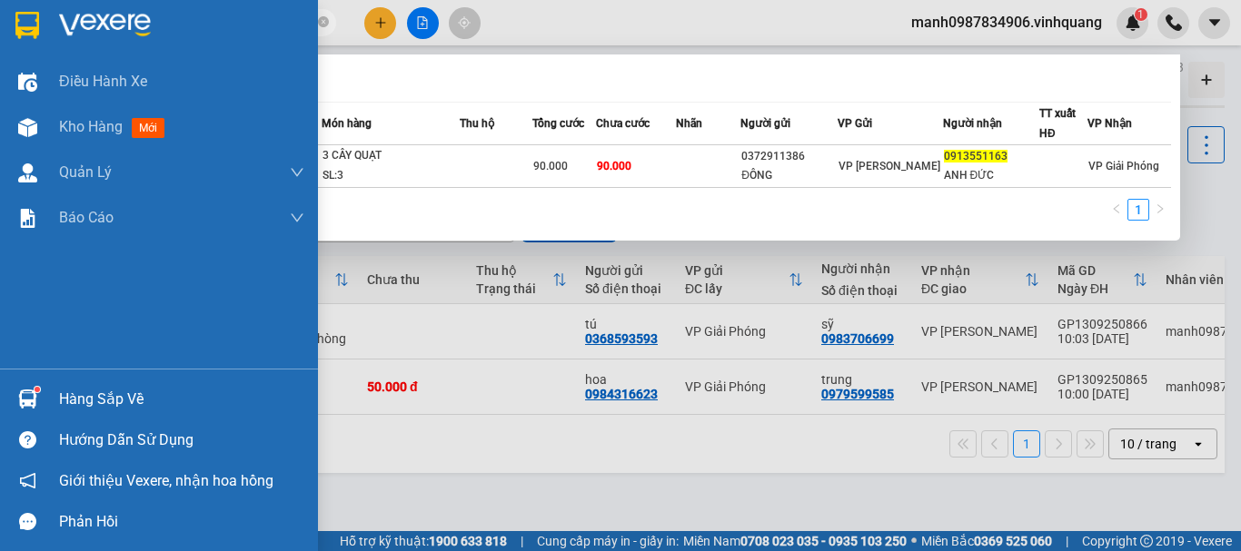
drag, startPoint x: 164, startPoint y: 27, endPoint x: 7, endPoint y: 70, distance: 162.0
click at [21, 39] on section "Kết quả tìm kiếm ( 1 ) Bộ lọc Mã ĐH Trạng thái Món hàng Thu hộ Tổng cước Chưa c…" at bounding box center [620, 275] width 1241 height 551
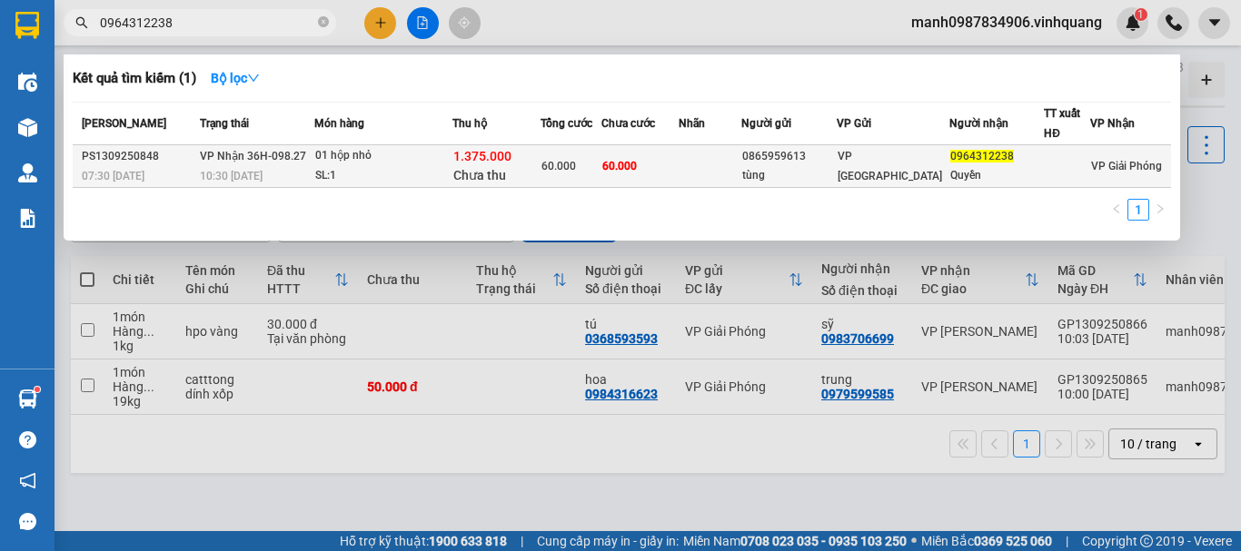
type input "0964312238"
click at [496, 154] on span "1.375.000" at bounding box center [482, 156] width 58 height 15
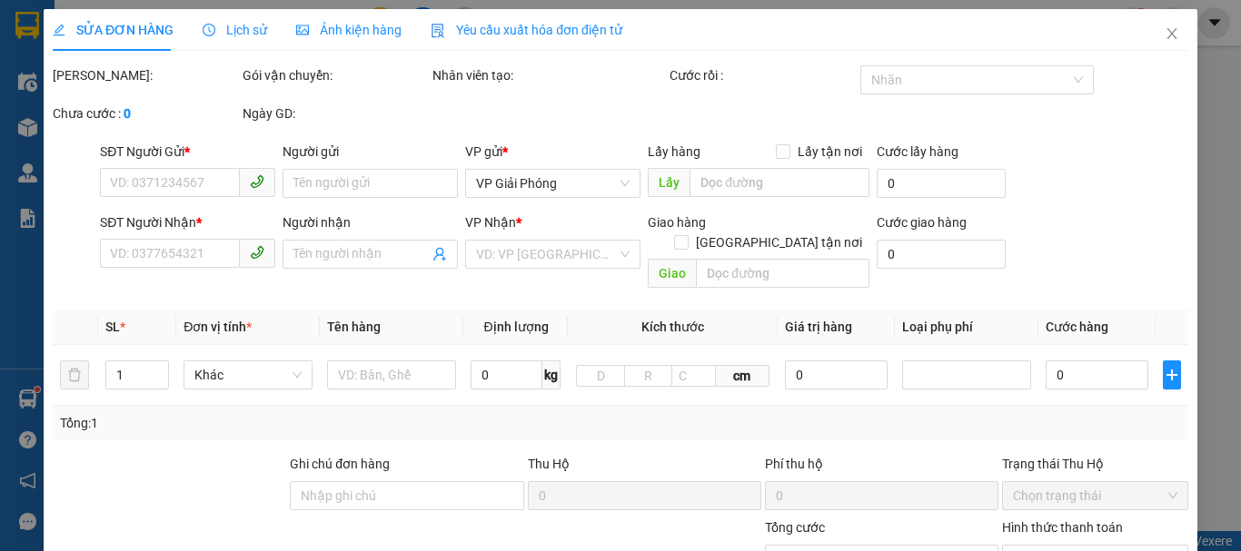
type input "0865959613"
type input "tùng"
type input "0964312238"
type input "Quyền"
type input "30.000"
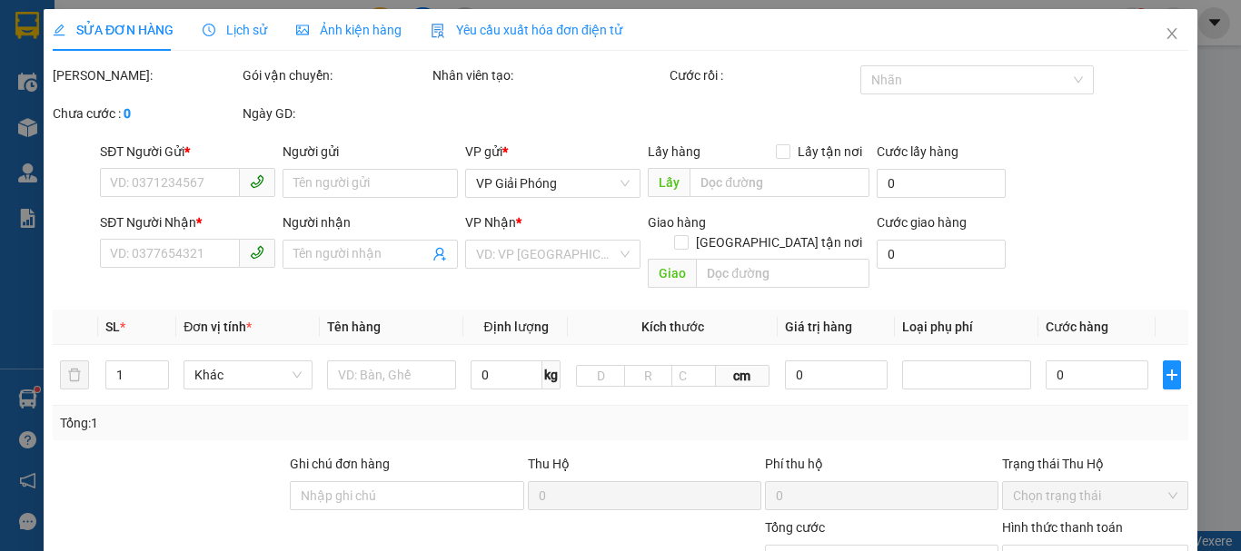
type input "60.000"
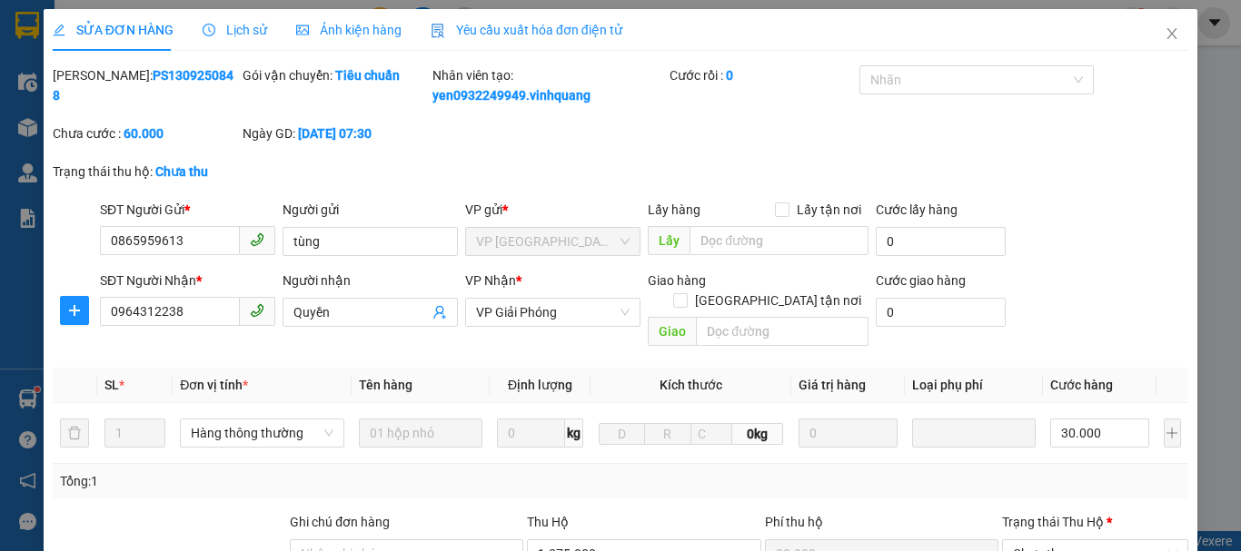
click at [241, 32] on span "Lịch sử" at bounding box center [235, 30] width 64 height 15
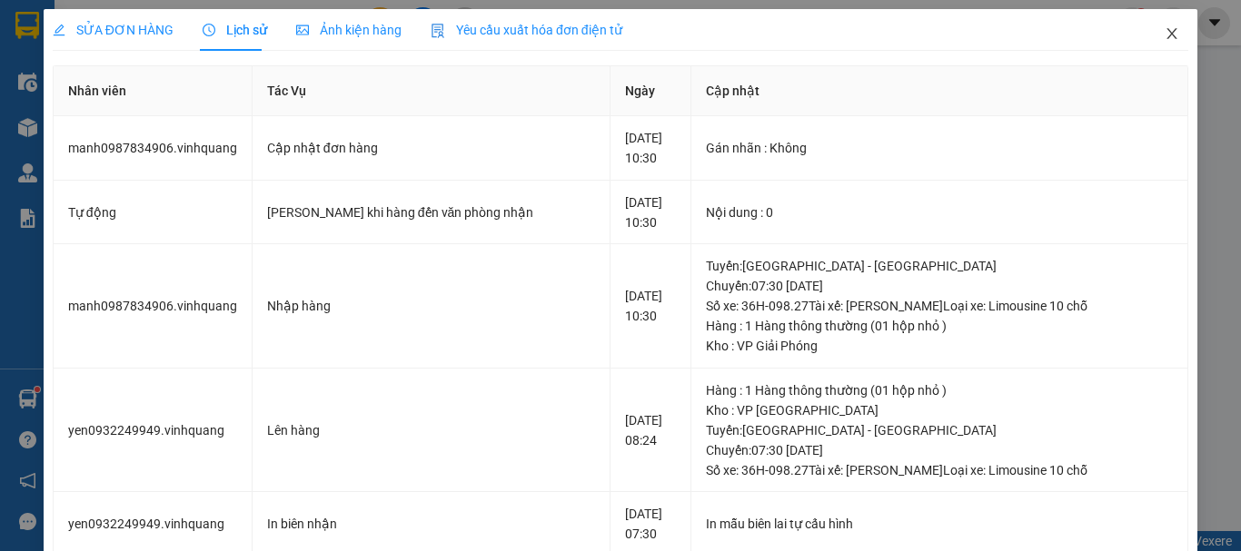
click at [1163, 27] on span "Close" at bounding box center [1171, 34] width 51 height 51
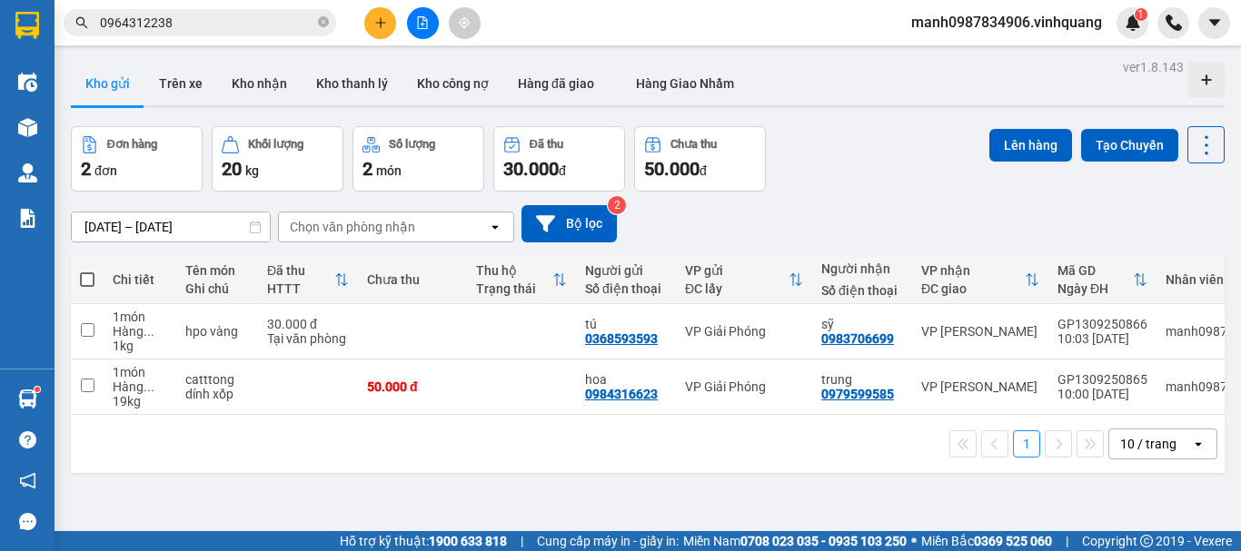
click at [202, 15] on input "0964312238" at bounding box center [207, 23] width 214 height 20
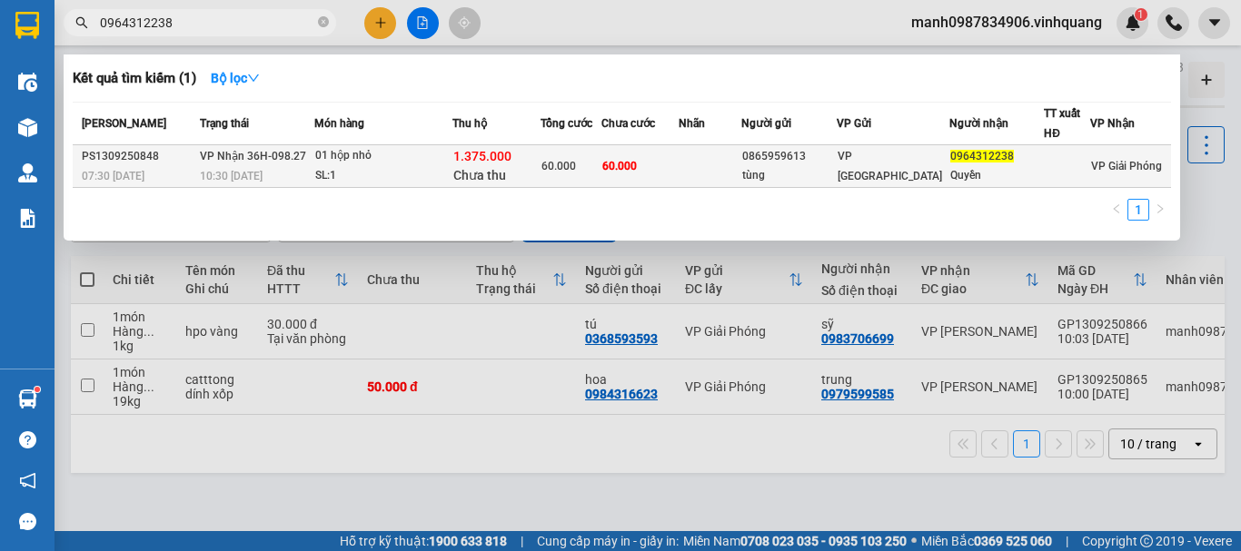
click at [474, 163] on span "1.375.000" at bounding box center [482, 156] width 58 height 15
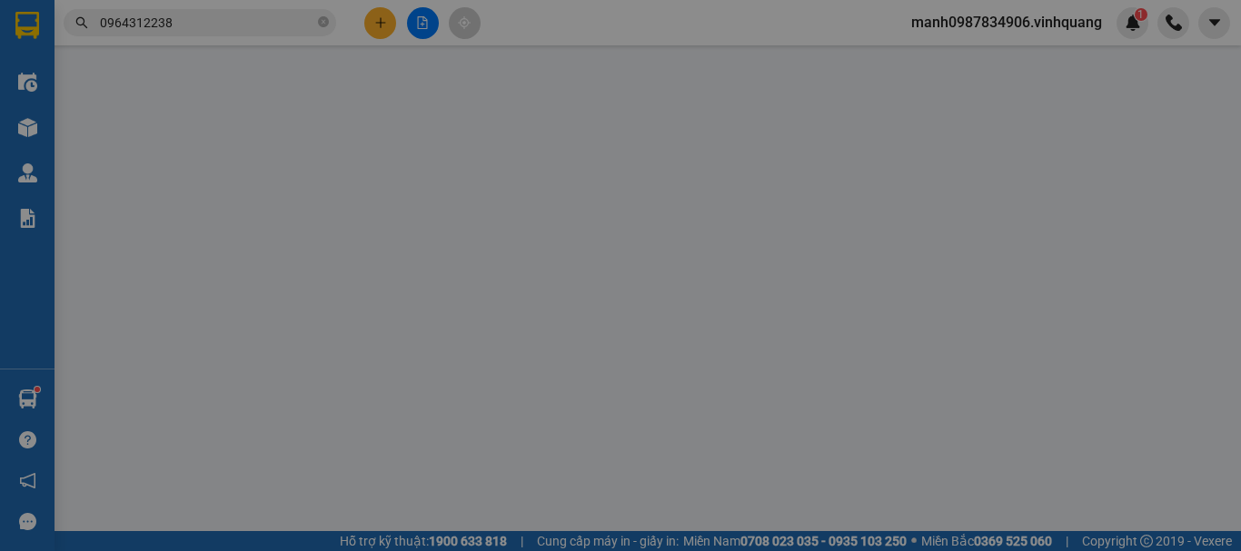
type input "0865959613"
type input "tùng"
type input "0964312238"
type input "Quyền"
type input "30.000"
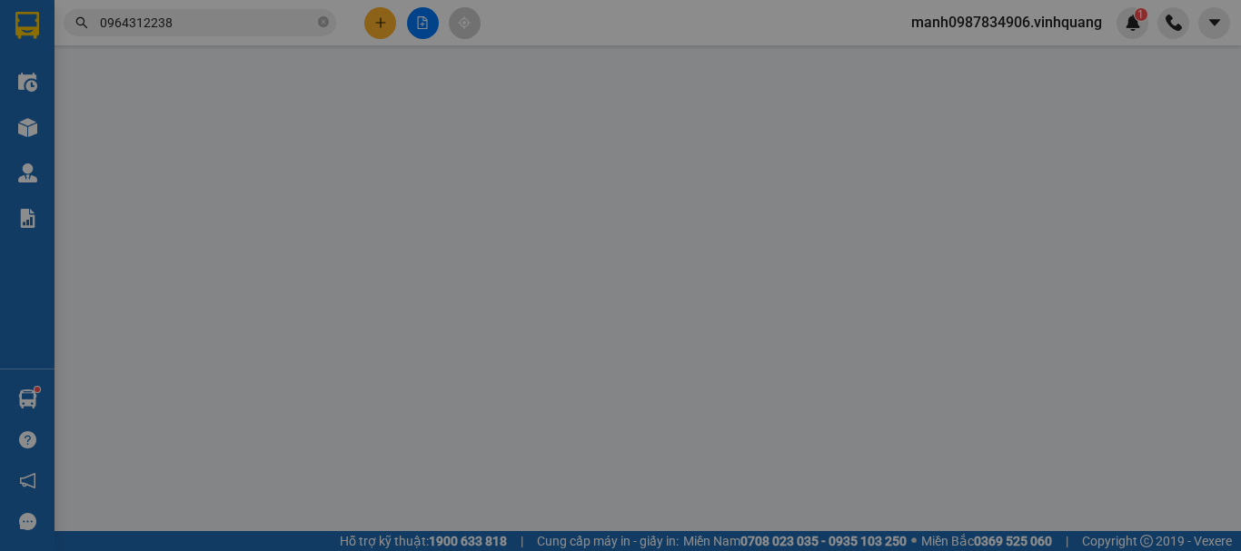
type input "60.000"
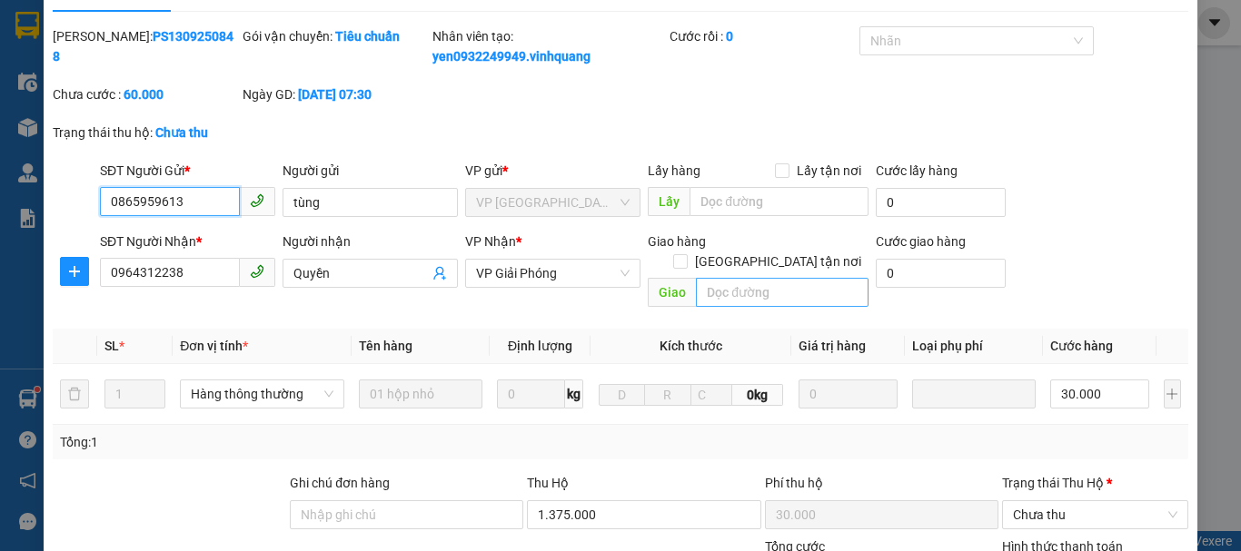
scroll to position [221, 0]
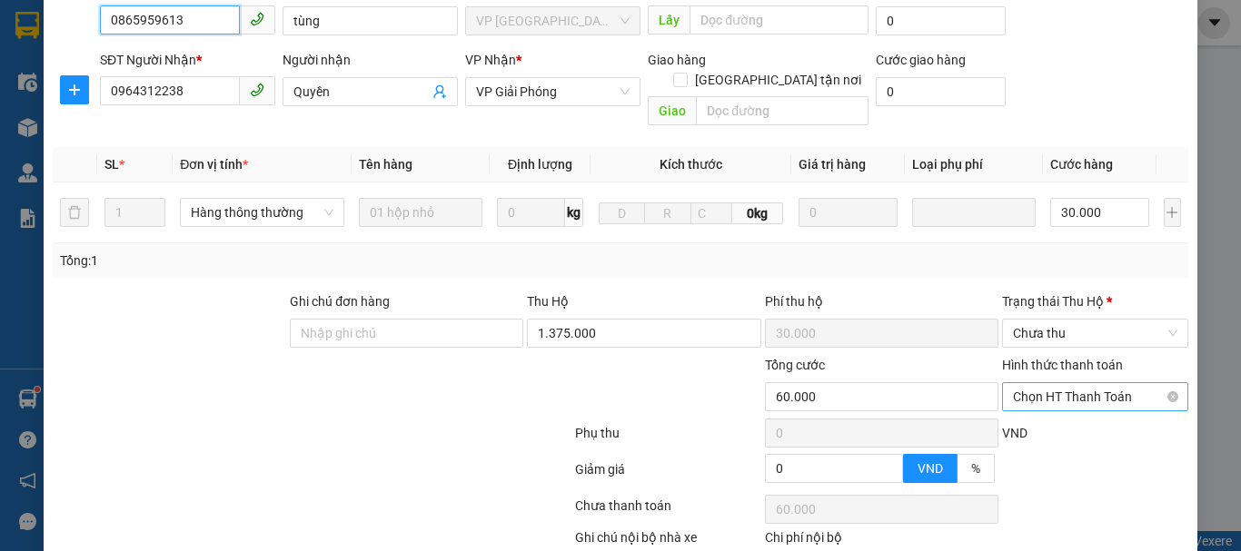
click at [1066, 383] on span "Chọn HT Thanh Toán" at bounding box center [1095, 396] width 164 height 27
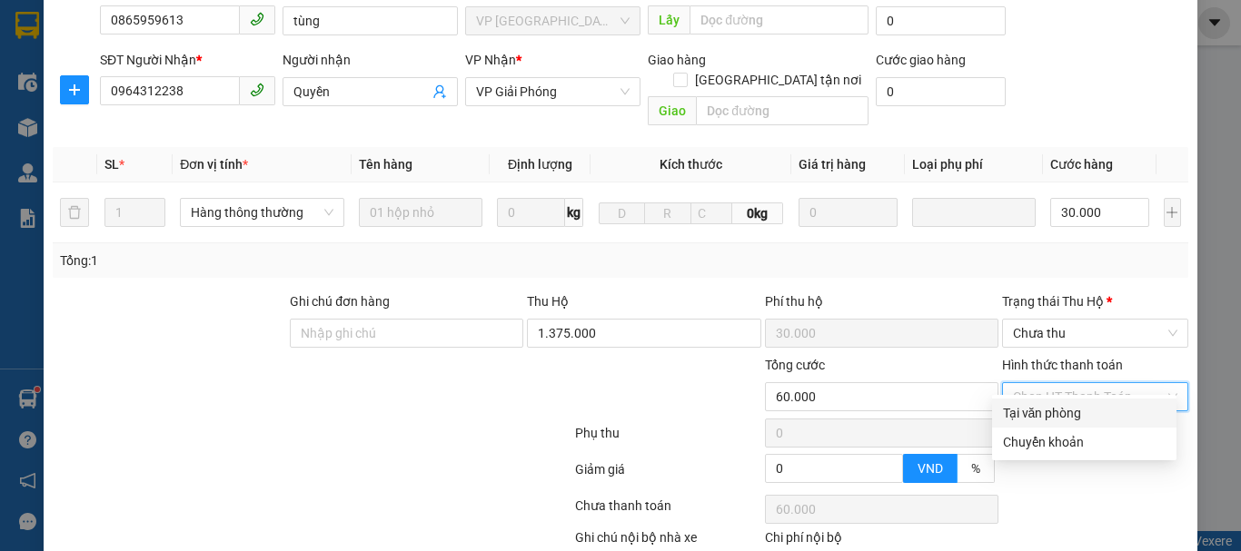
click at [1037, 412] on div "Tại văn phòng" at bounding box center [1084, 413] width 163 height 20
type input "0"
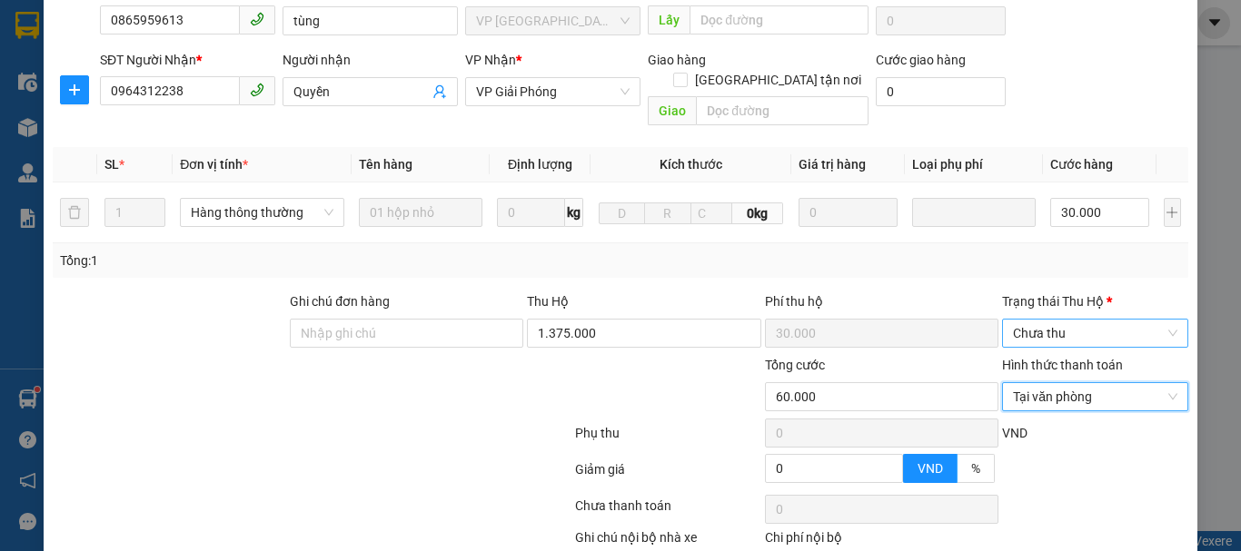
click at [1054, 320] on span "Chưa thu" at bounding box center [1095, 333] width 164 height 27
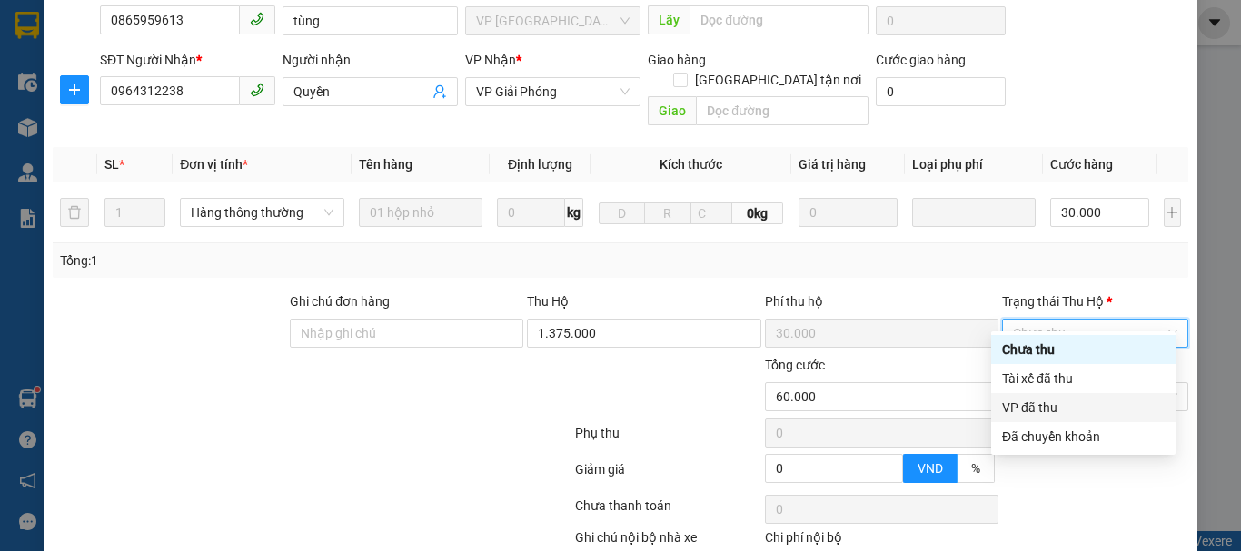
click at [1041, 404] on div "VP đã thu" at bounding box center [1083, 408] width 163 height 20
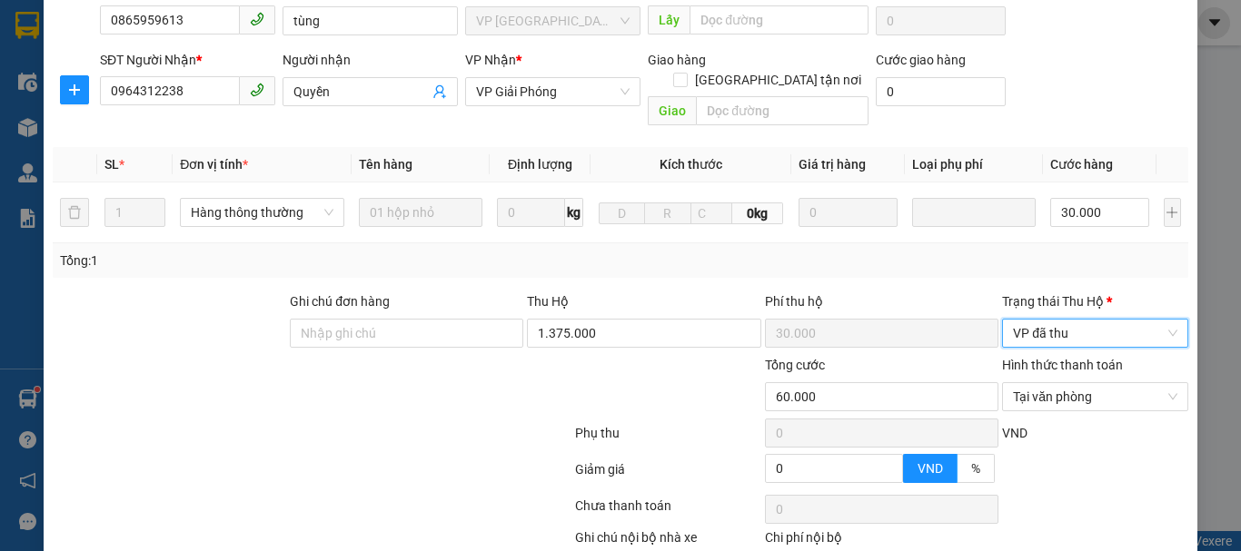
scroll to position [312, 0]
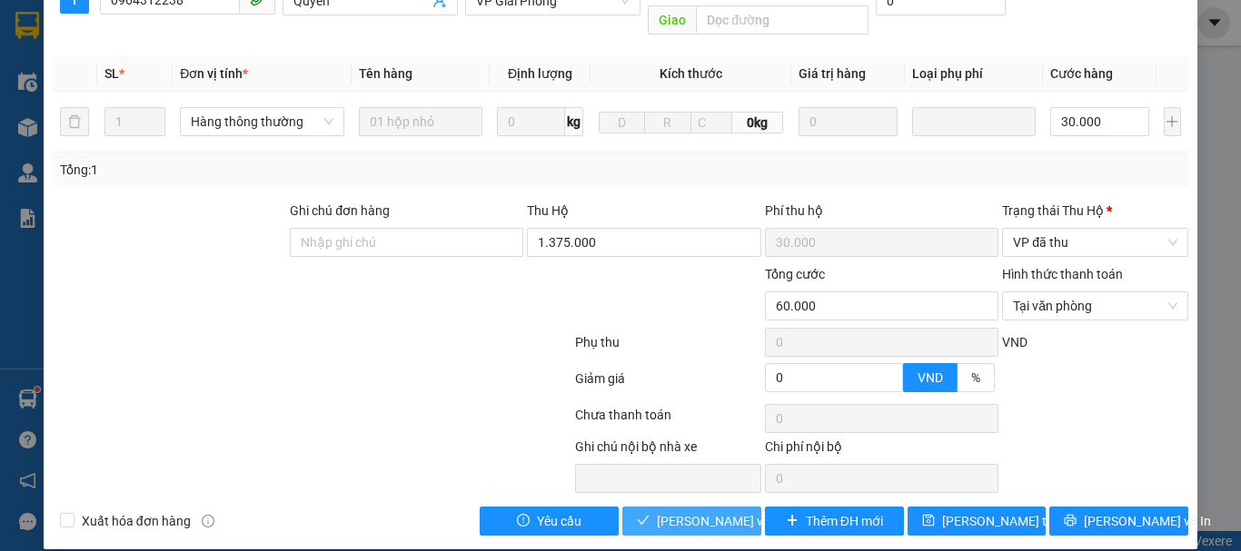
click at [691, 511] on span "[PERSON_NAME] và Giao hàng" at bounding box center [744, 521] width 174 height 20
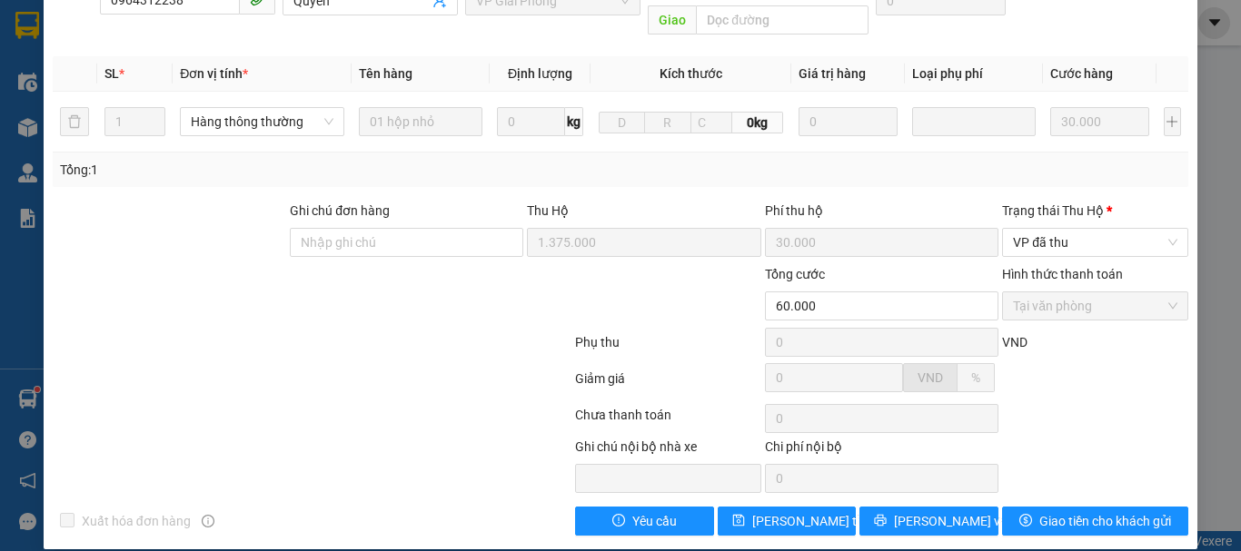
scroll to position [0, 0]
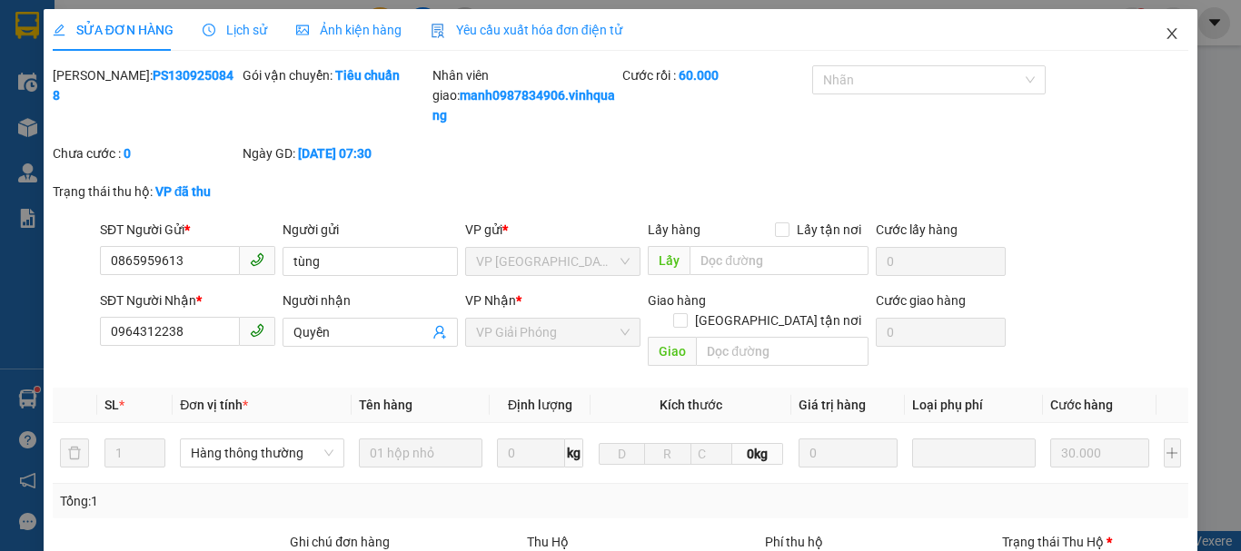
click at [1165, 39] on icon "close" at bounding box center [1172, 33] width 15 height 15
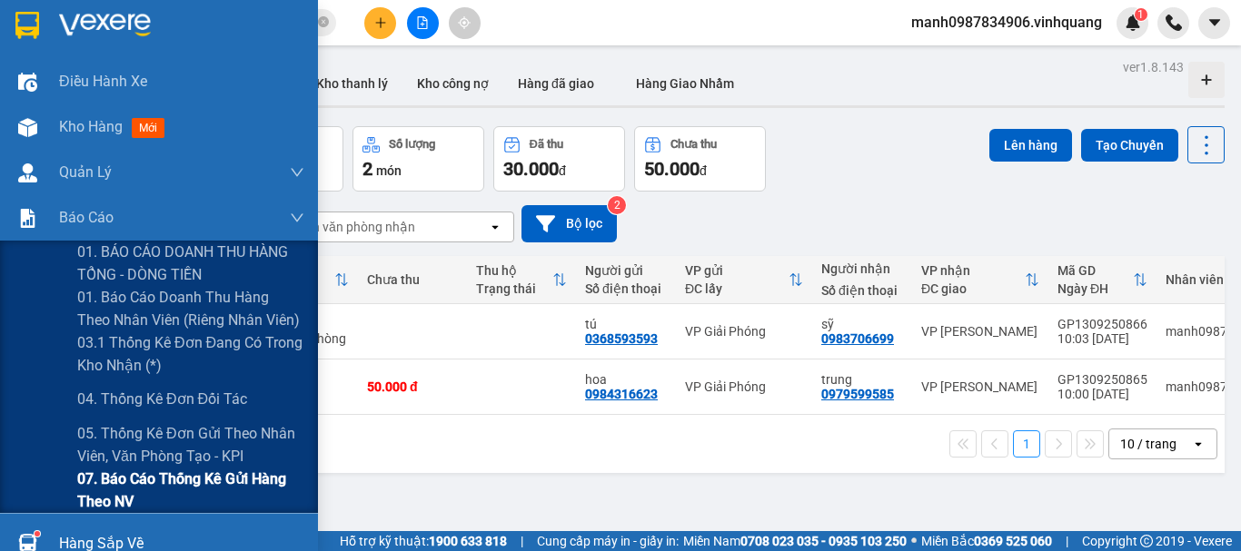
click at [122, 478] on span "07. Báo cáo thống kê gửi hàng theo NV" at bounding box center [190, 490] width 227 height 45
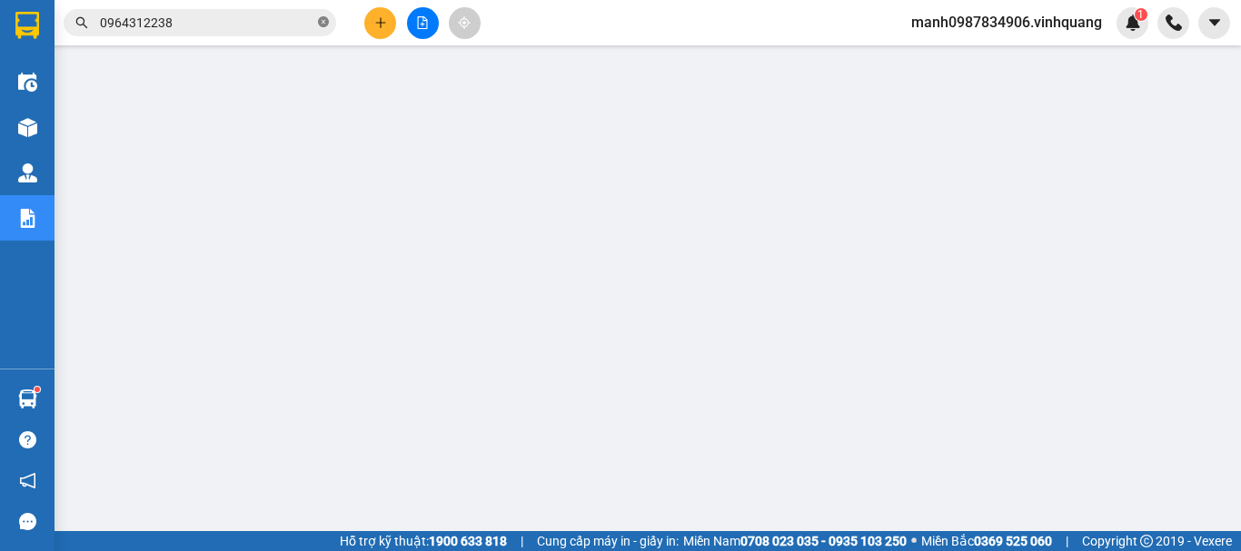
click at [324, 22] on icon "close-circle" at bounding box center [323, 21] width 11 height 11
click at [374, 25] on icon "plus" at bounding box center [380, 22] width 13 height 13
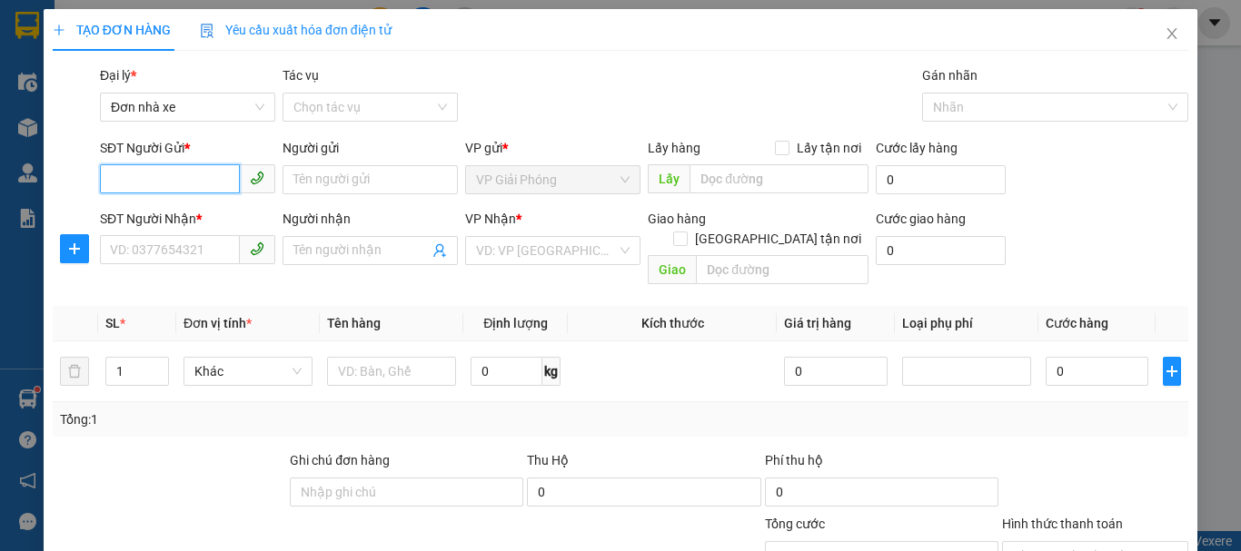
click at [154, 183] on input "SĐT Người Gửi *" at bounding box center [170, 178] width 140 height 29
click at [178, 221] on div "0904939339 - việt" at bounding box center [186, 216] width 152 height 20
type input "0904939339"
type input "việt"
type input "0856308888"
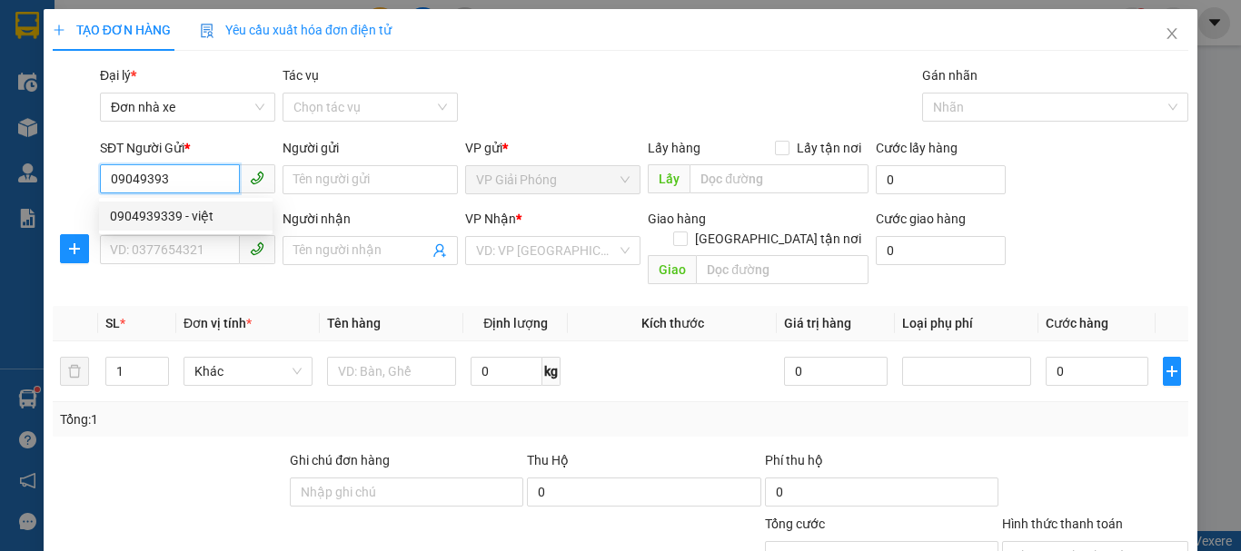
type input "ca"
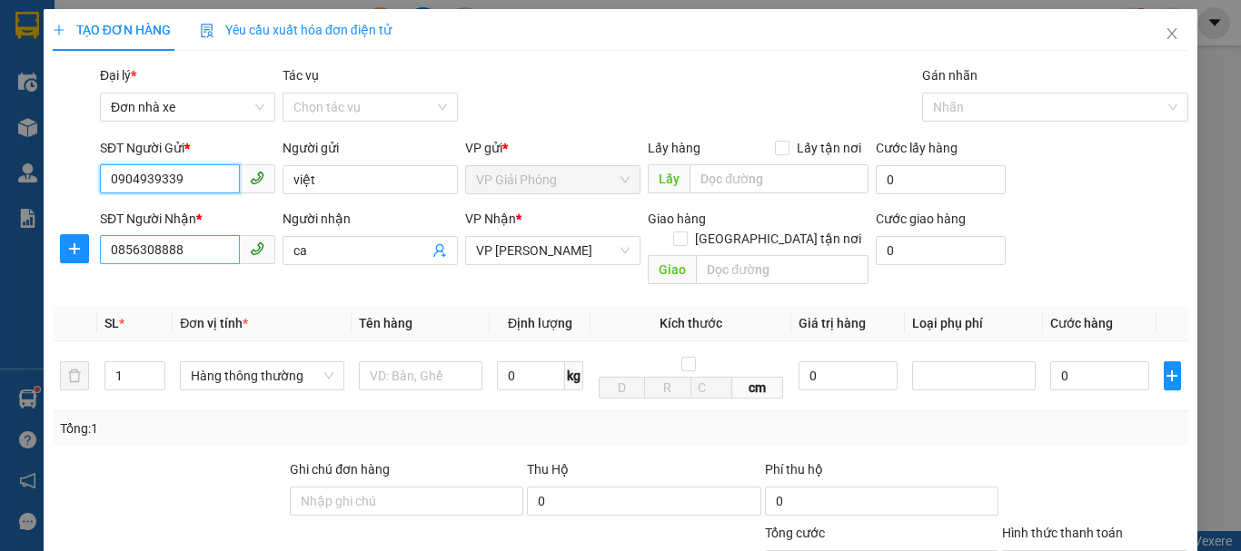
type input "0904939339"
drag, startPoint x: 192, startPoint y: 254, endPoint x: 0, endPoint y: 301, distance: 197.2
click at [5, 296] on div "TẠO ĐƠN HÀNG Yêu cầu xuất hóa đơn điện tử Transit Pickup Surcharge Ids Transit …" at bounding box center [620, 275] width 1241 height 551
type input "0858838777"
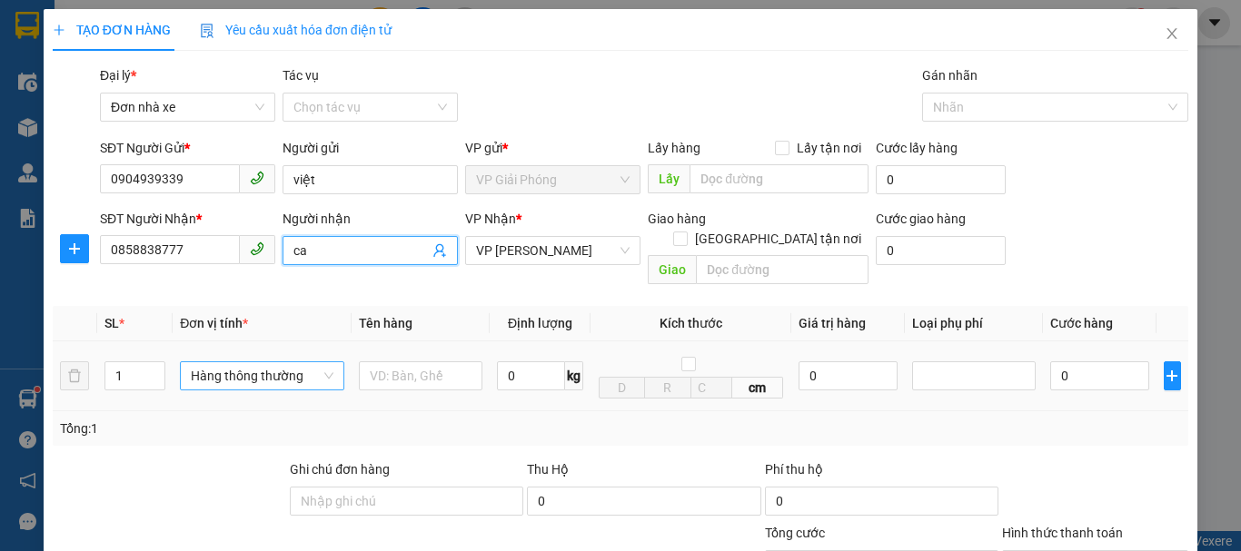
drag, startPoint x: 288, startPoint y: 258, endPoint x: 313, endPoint y: 358, distance: 102.9
click at [263, 280] on div "Transit Pickup Surcharge Ids Transit Deliver Surcharge Ids Transit Deliver Surc…" at bounding box center [621, 429] width 1136 height 729
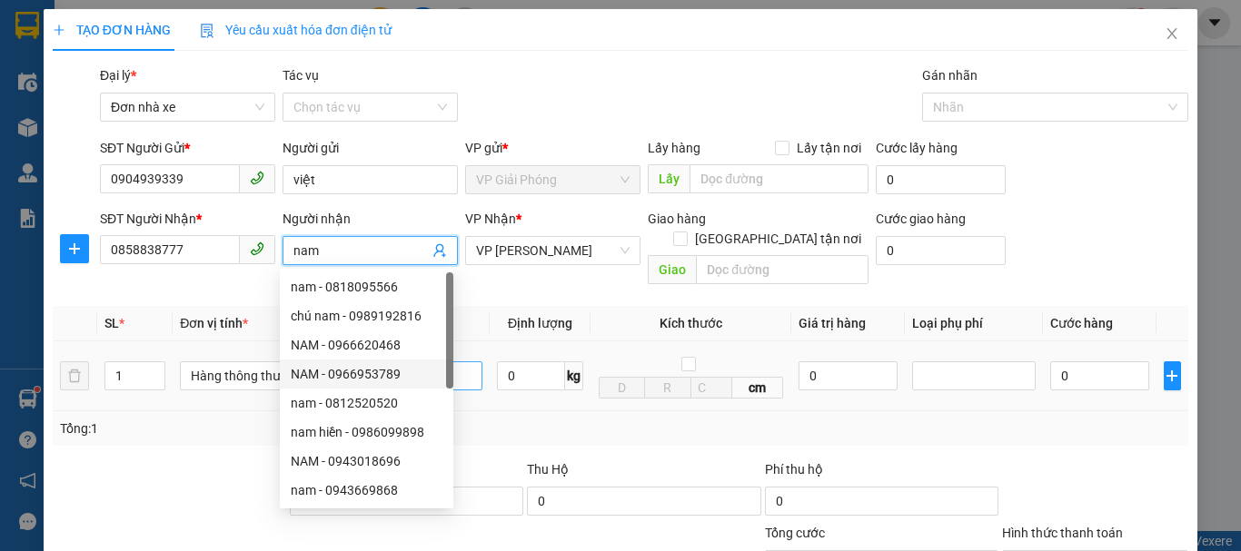
type input "nam"
click at [468, 362] on input "text" at bounding box center [421, 376] width 124 height 29
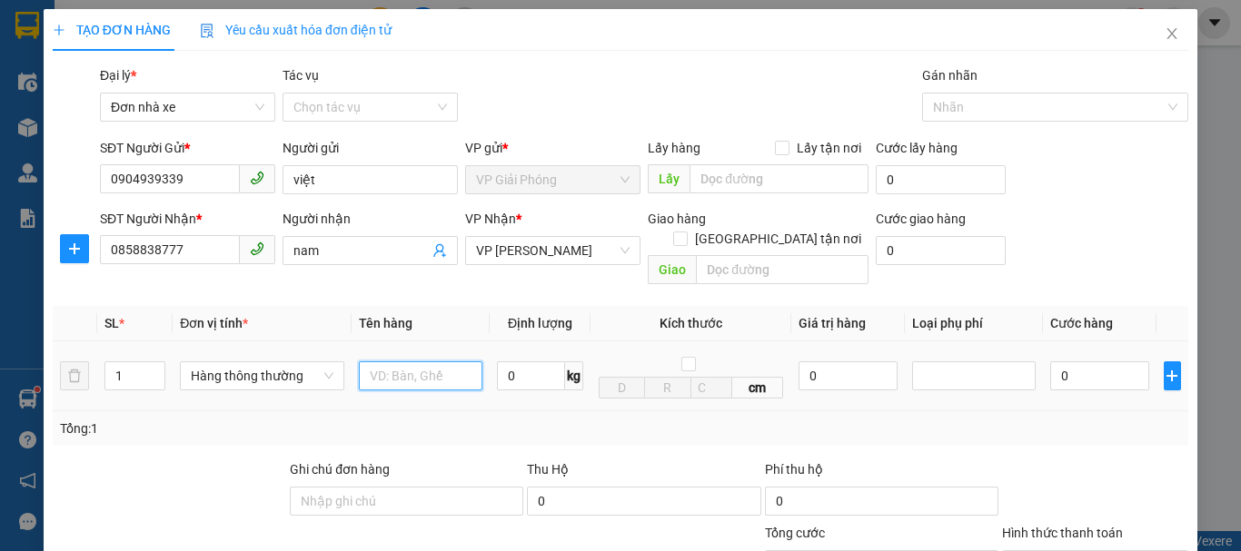
click at [432, 362] on input "text" at bounding box center [421, 376] width 124 height 29
type input "bọc trống sốc"
click at [523, 362] on input "0" at bounding box center [531, 376] width 68 height 29
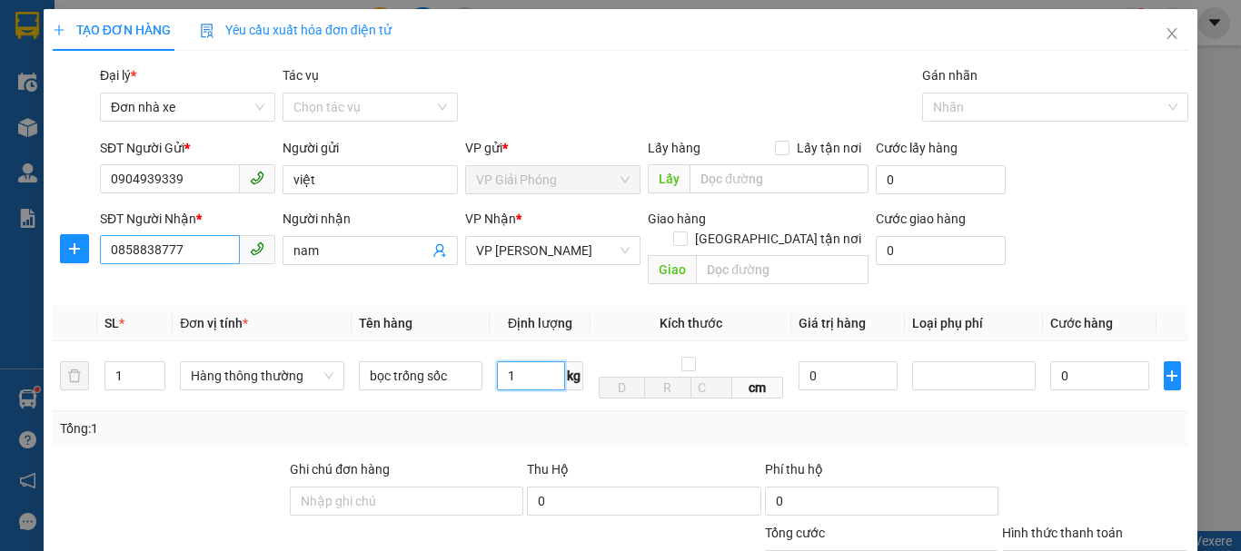
type input "1"
click at [144, 248] on input "0858838777" at bounding box center [170, 249] width 140 height 29
type input "30.000"
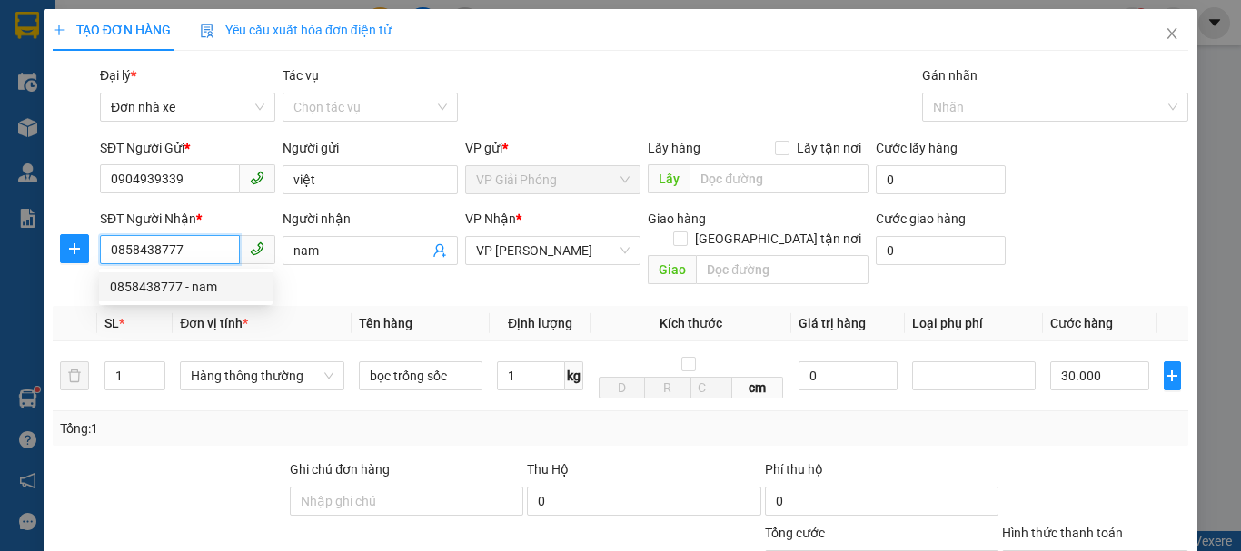
click at [154, 288] on div "0858438777 - nam" at bounding box center [186, 287] width 152 height 20
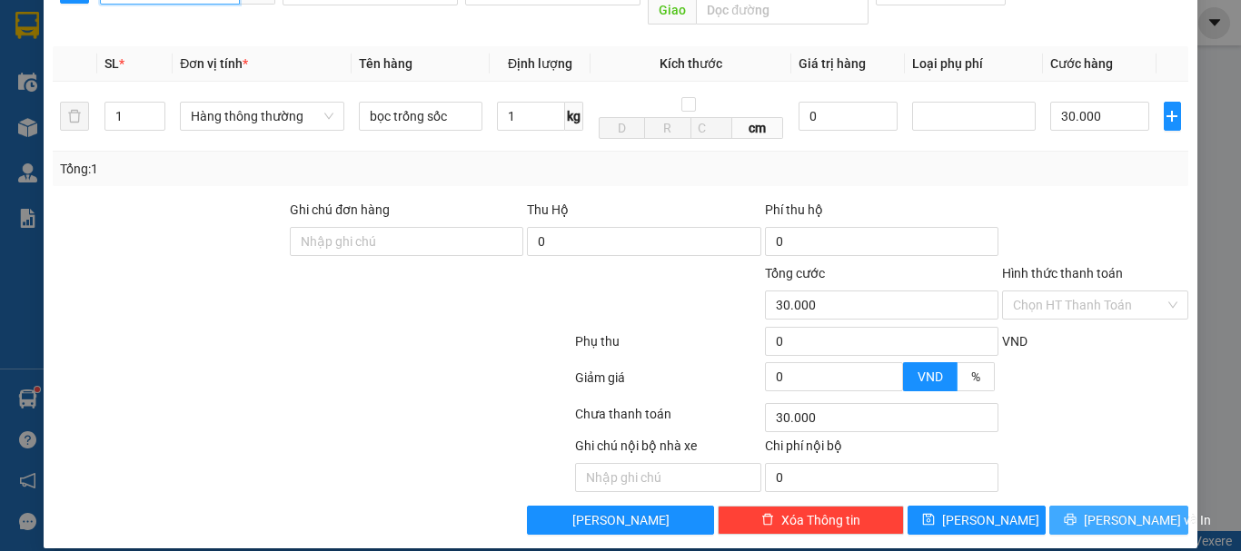
type input "0858438777"
click at [1114, 511] on span "[PERSON_NAME] và In" at bounding box center [1147, 521] width 127 height 20
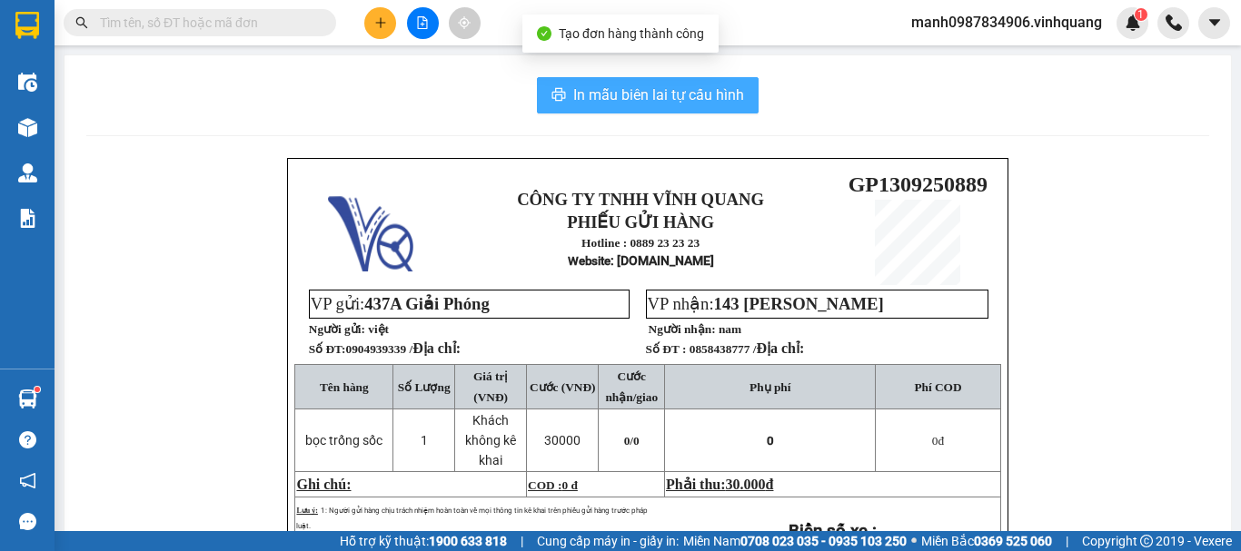
click at [650, 92] on span "In mẫu biên lai tự cấu hình" at bounding box center [658, 95] width 171 height 23
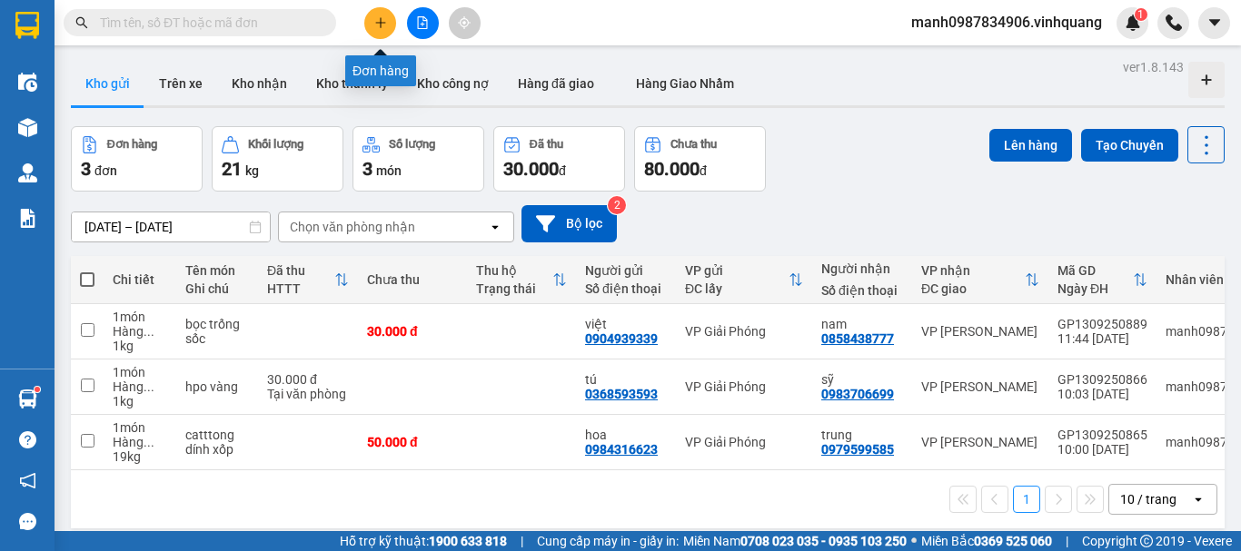
click at [375, 22] on icon "plus" at bounding box center [380, 22] width 13 height 13
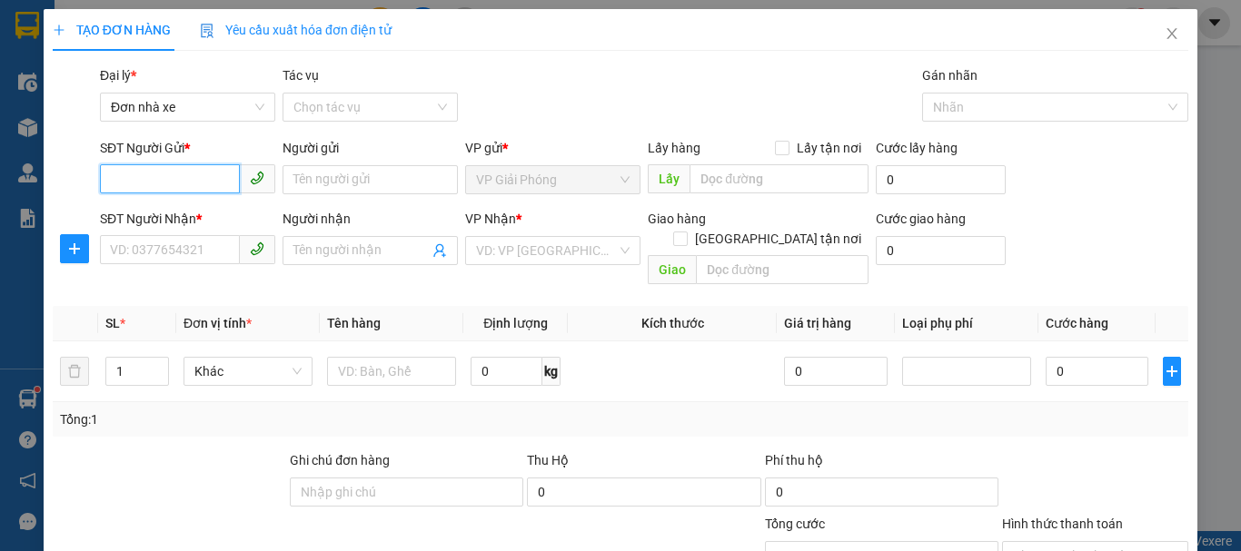
click at [129, 178] on input "SĐT Người Gửi *" at bounding box center [170, 178] width 140 height 29
type input "0"
type input "0848682468"
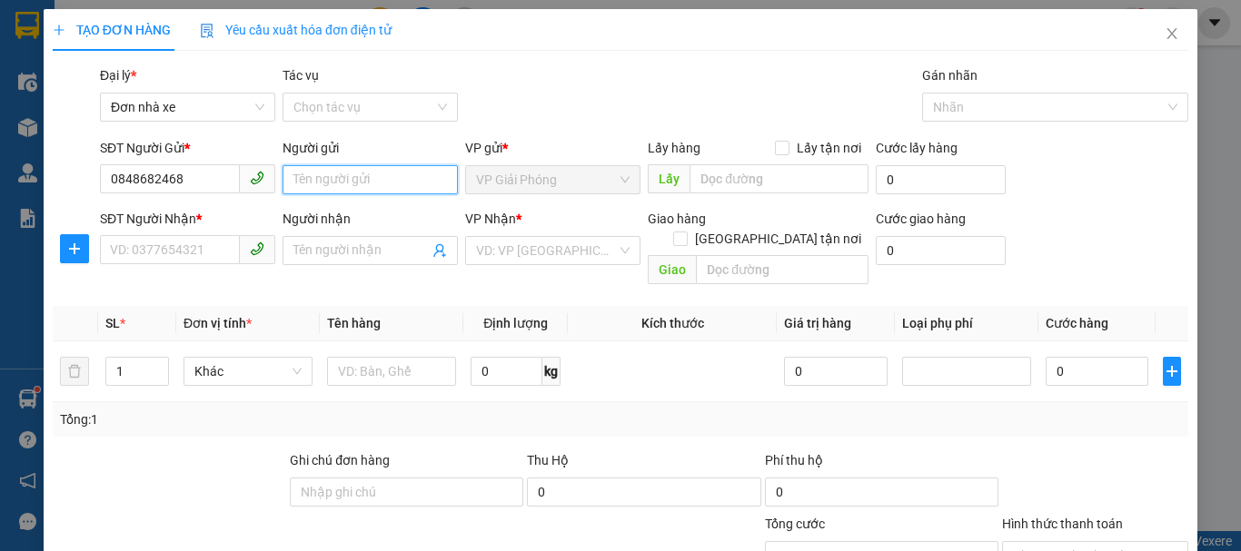
click at [327, 182] on input "Người gửi" at bounding box center [370, 179] width 175 height 29
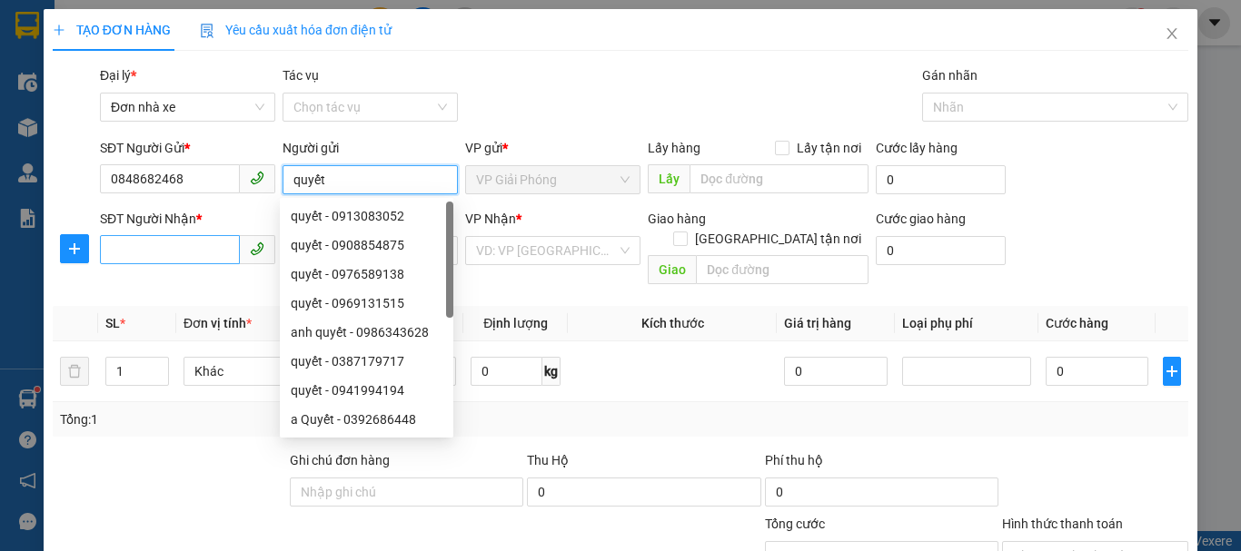
type input "quyết"
click at [148, 257] on input "SĐT Người Nhận *" at bounding box center [170, 249] width 140 height 29
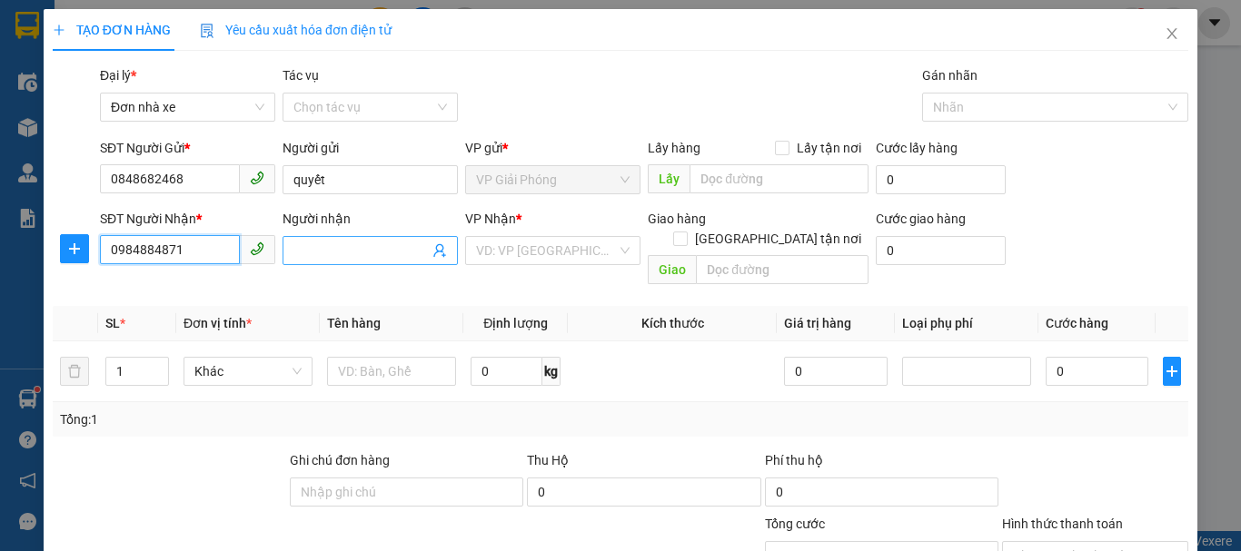
type input "0984884871"
drag, startPoint x: 332, startPoint y: 253, endPoint x: 348, endPoint y: 253, distance: 16.4
click at [345, 253] on input "Người nhận" at bounding box center [360, 251] width 135 height 20
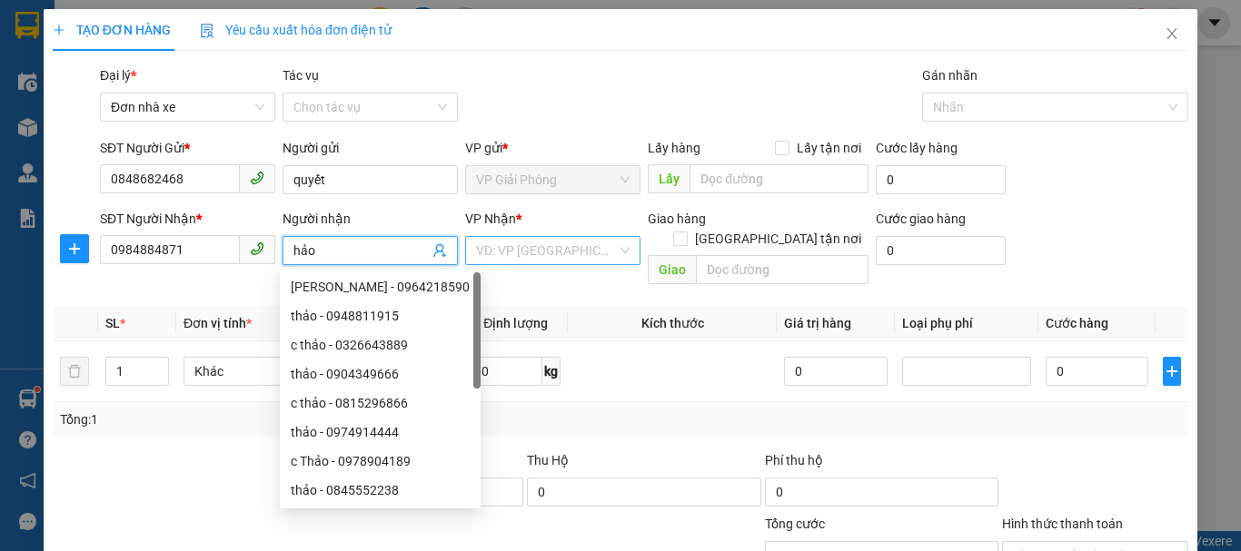
type input "hảo"
click at [540, 253] on input "search" at bounding box center [546, 250] width 141 height 27
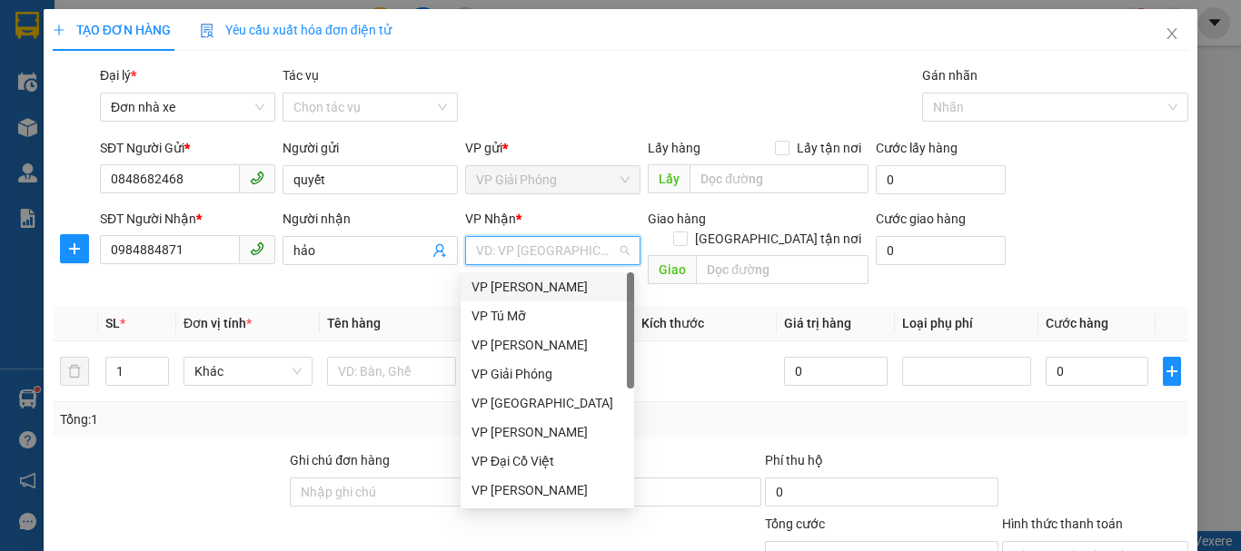
click at [553, 288] on div "VP [PERSON_NAME]" at bounding box center [547, 287] width 152 height 20
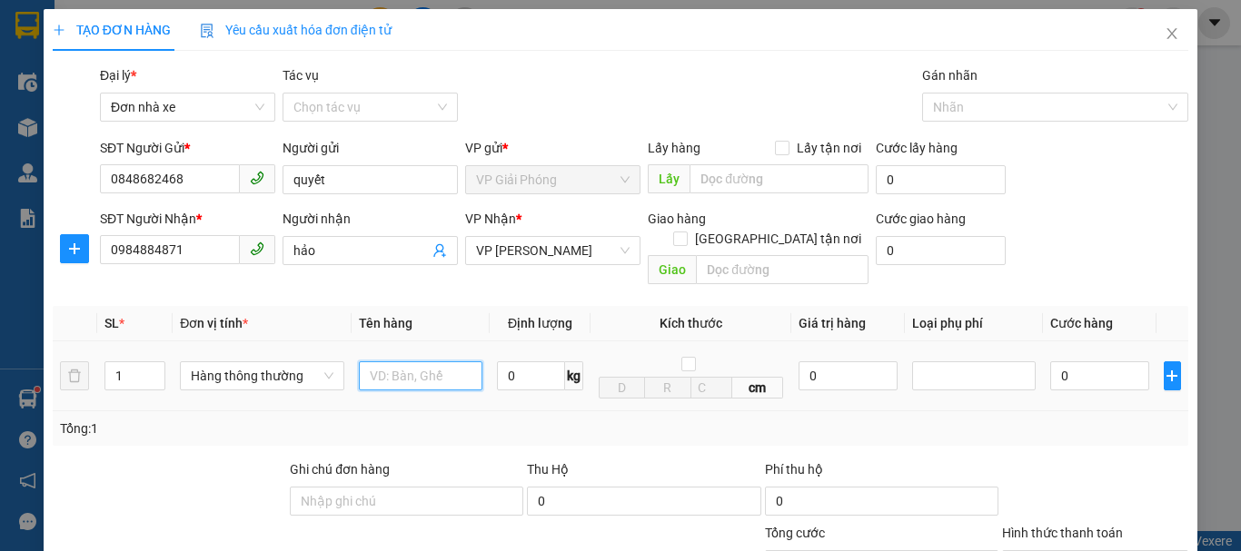
click at [430, 362] on input "text" at bounding box center [421, 376] width 124 height 29
type input "xpos"
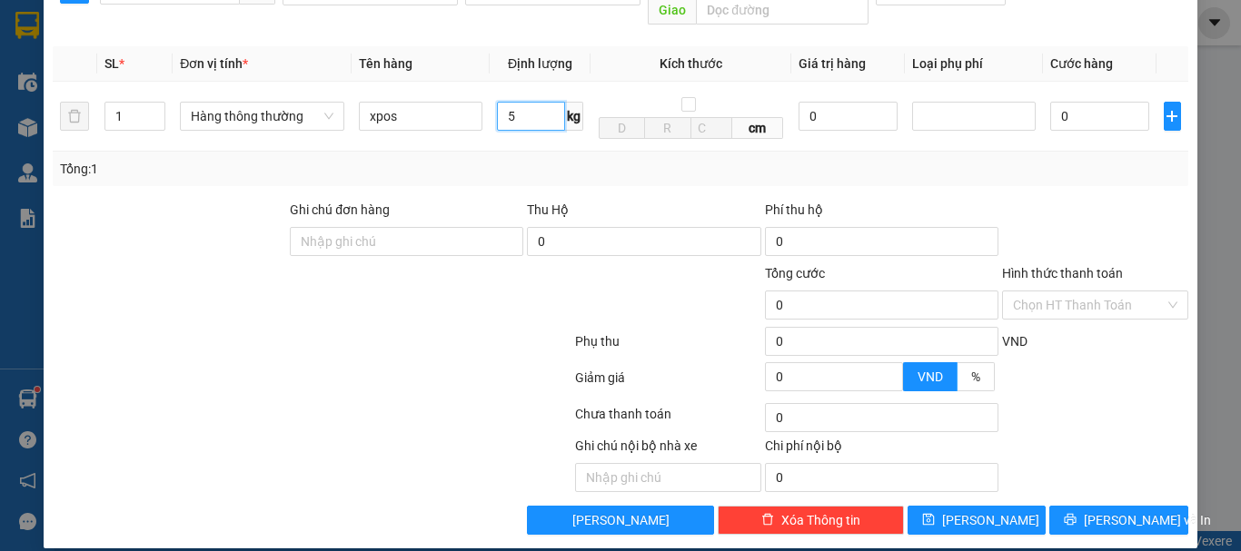
type input "5"
click at [1102, 483] on div "Transit Pickup Surcharge Ids Transit Deliver Surcharge Ids Transit Deliver Surc…" at bounding box center [621, 170] width 1136 height 729
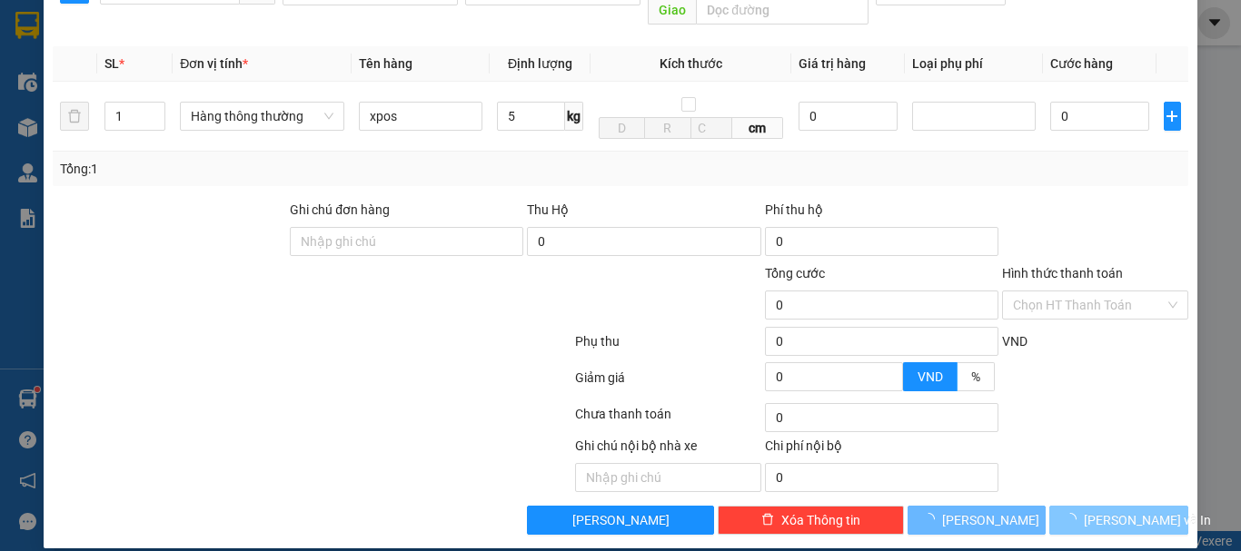
click at [1096, 511] on span "[PERSON_NAME] và In" at bounding box center [1147, 521] width 127 height 20
click at [1097, 511] on span "[PERSON_NAME] và In" at bounding box center [1147, 521] width 127 height 20
type input "30.000"
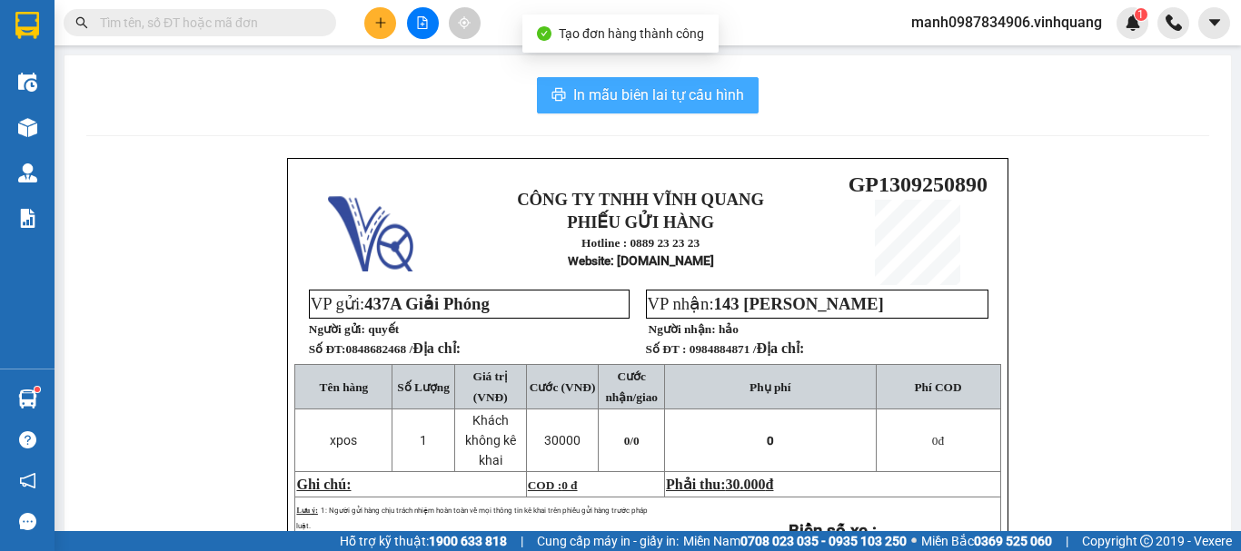
click at [665, 90] on span "In mẫu biên lai tự cấu hình" at bounding box center [658, 95] width 171 height 23
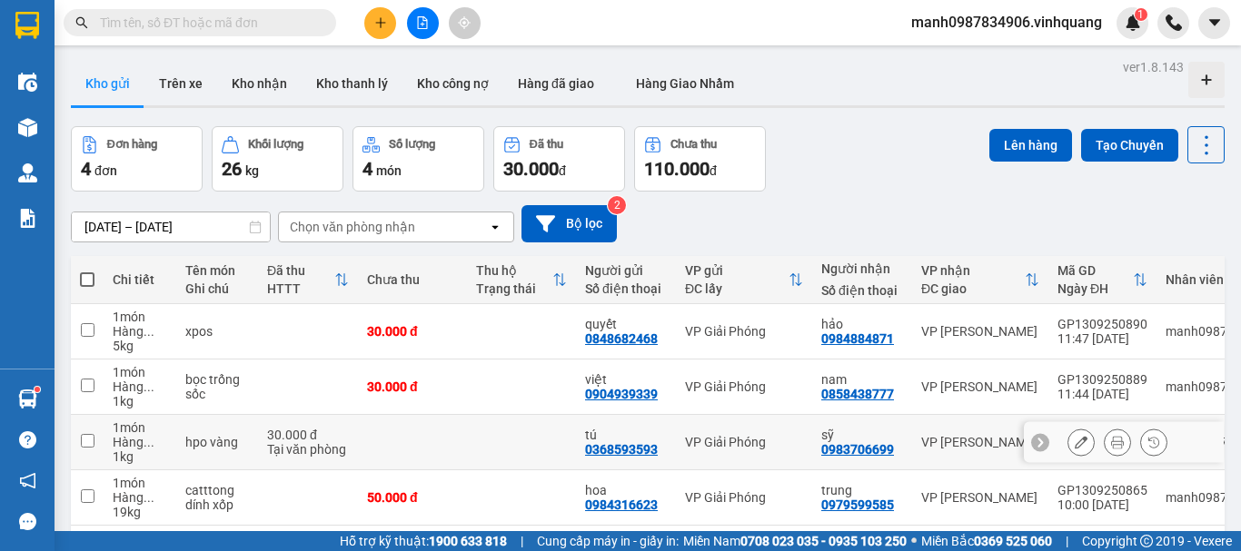
scroll to position [84, 0]
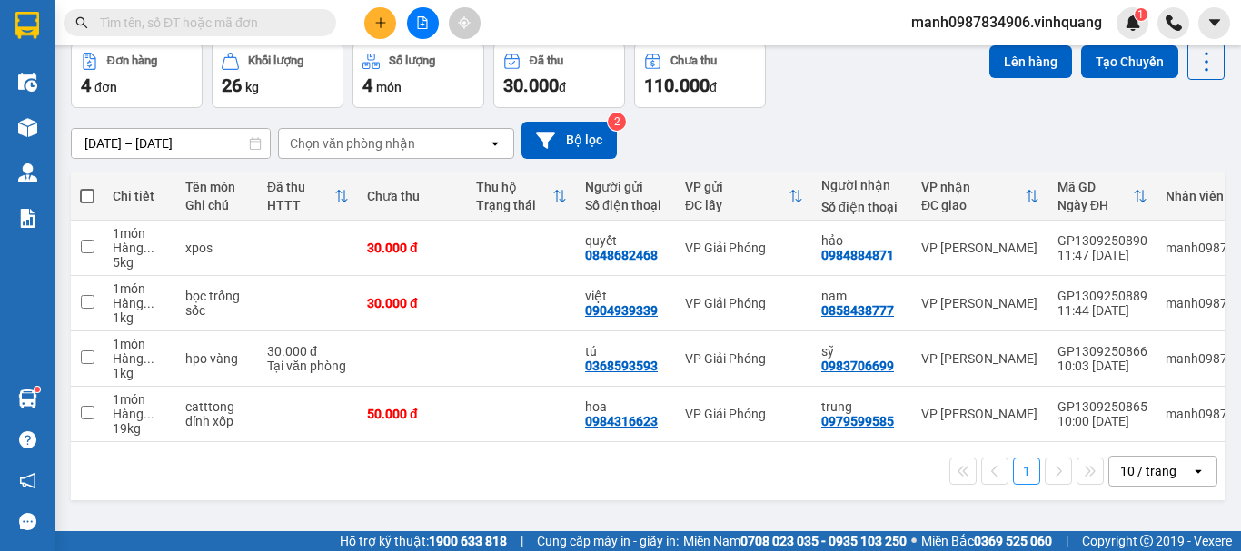
click at [382, 22] on icon "plus" at bounding box center [380, 22] width 13 height 13
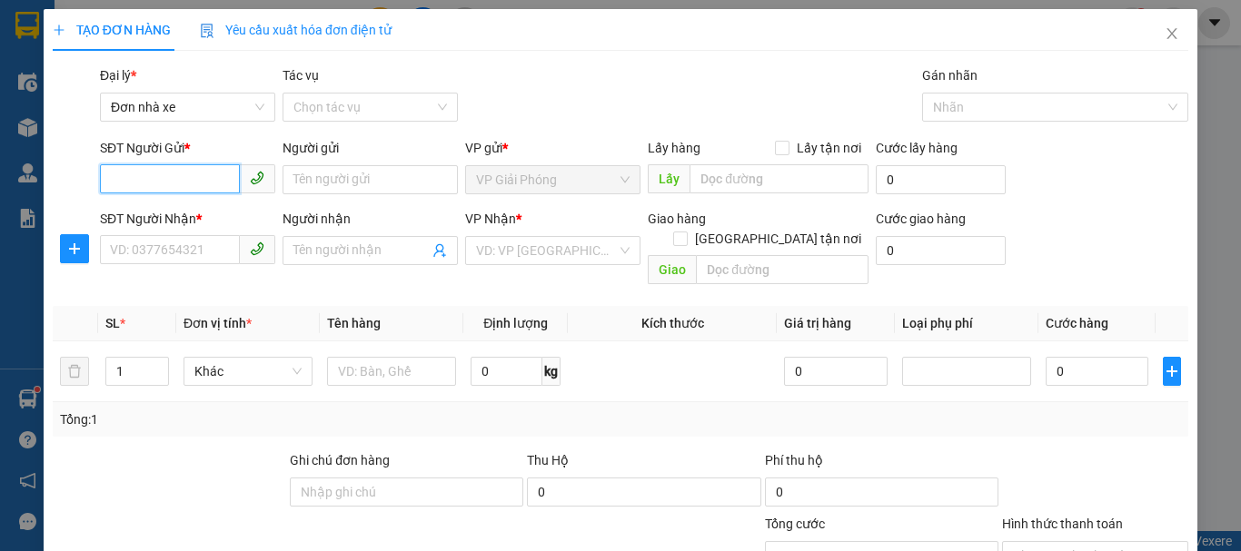
click at [126, 185] on input "SĐT Người Gửi *" at bounding box center [170, 178] width 140 height 29
type input "0854388888"
click at [208, 220] on div "0854388888 - HAPY" at bounding box center [186, 216] width 152 height 20
type input "HAPY"
type input "0982803839"
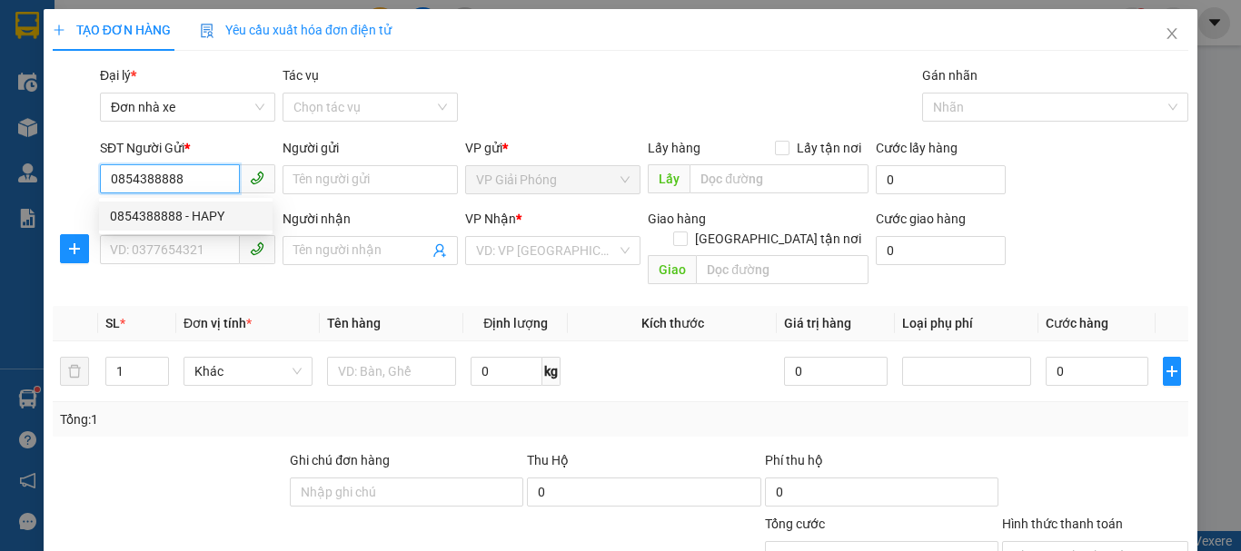
type input "SHOP BÁ BẠO"
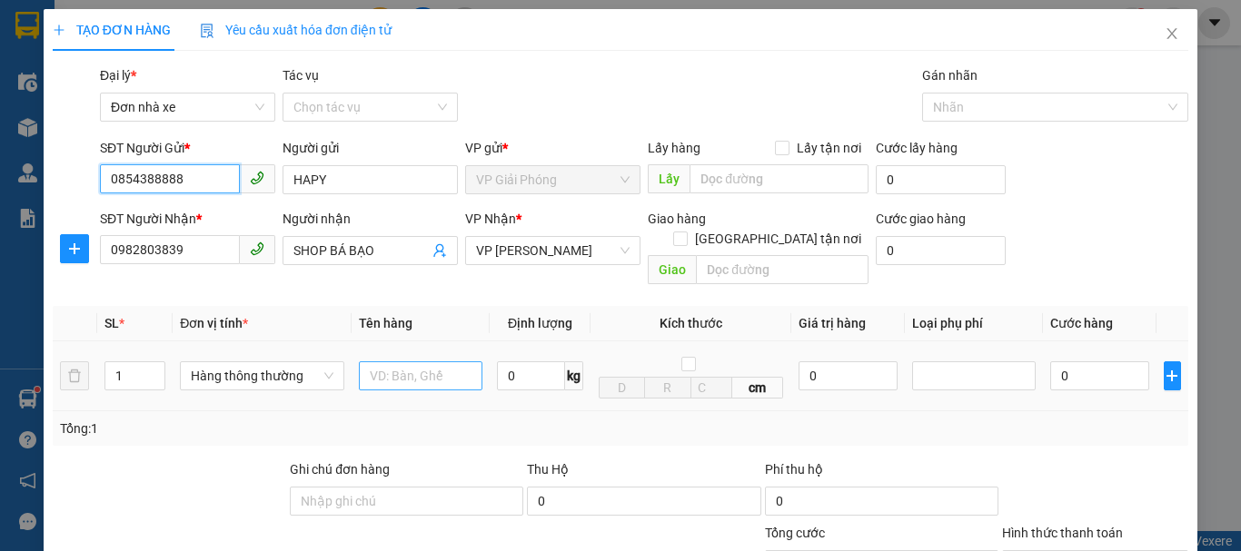
type input "0854388888"
click at [441, 364] on input "text" at bounding box center [421, 376] width 124 height 29
type input "cattoing"
click at [566, 362] on span "kg" at bounding box center [574, 376] width 18 height 29
drag, startPoint x: 510, startPoint y: 352, endPoint x: 528, endPoint y: 354, distance: 18.3
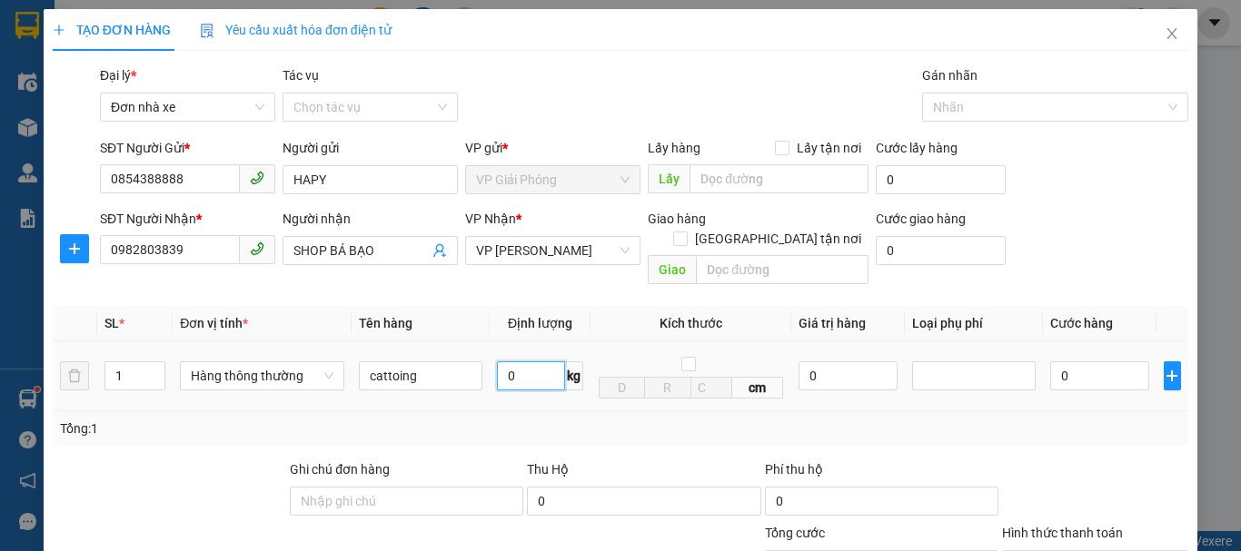
click at [511, 362] on input "0" at bounding box center [531, 376] width 68 height 29
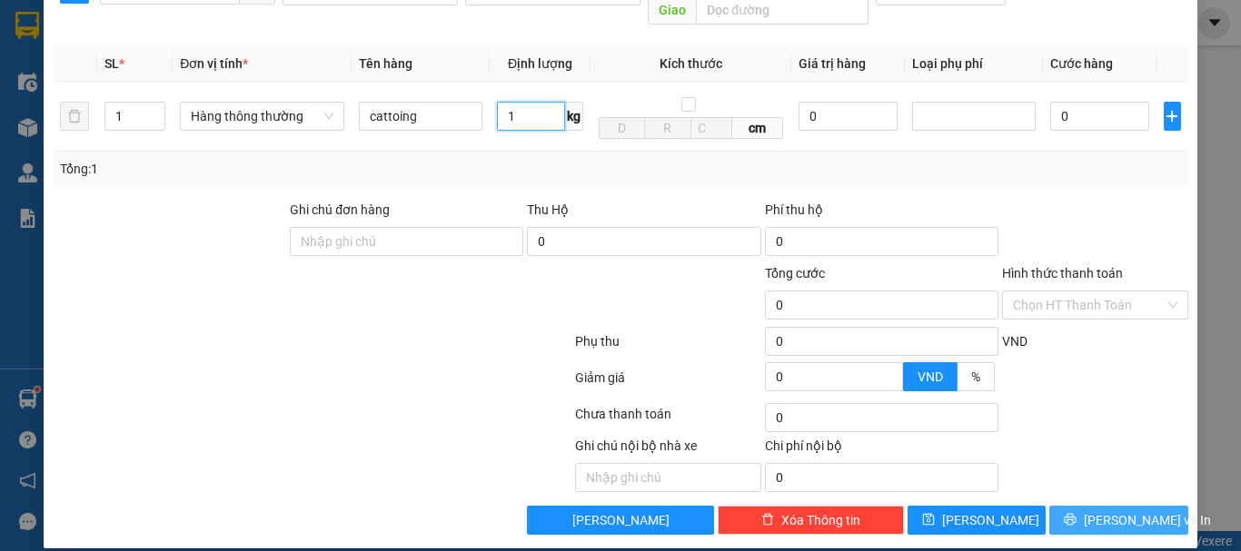
type input "1"
click at [1123, 511] on span "[PERSON_NAME] và In" at bounding box center [1147, 521] width 127 height 20
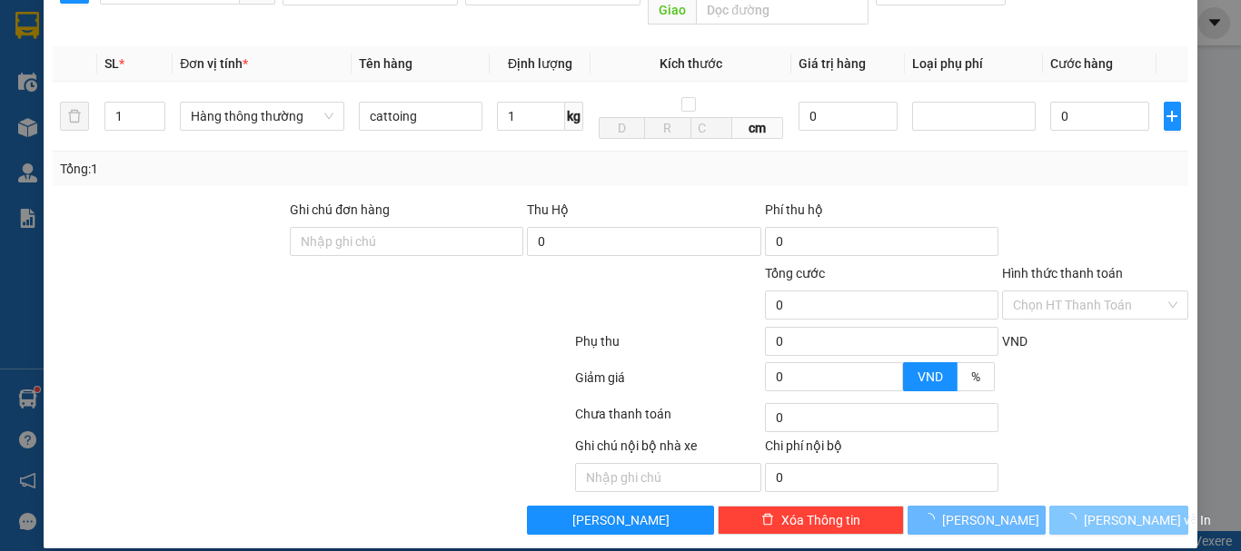
click at [1123, 511] on span "[PERSON_NAME] và In" at bounding box center [1147, 521] width 127 height 20
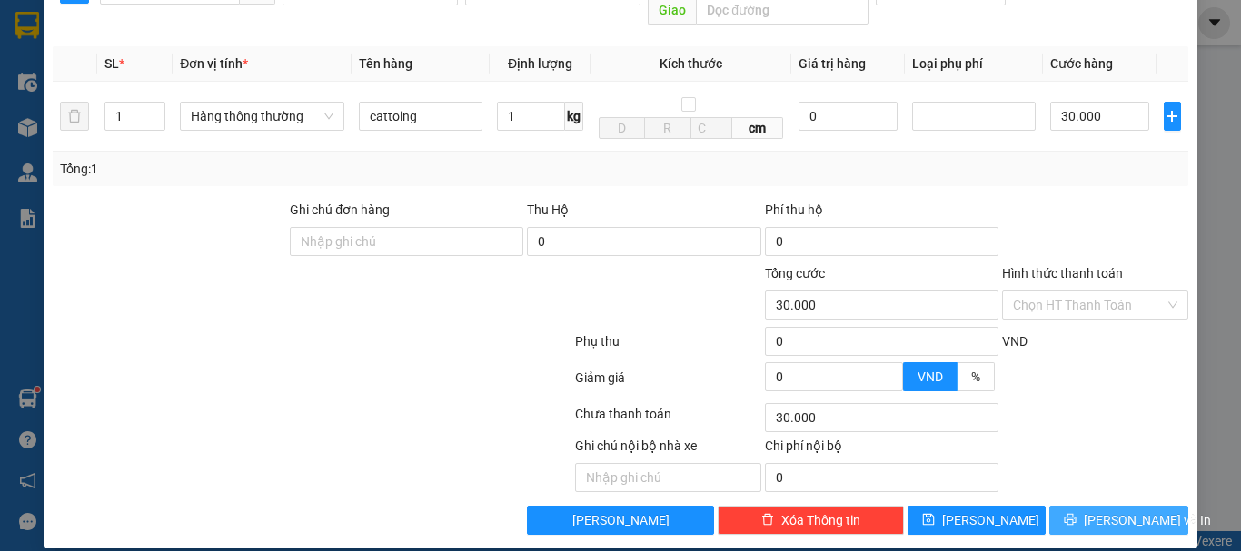
type input "30.000"
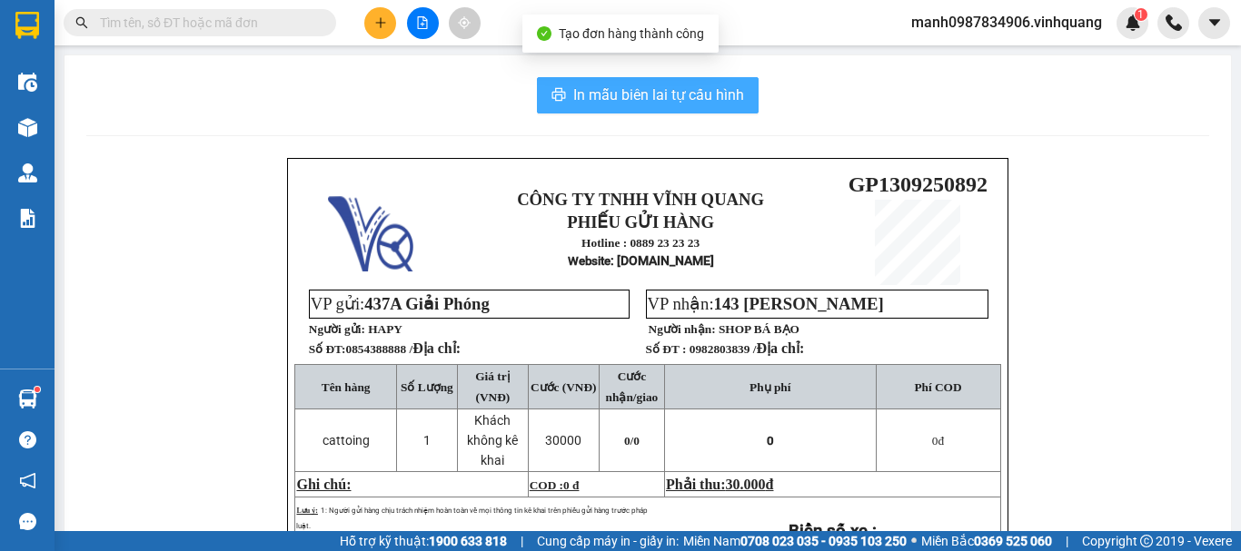
click at [628, 83] on button "In mẫu biên lai tự cấu hình" at bounding box center [648, 95] width 222 height 36
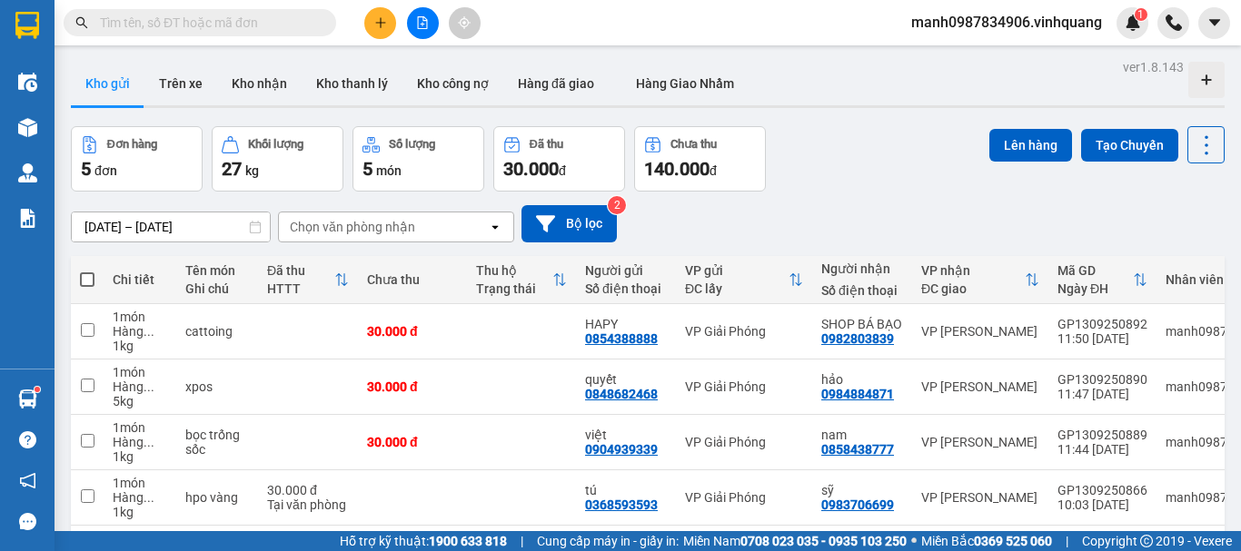
click at [383, 24] on icon "plus" at bounding box center [380, 22] width 13 height 13
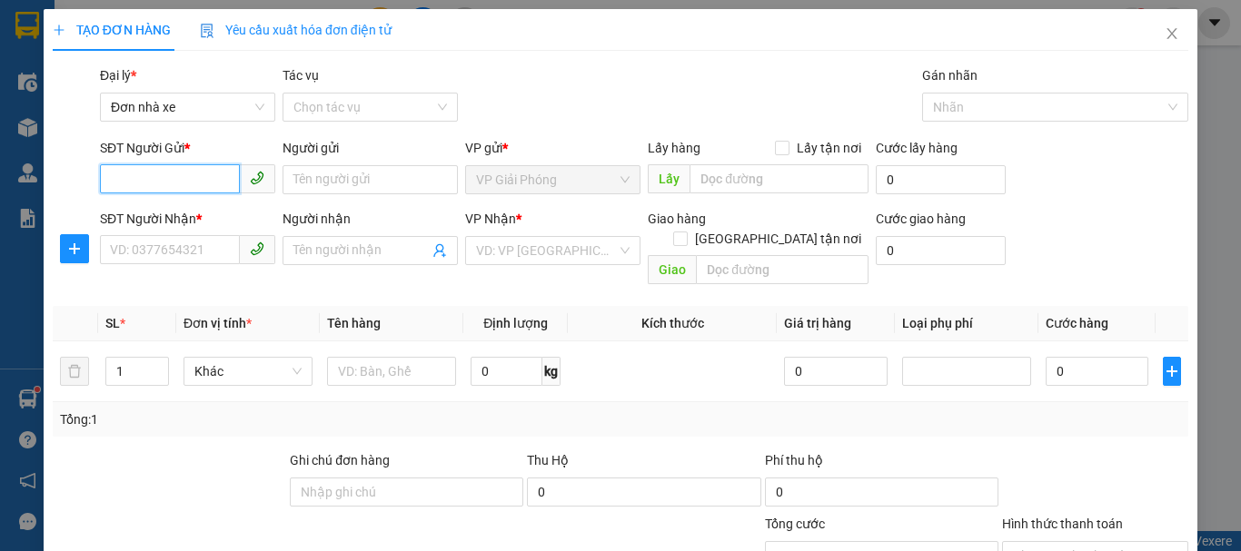
drag, startPoint x: 171, startPoint y: 177, endPoint x: 263, endPoint y: 188, distance: 93.3
click at [174, 177] on input "SĐT Người Gửi *" at bounding box center [170, 178] width 140 height 29
click at [150, 174] on input "0888536883" at bounding box center [170, 178] width 140 height 29
type input "0888526883"
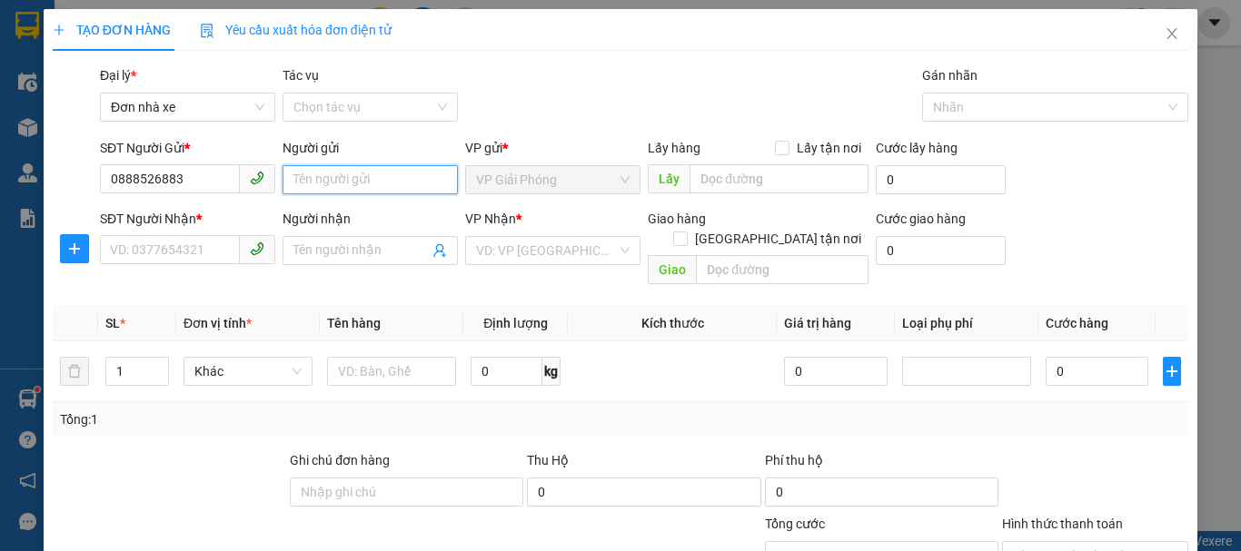
click at [352, 181] on input "Người gửi" at bounding box center [370, 179] width 175 height 29
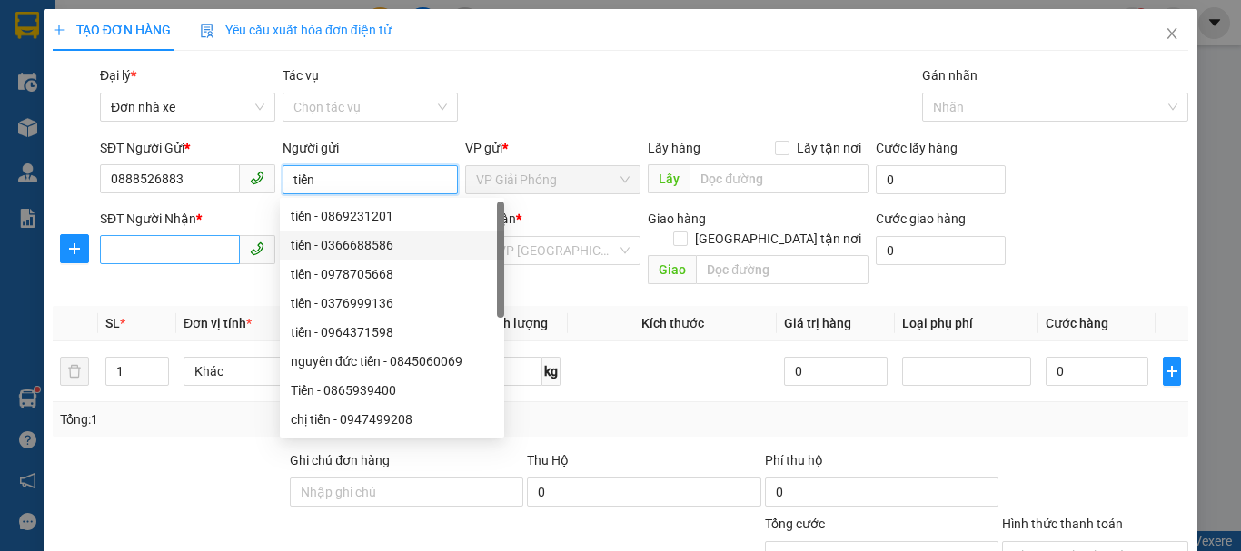
type input "tiến"
click at [155, 250] on input "SĐT Người Nhận *" at bounding box center [170, 249] width 140 height 29
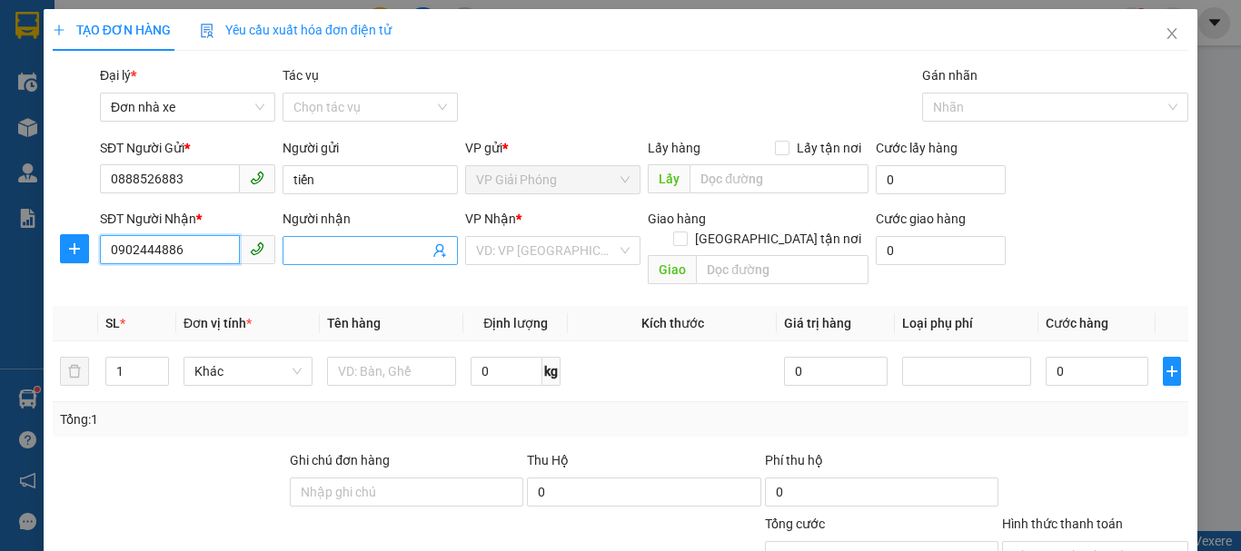
type input "0902444886"
click at [367, 244] on input "Người nhận" at bounding box center [360, 251] width 135 height 20
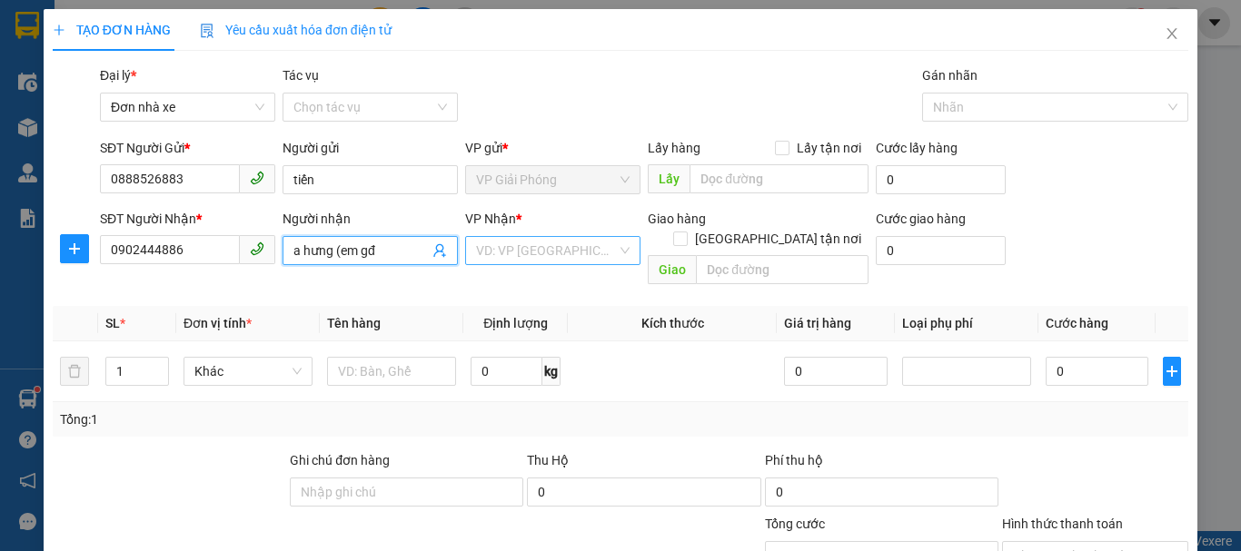
type input "a hưng (em gđ"
click at [555, 249] on input "search" at bounding box center [546, 250] width 141 height 27
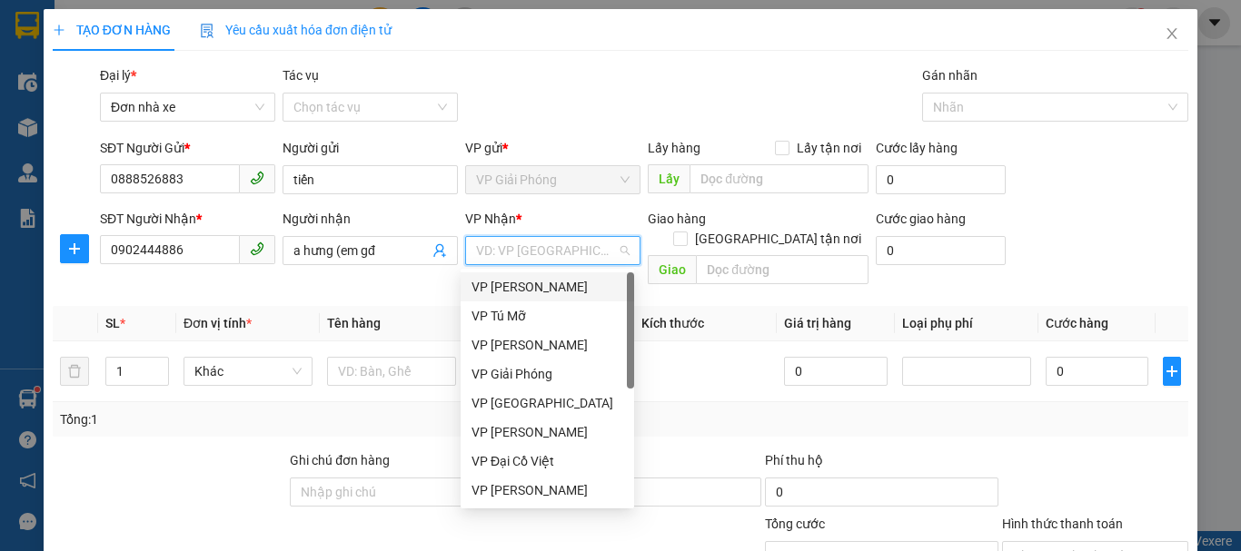
click at [554, 280] on div "VP [PERSON_NAME]" at bounding box center [547, 287] width 152 height 20
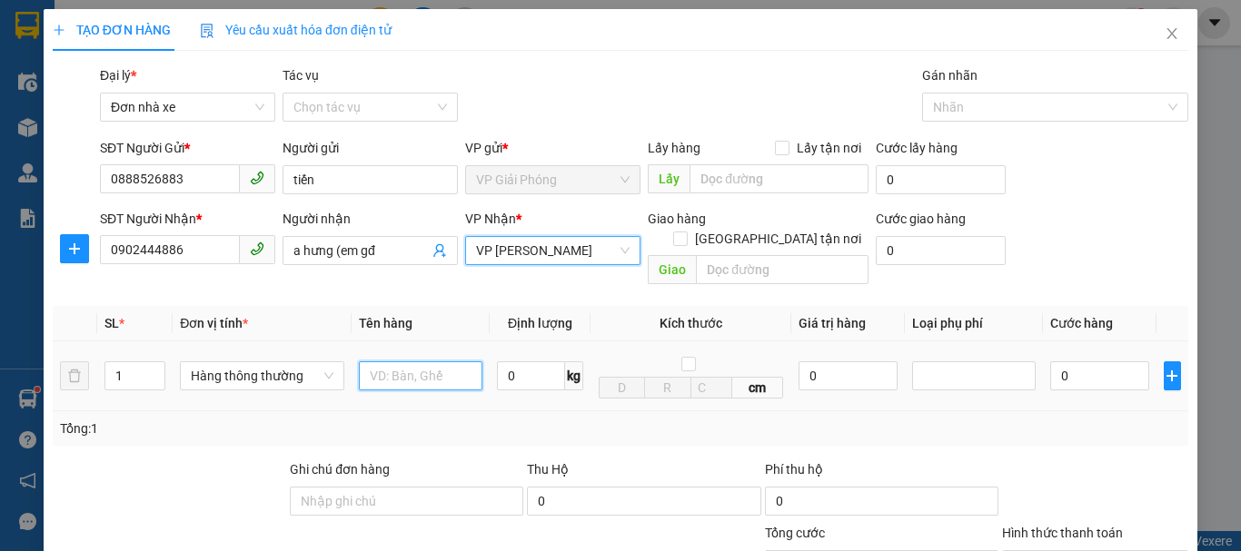
click at [441, 362] on input "text" at bounding box center [421, 376] width 124 height 29
type input "cattng"
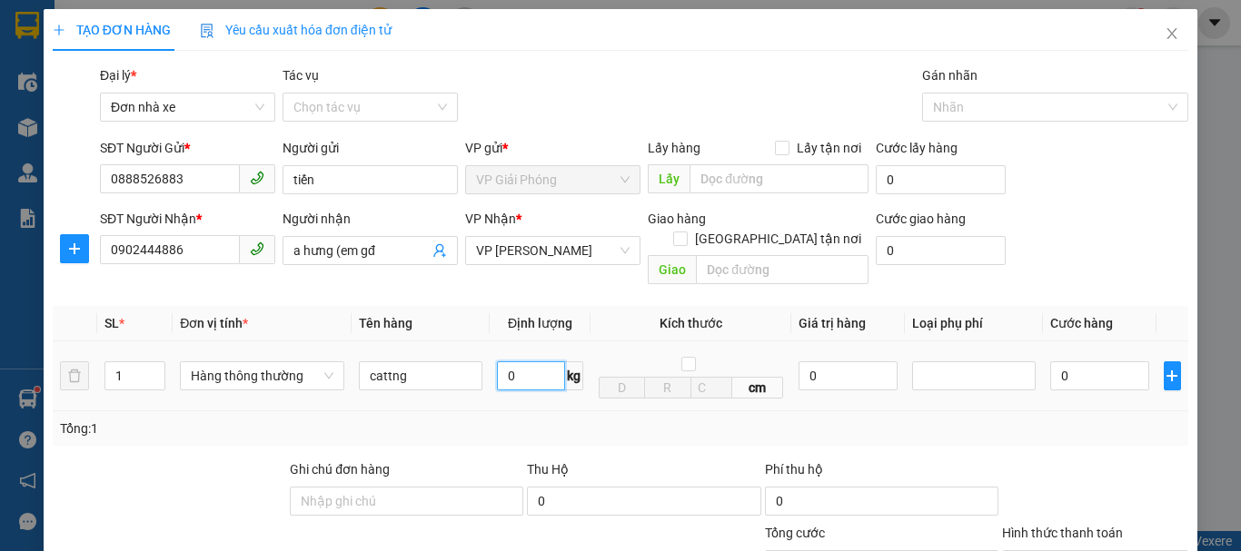
click at [546, 362] on input "0" at bounding box center [531, 376] width 68 height 29
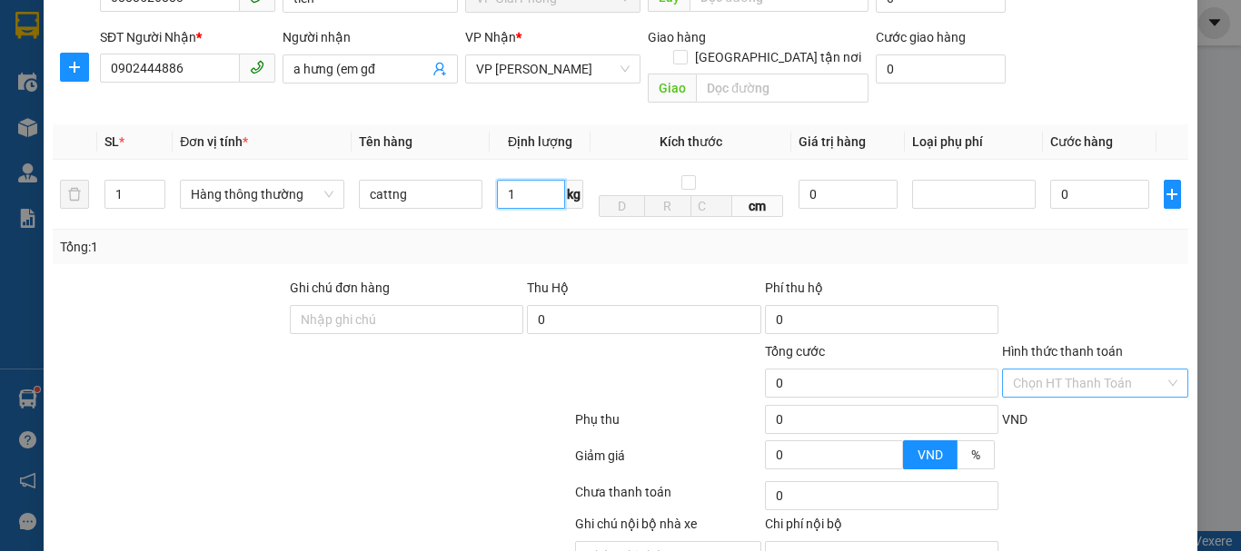
type input "1"
click at [1084, 370] on input "Hình thức thanh toán" at bounding box center [1089, 383] width 152 height 27
type input "30.000"
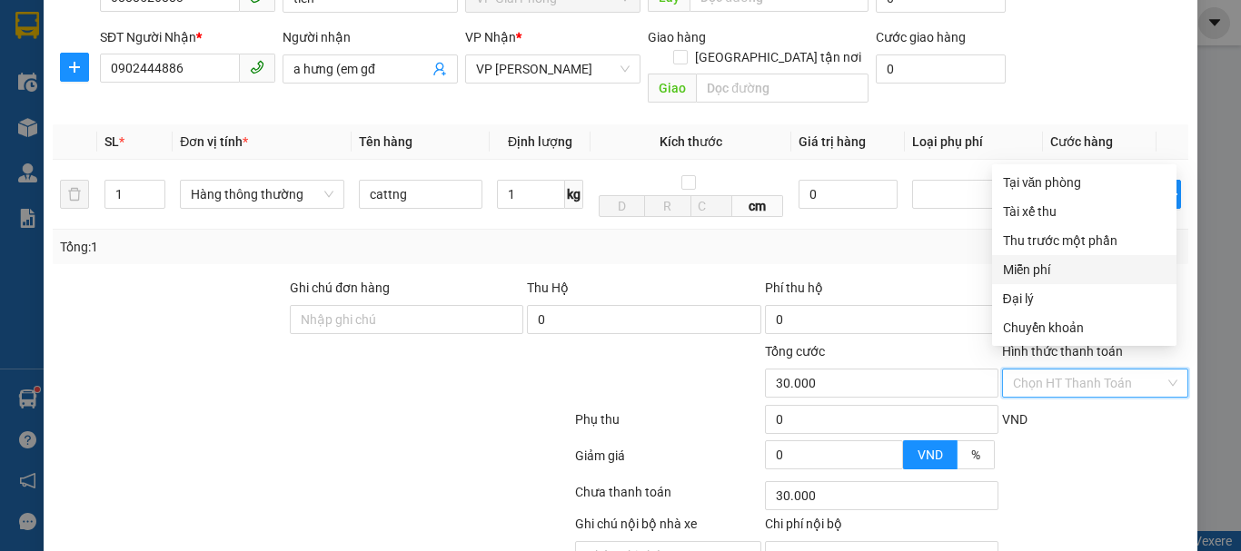
click at [1045, 269] on div "Miễn phí" at bounding box center [1084, 270] width 163 height 20
type input "0"
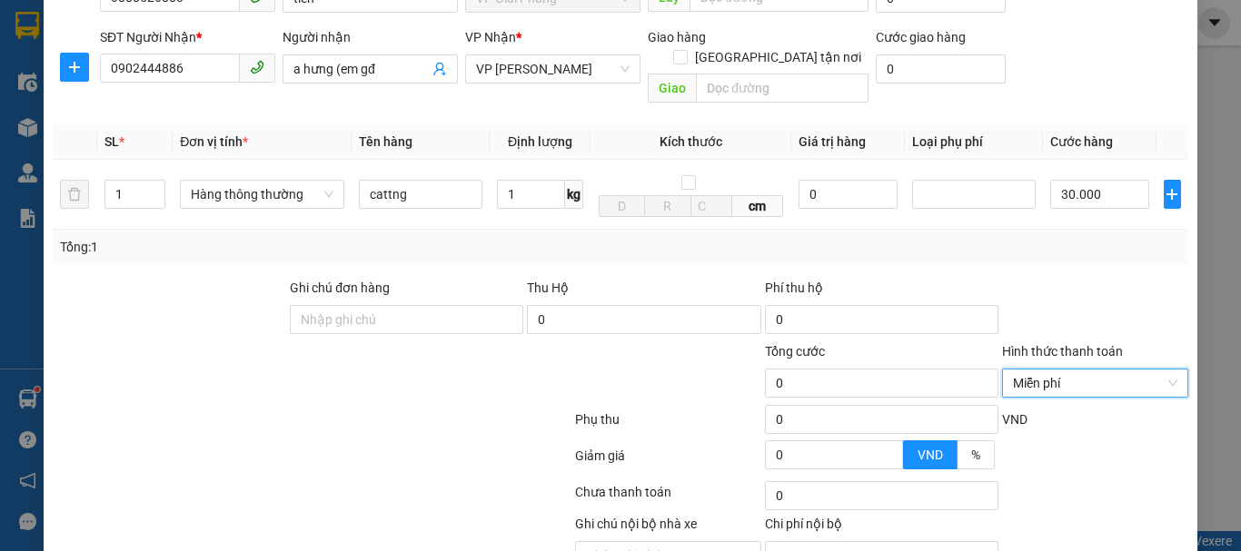
scroll to position [260, 0]
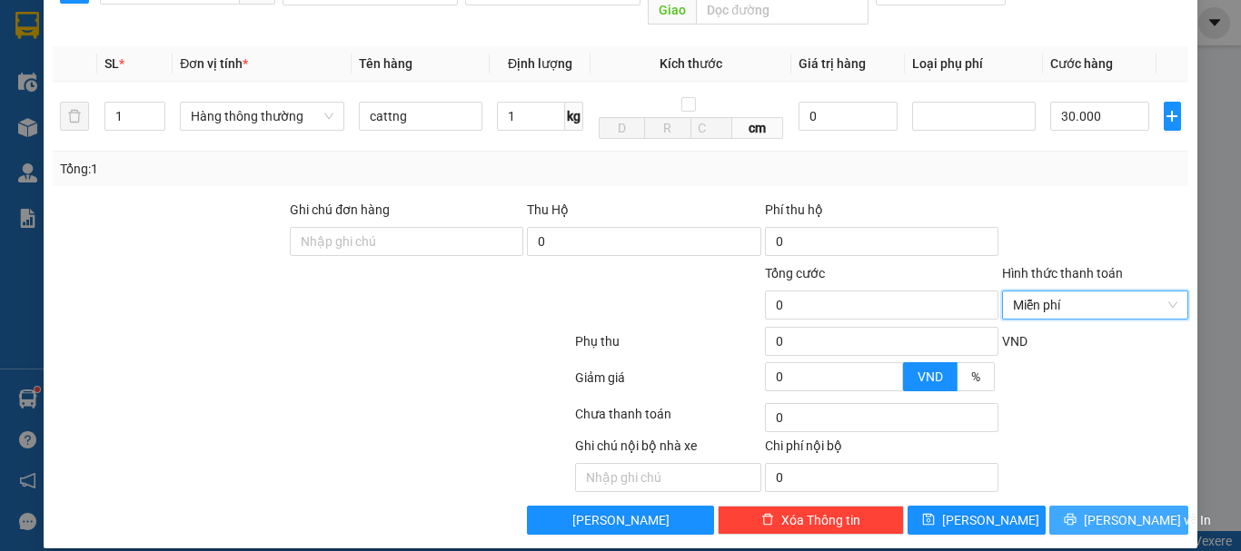
click at [1126, 511] on span "[PERSON_NAME] và In" at bounding box center [1147, 521] width 127 height 20
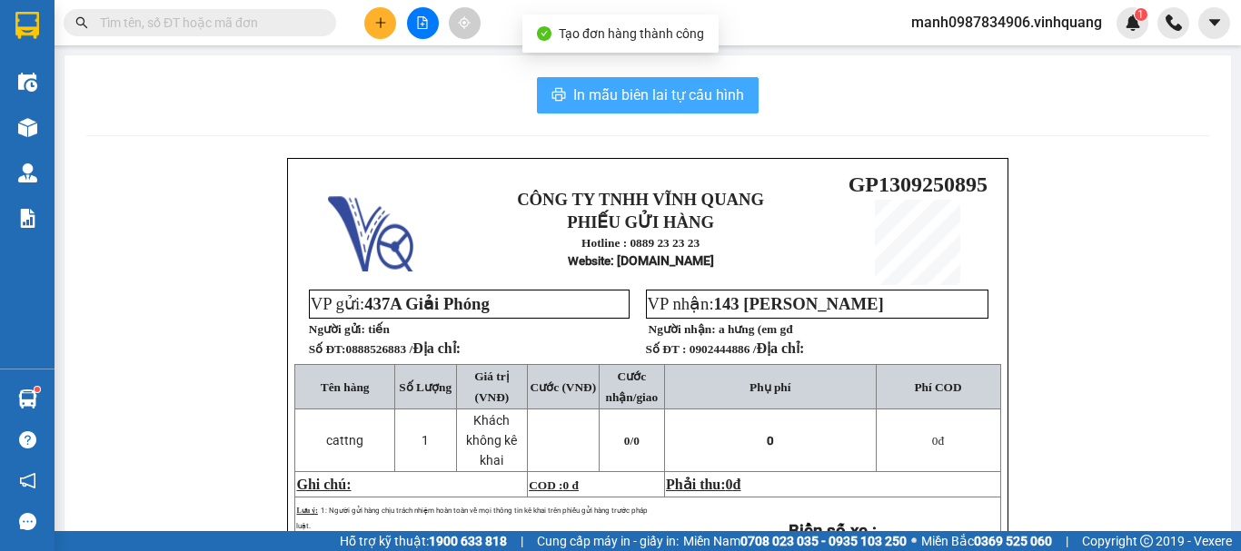
click at [669, 91] on span "In mẫu biên lai tự cấu hình" at bounding box center [658, 95] width 171 height 23
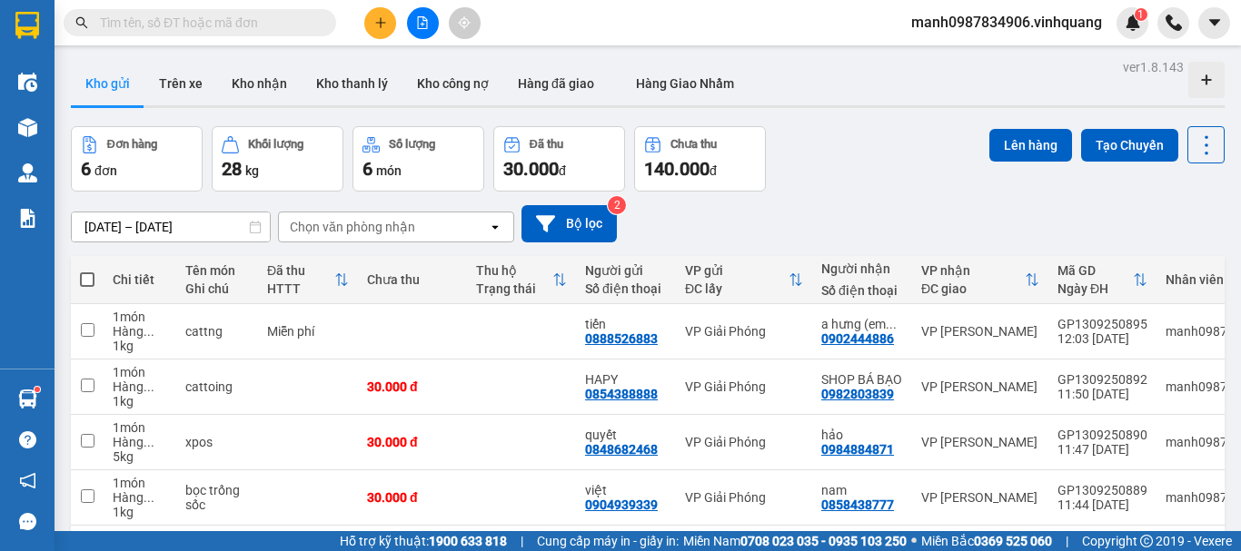
click at [384, 33] on button at bounding box center [380, 23] width 32 height 32
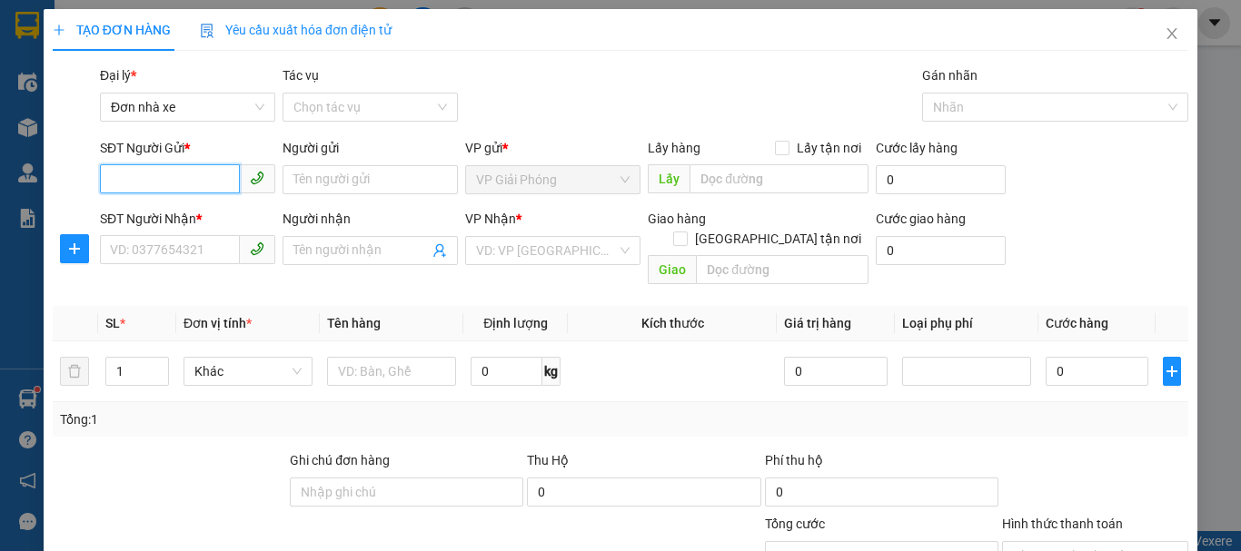
click at [163, 183] on input "SĐT Người Gửi *" at bounding box center [170, 178] width 140 height 29
type input "0348746666"
click at [166, 213] on div "0348746666 - sáng" at bounding box center [186, 216] width 152 height 20
type input "sáng"
type input "0912552399"
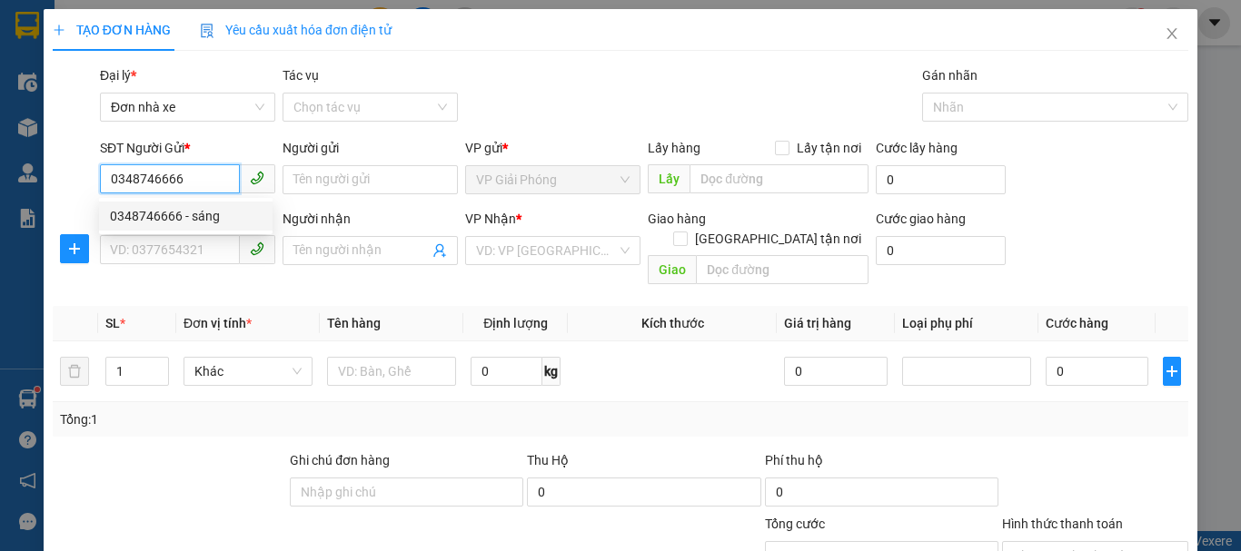
type input "viết nam"
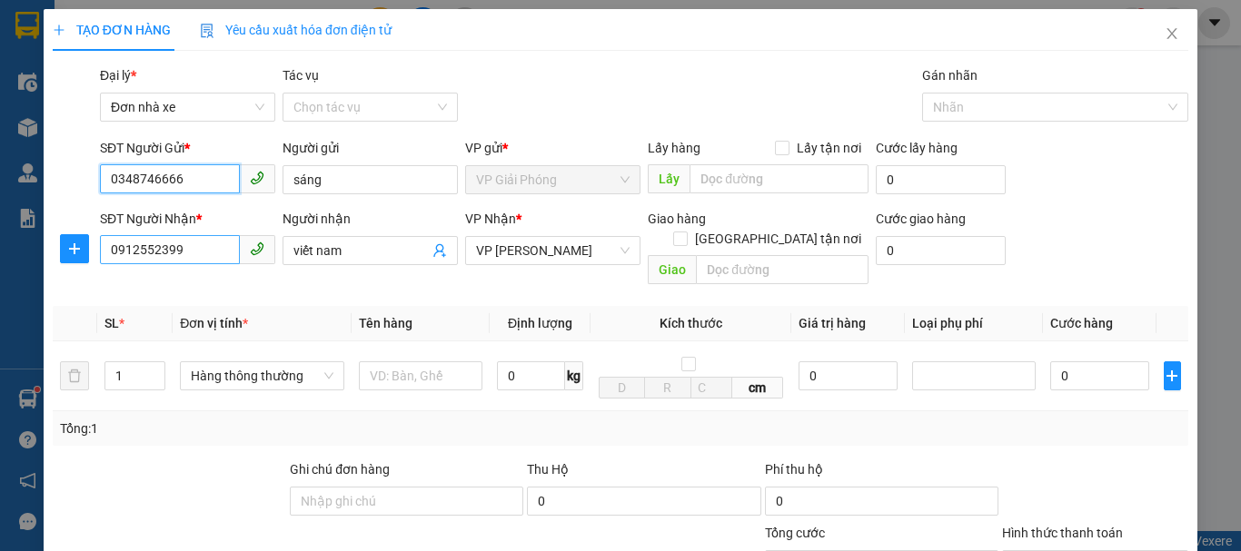
type input "0348746666"
drag, startPoint x: 158, startPoint y: 248, endPoint x: 0, endPoint y: 310, distance: 169.7
click at [10, 272] on div "TẠO ĐƠN HÀNG Yêu cầu xuất hóa đơn điện tử Transit Pickup Surcharge Ids Transit …" at bounding box center [620, 275] width 1241 height 551
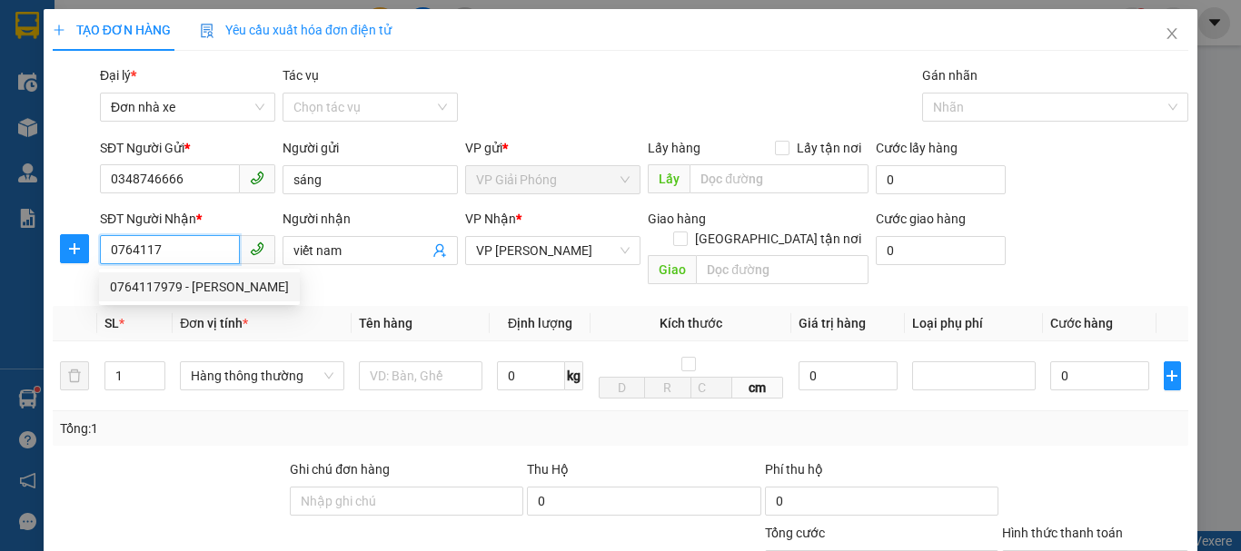
click at [223, 286] on div "0764117979 - [PERSON_NAME]" at bounding box center [199, 287] width 179 height 20
type input "0764117979"
type input "[PERSON_NAME]"
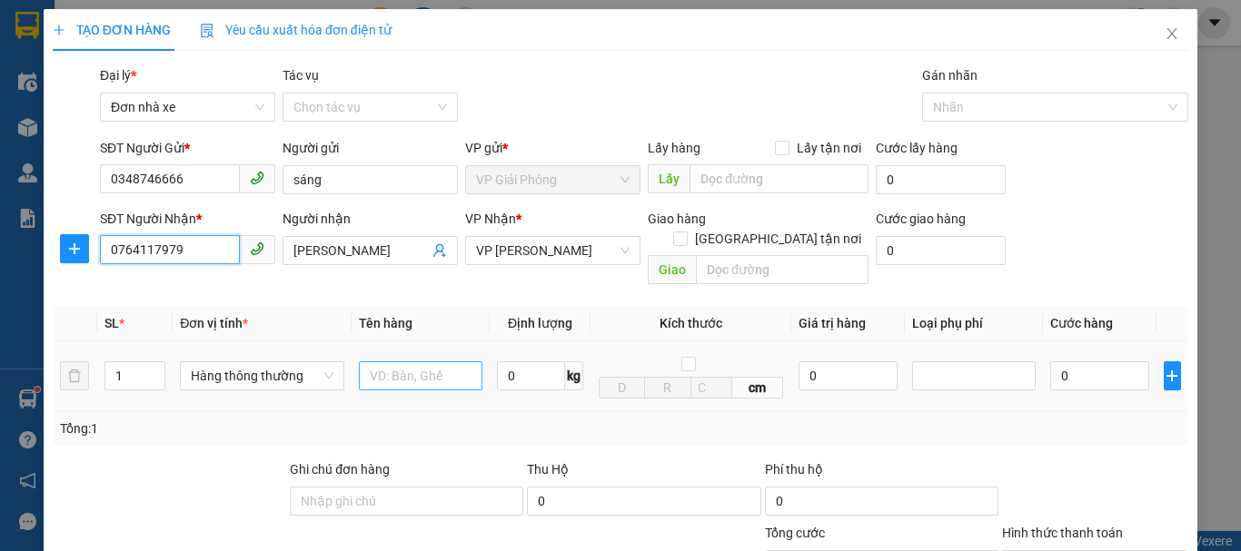
type input "0764117979"
click at [429, 362] on input "text" at bounding box center [421, 376] width 124 height 29
type input "catognbd xanh"
click at [511, 362] on input "0" at bounding box center [531, 376] width 68 height 29
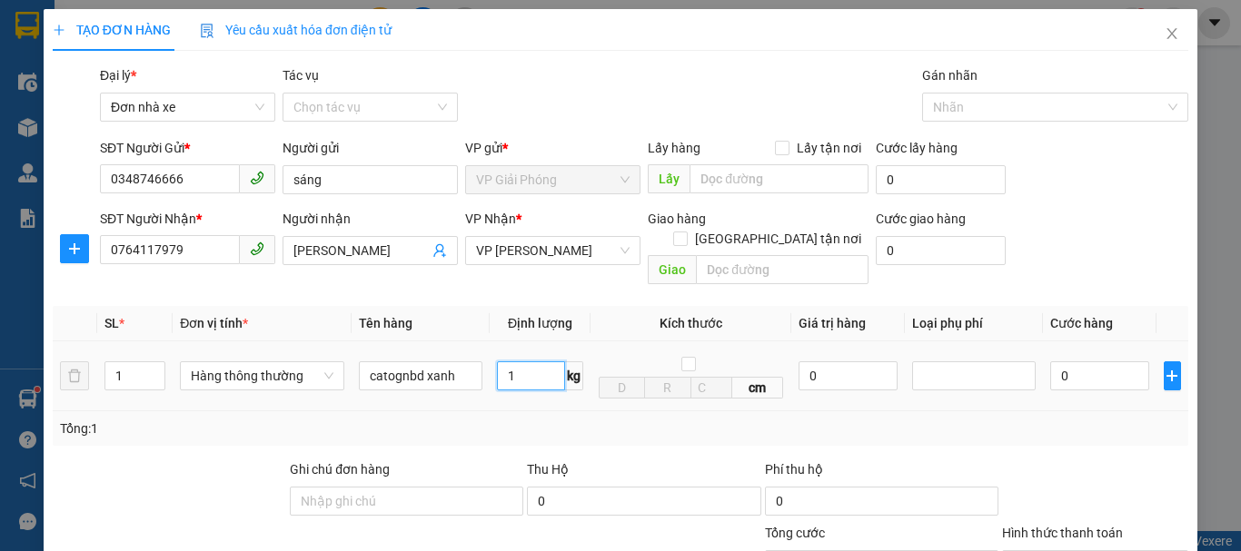
scroll to position [260, 0]
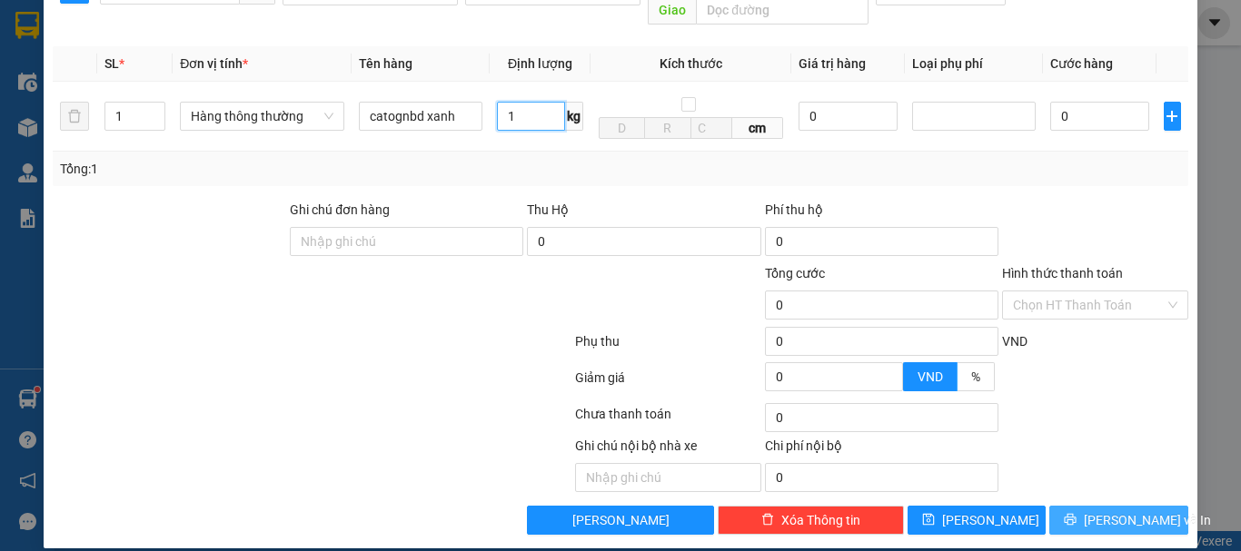
type input "1"
click at [1111, 511] on span "[PERSON_NAME] và In" at bounding box center [1147, 521] width 127 height 20
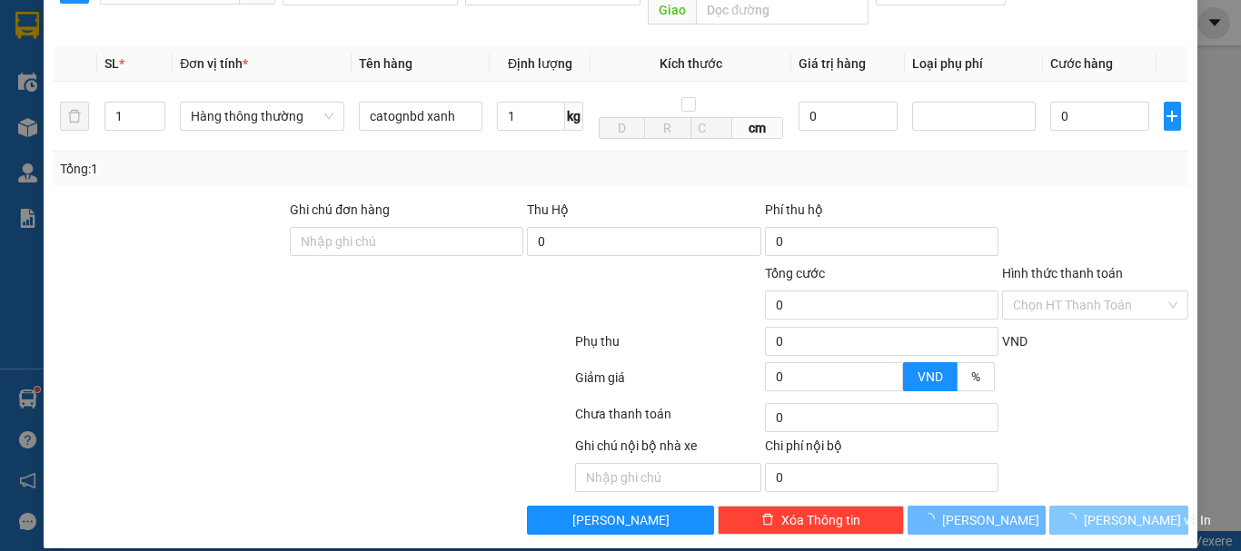
click at [1111, 511] on span "[PERSON_NAME] và In" at bounding box center [1147, 521] width 127 height 20
type input "30.000"
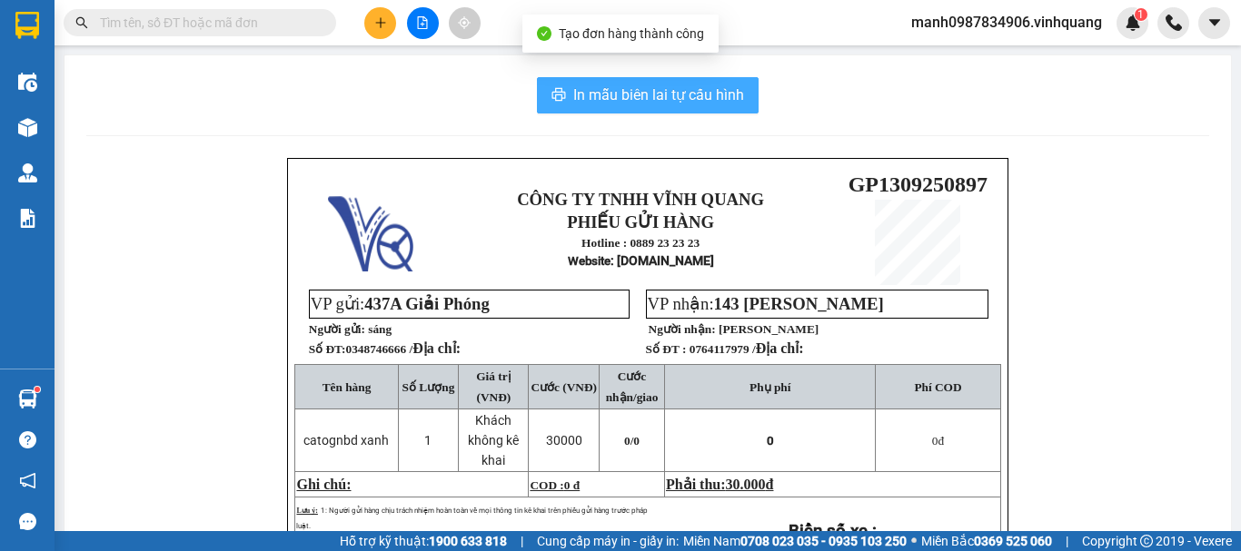
click at [670, 107] on button "In mẫu biên lai tự cấu hình" at bounding box center [648, 95] width 222 height 36
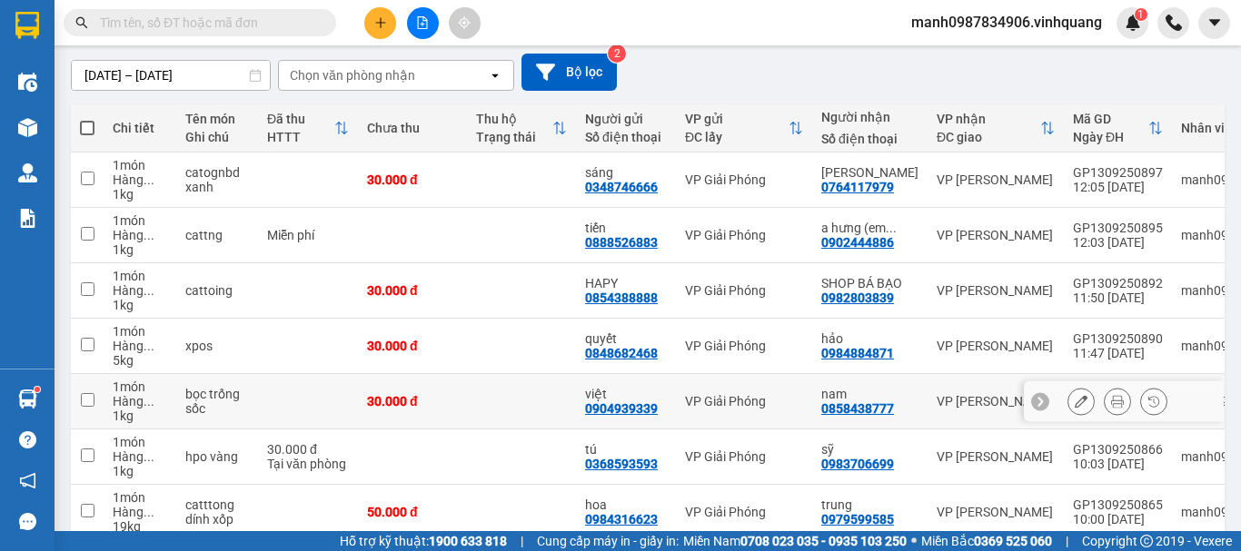
scroll to position [243, 0]
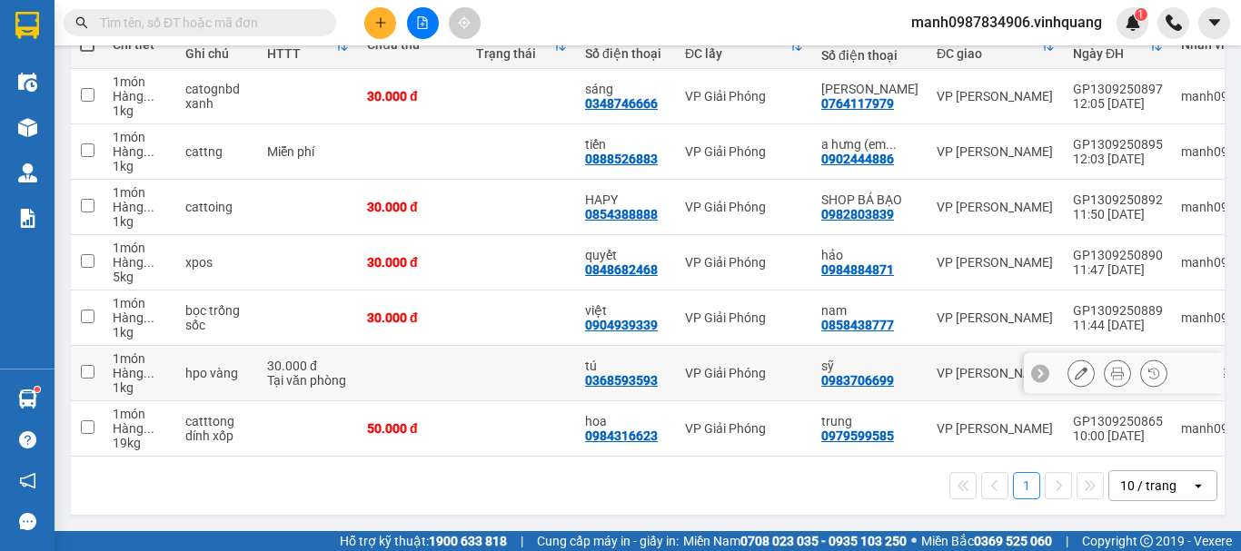
click at [85, 365] on input "checkbox" at bounding box center [88, 372] width 14 height 14
checkbox input "true"
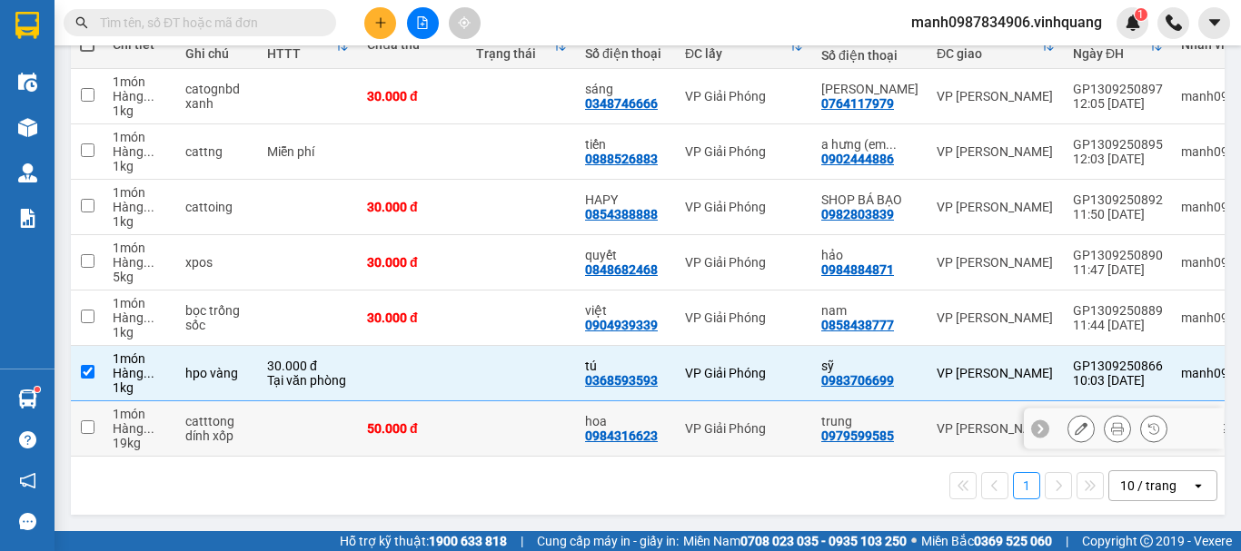
click at [85, 427] on td at bounding box center [87, 429] width 33 height 55
checkbox input "true"
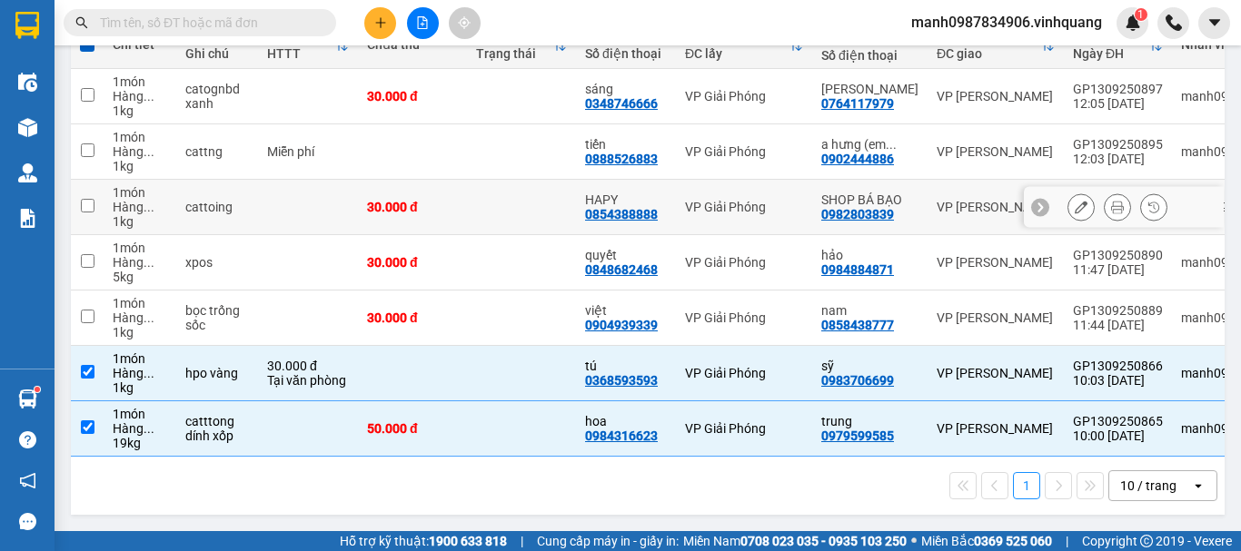
scroll to position [0, 0]
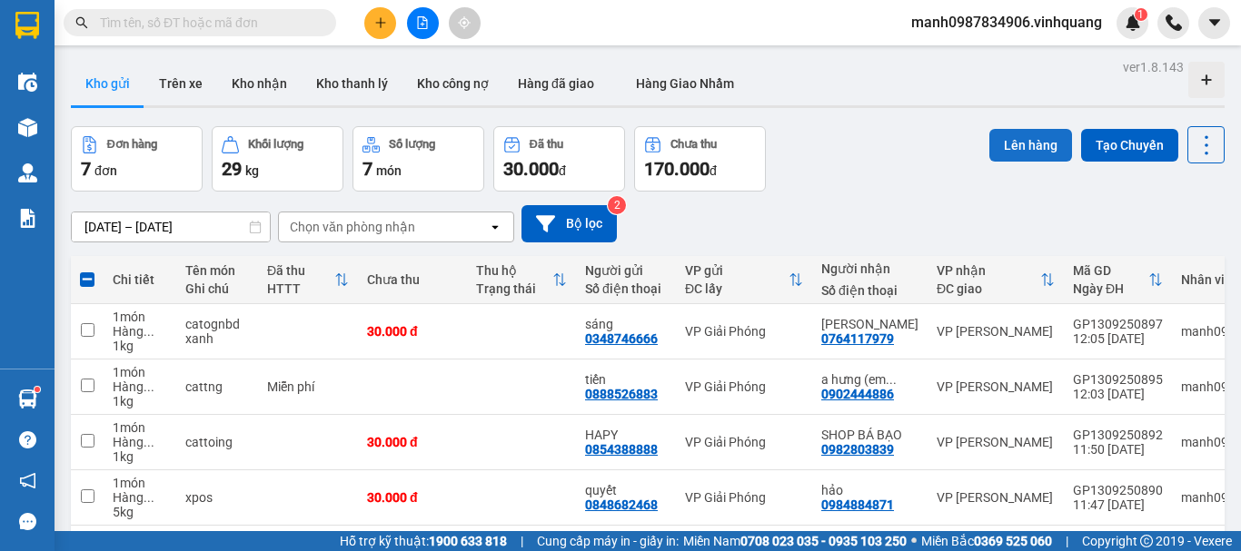
click at [1013, 143] on button "Lên hàng" at bounding box center [1030, 145] width 83 height 33
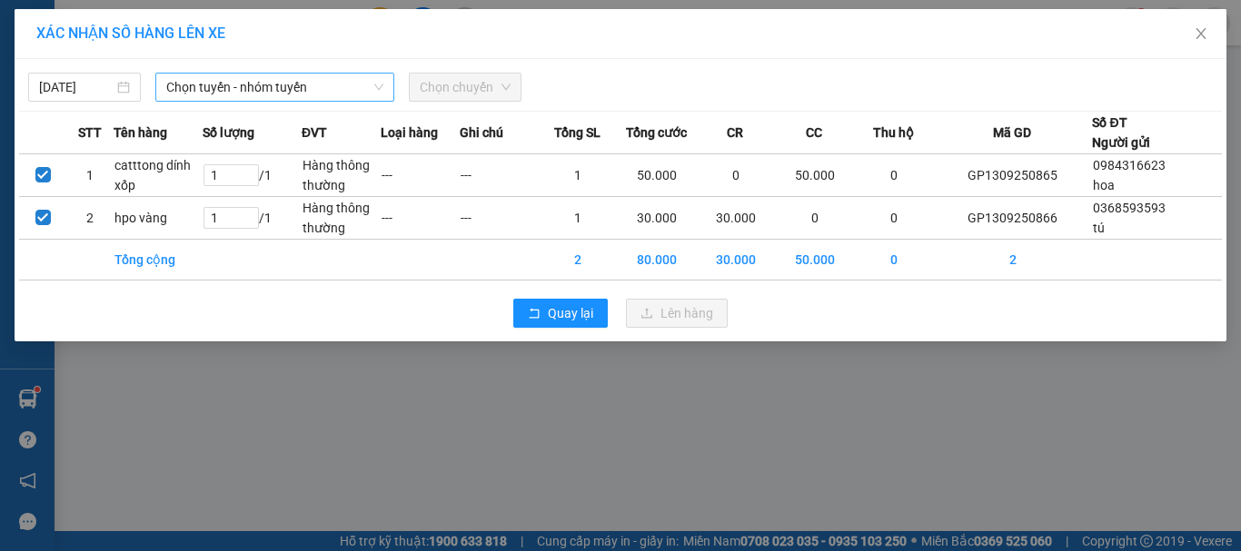
click at [241, 89] on span "Chọn tuyến - nhóm tuyến" at bounding box center [274, 87] width 217 height 27
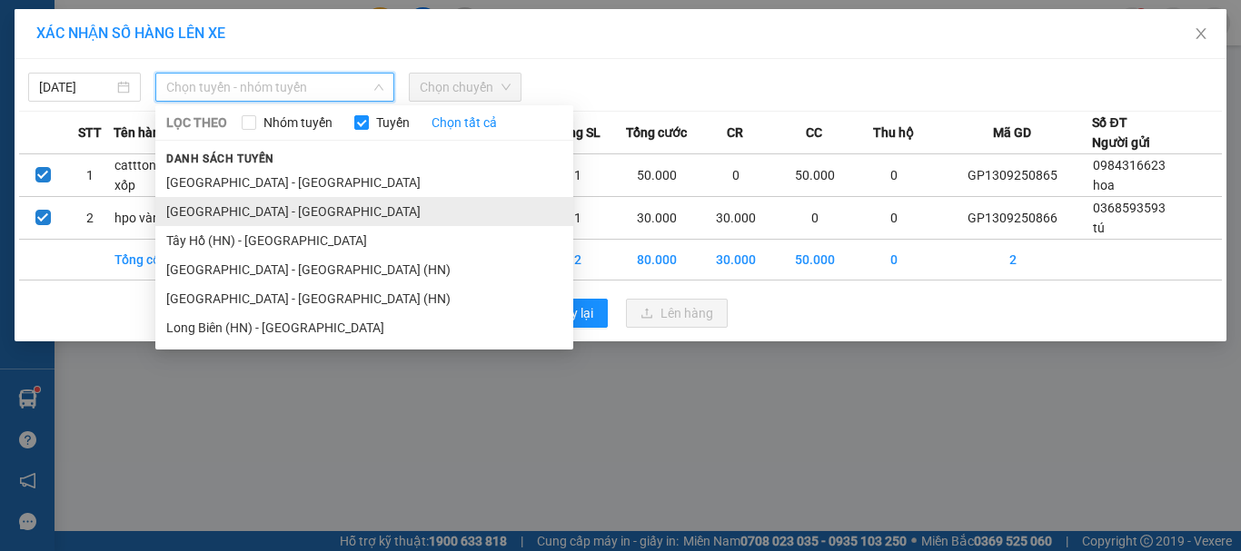
click at [228, 205] on li "[GEOGRAPHIC_DATA] - [GEOGRAPHIC_DATA]" at bounding box center [364, 211] width 418 height 29
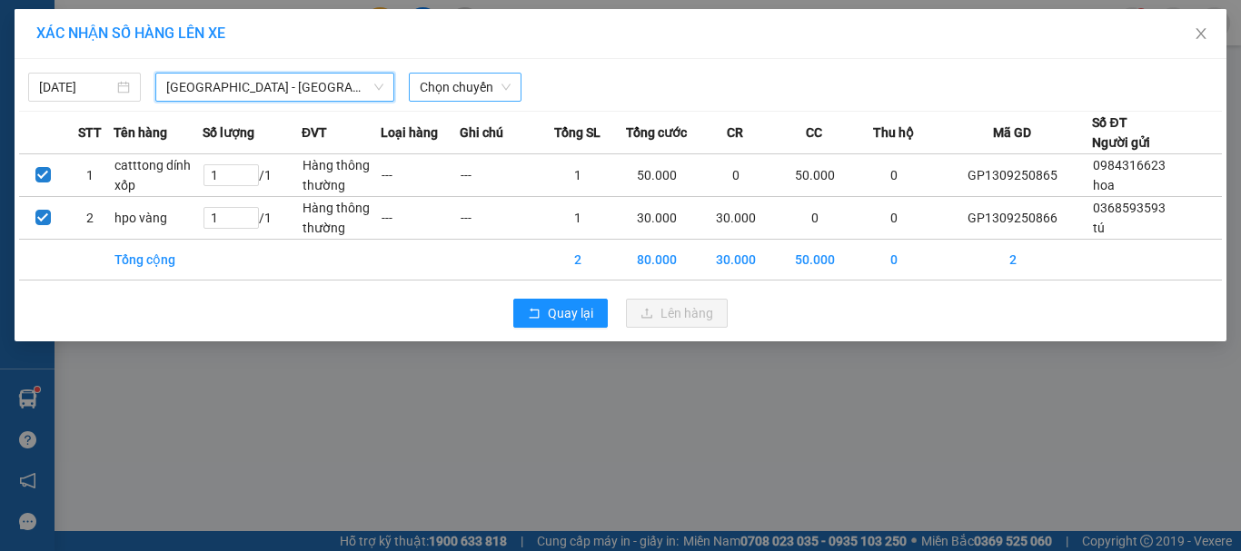
click at [468, 88] on span "Chọn chuyến" at bounding box center [465, 87] width 91 height 27
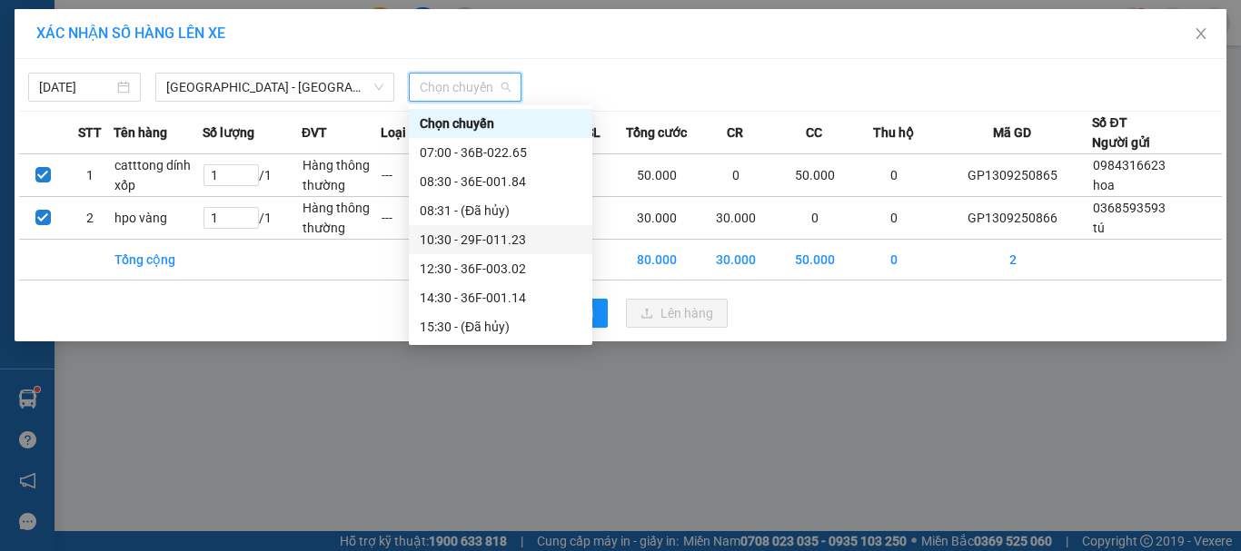
click at [485, 239] on div "10:30 - 29F-011.23" at bounding box center [501, 240] width 162 height 20
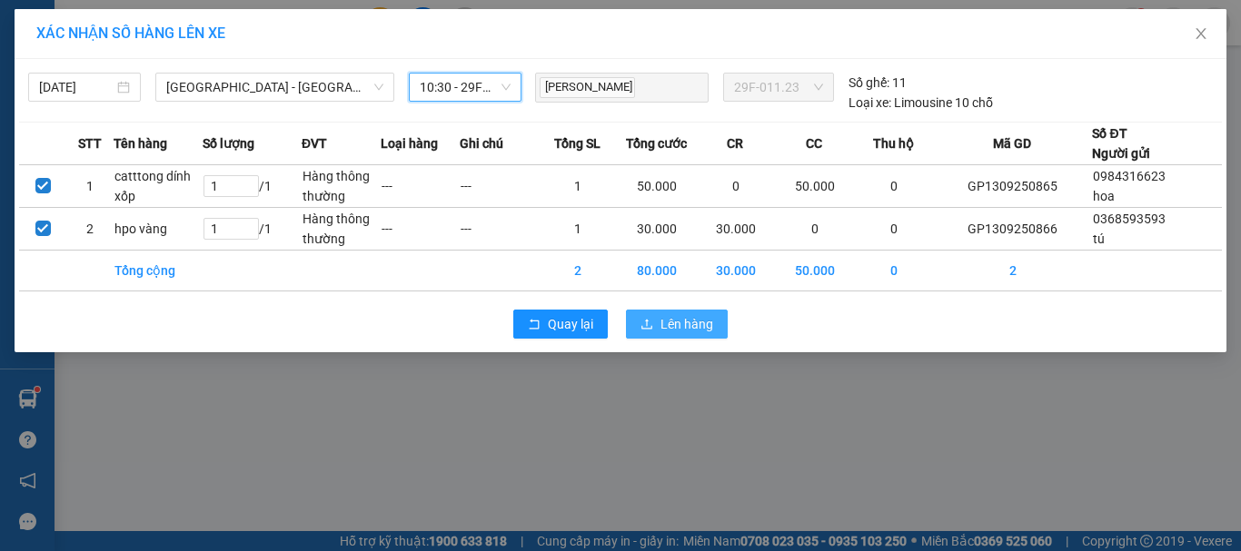
click at [693, 323] on span "Lên hàng" at bounding box center [686, 324] width 53 height 20
